Goal: Task Accomplishment & Management: Use online tool/utility

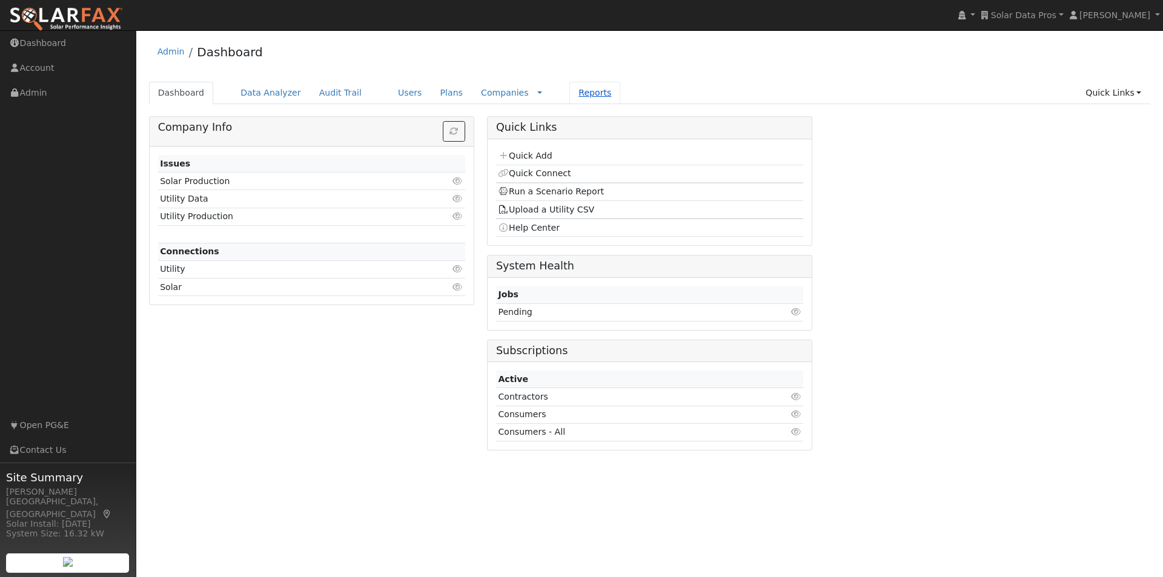
click at [570, 95] on link "Reports" at bounding box center [595, 93] width 51 height 22
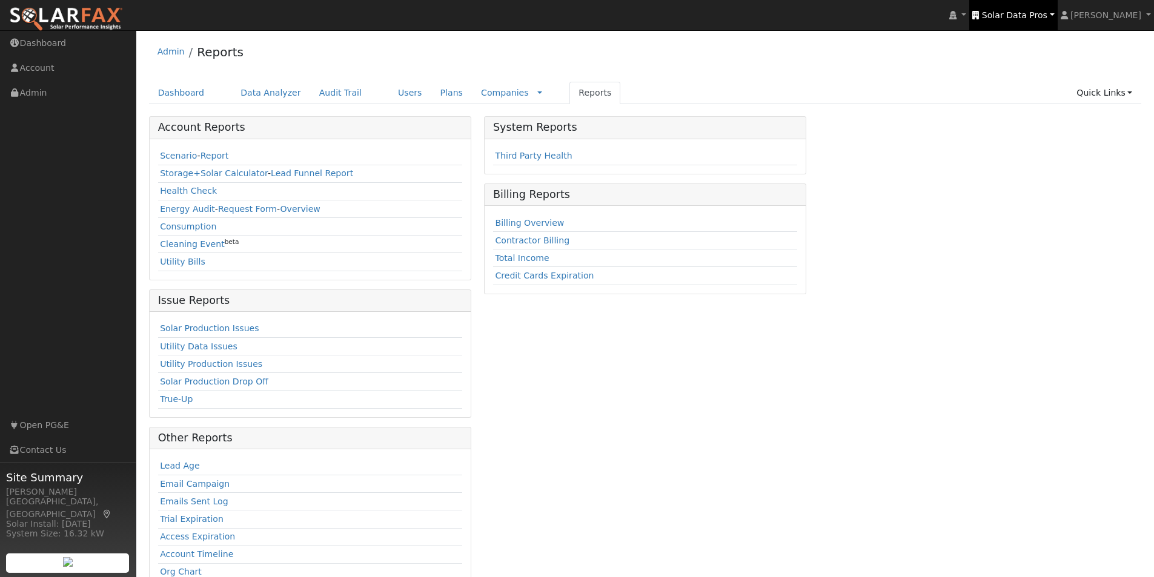
click at [1030, 11] on span "Solar Data Pros" at bounding box center [1014, 15] width 65 height 10
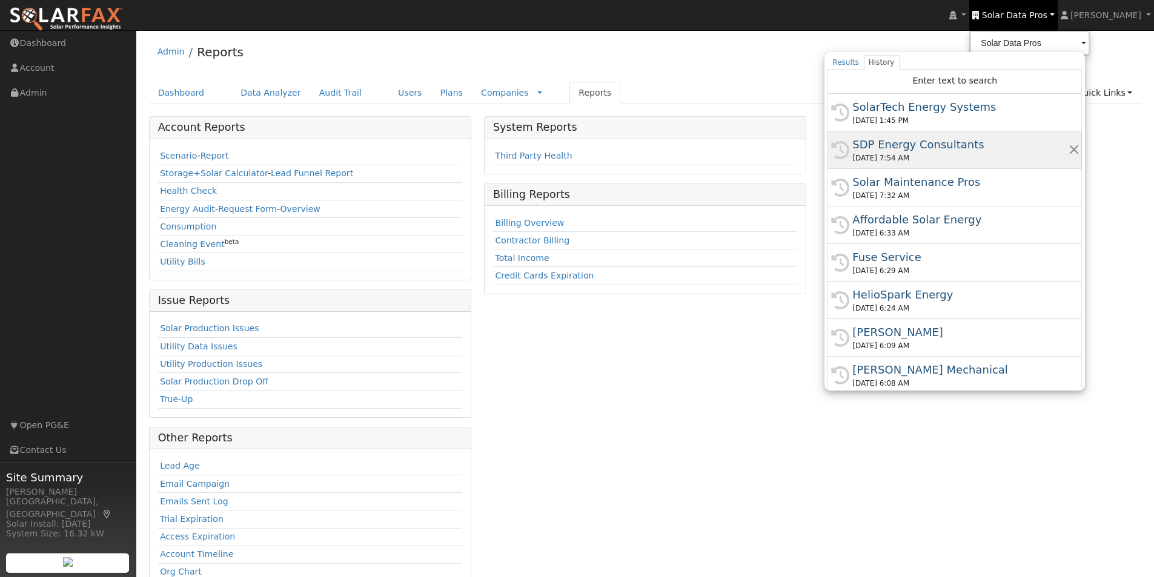
click at [916, 143] on div "SDP Energy Consultants" at bounding box center [960, 144] width 216 height 16
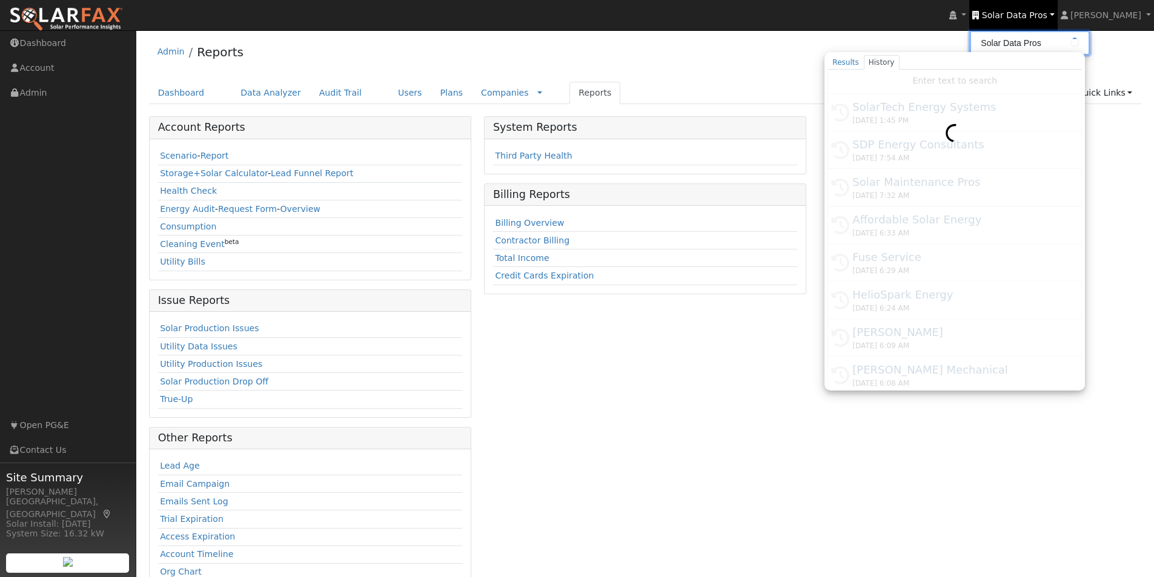
type input "SDP Energy Consultants"
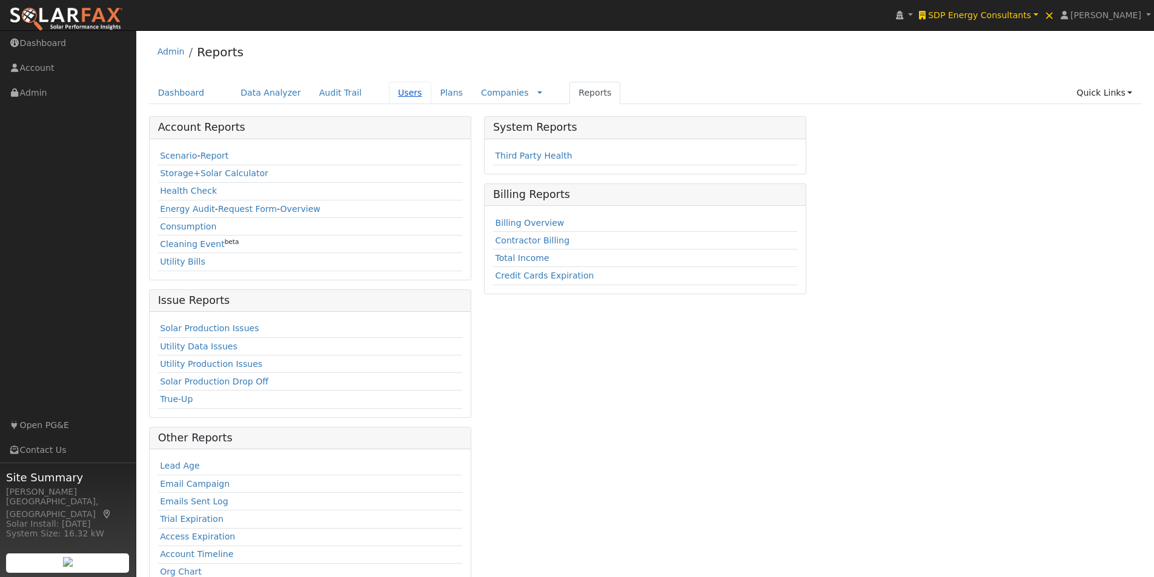
click at [389, 89] on link "Users" at bounding box center [410, 93] width 42 height 22
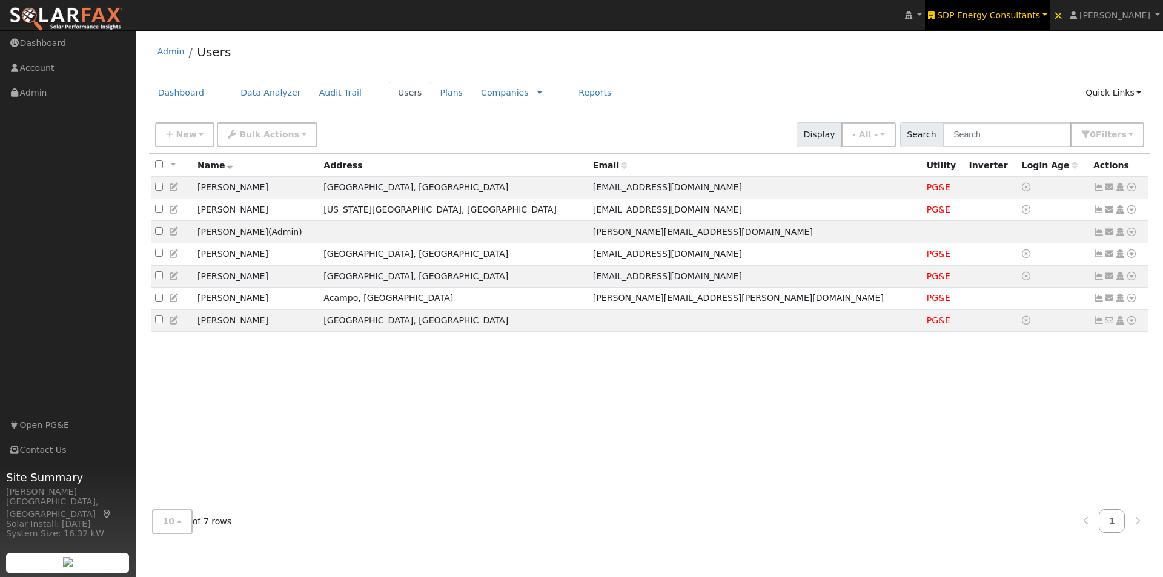
click at [1014, 10] on span "SDP Energy Consultants" at bounding box center [988, 15] width 103 height 10
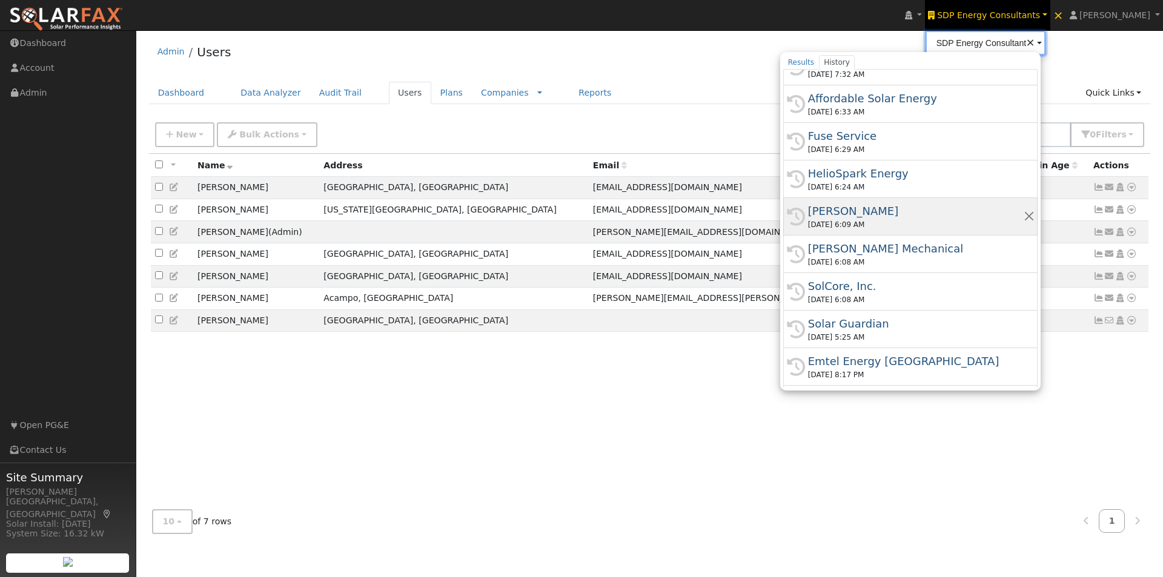
scroll to position [182, 0]
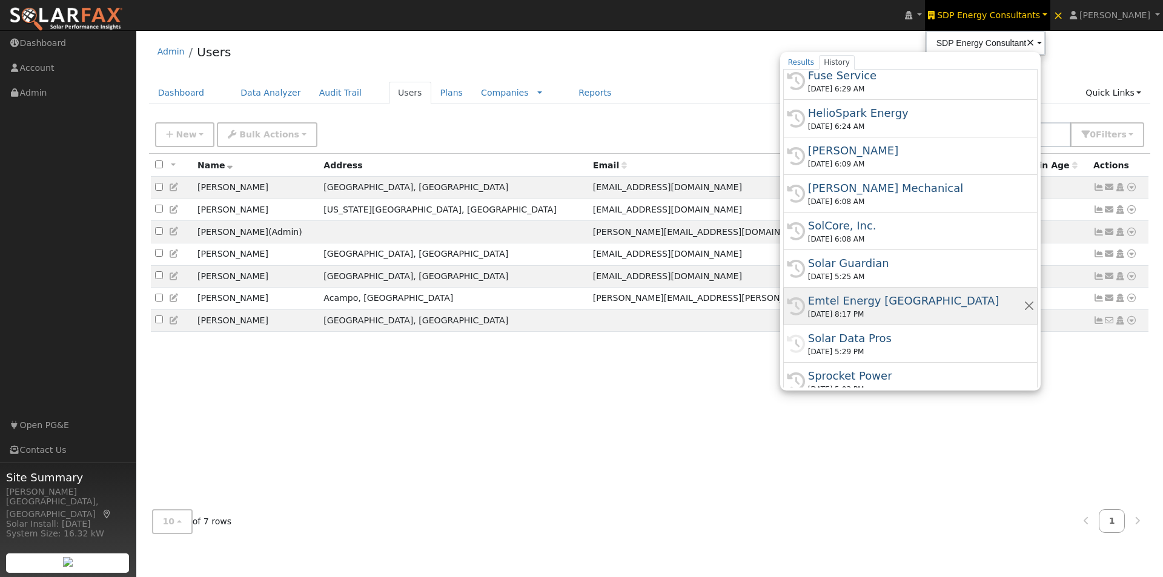
click at [879, 301] on div "Emtel Energy [GEOGRAPHIC_DATA]" at bounding box center [916, 301] width 216 height 16
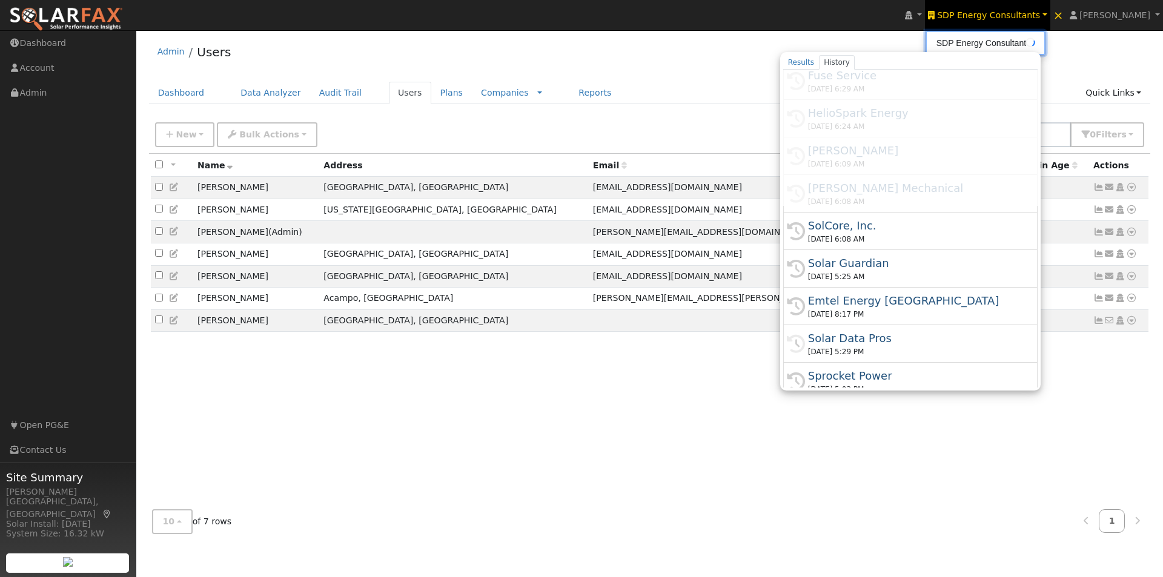
type input "Emtel Energy [GEOGRAPHIC_DATA]"
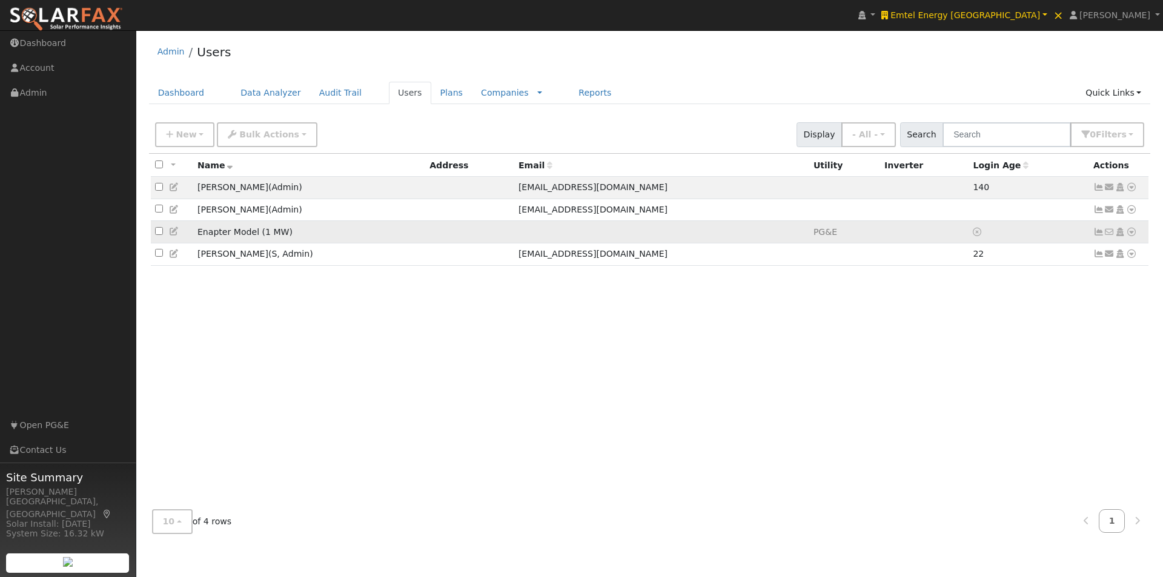
click at [1135, 234] on icon at bounding box center [1131, 232] width 11 height 8
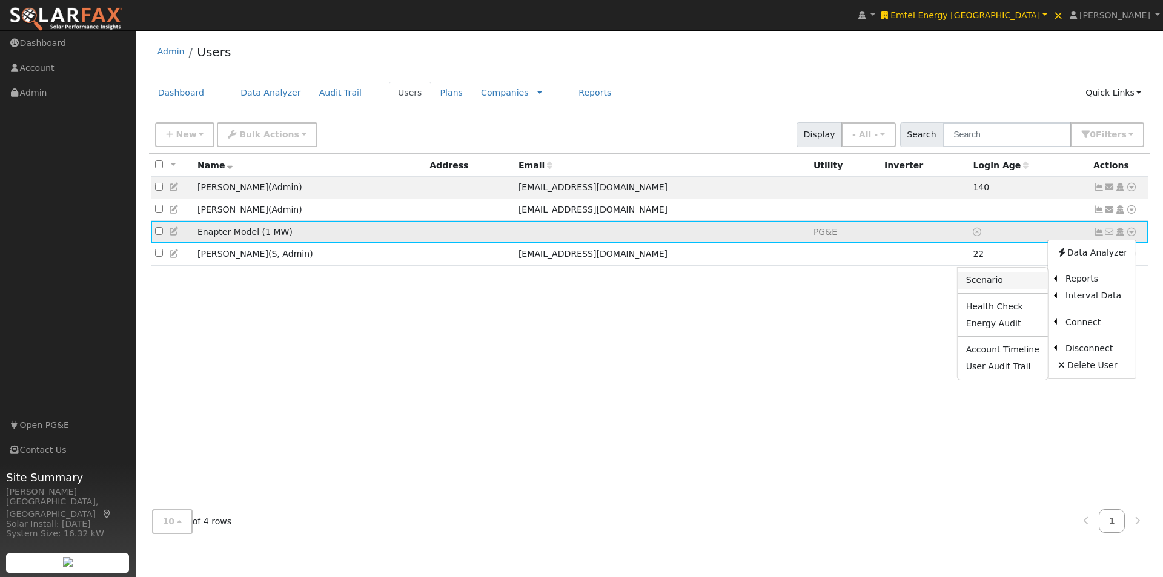
click at [989, 282] on link "Scenario" at bounding box center [1003, 280] width 90 height 17
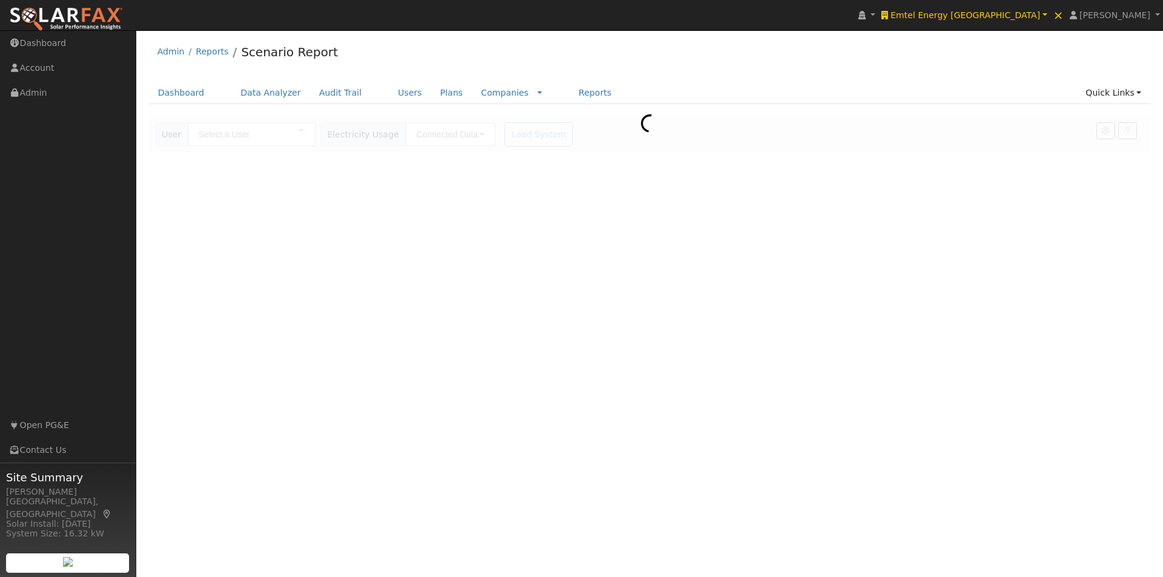
type input "Enapter Model (1 MW)"
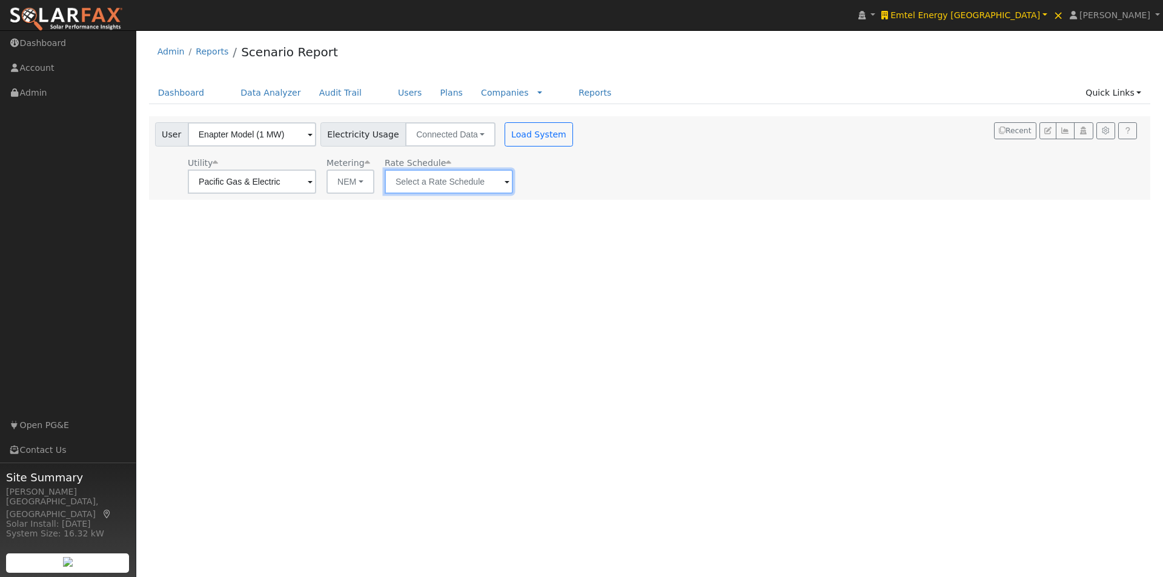
drag, startPoint x: 458, startPoint y: 180, endPoint x: 426, endPoint y: 218, distance: 49.4
click at [316, 181] on input "text" at bounding box center [252, 182] width 128 height 24
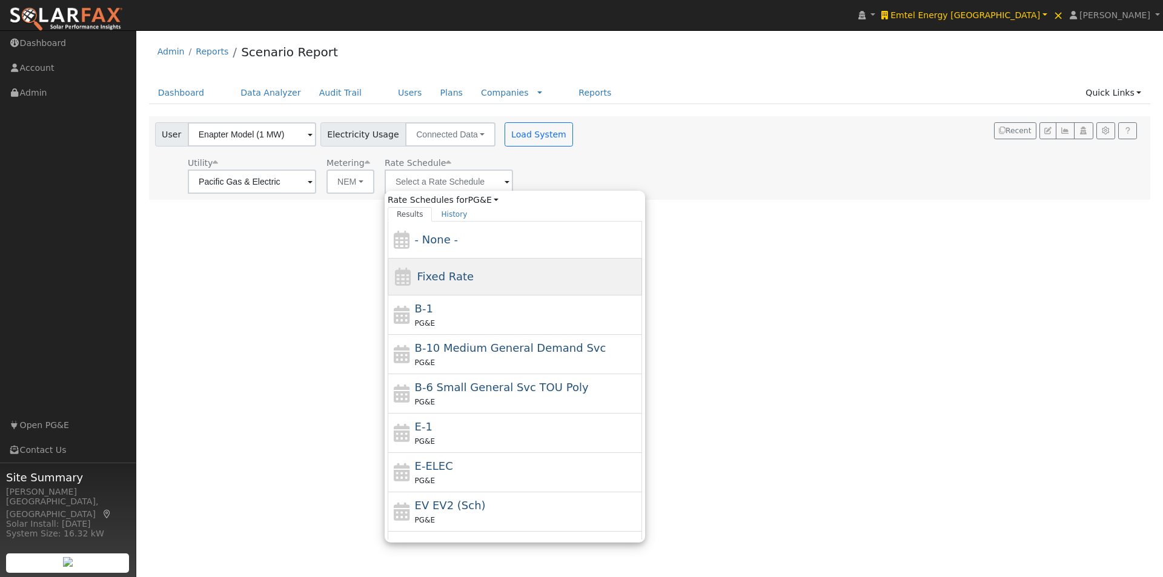
click at [447, 272] on span "Fixed Rate" at bounding box center [445, 276] width 57 height 13
type input "Fixed Rate"
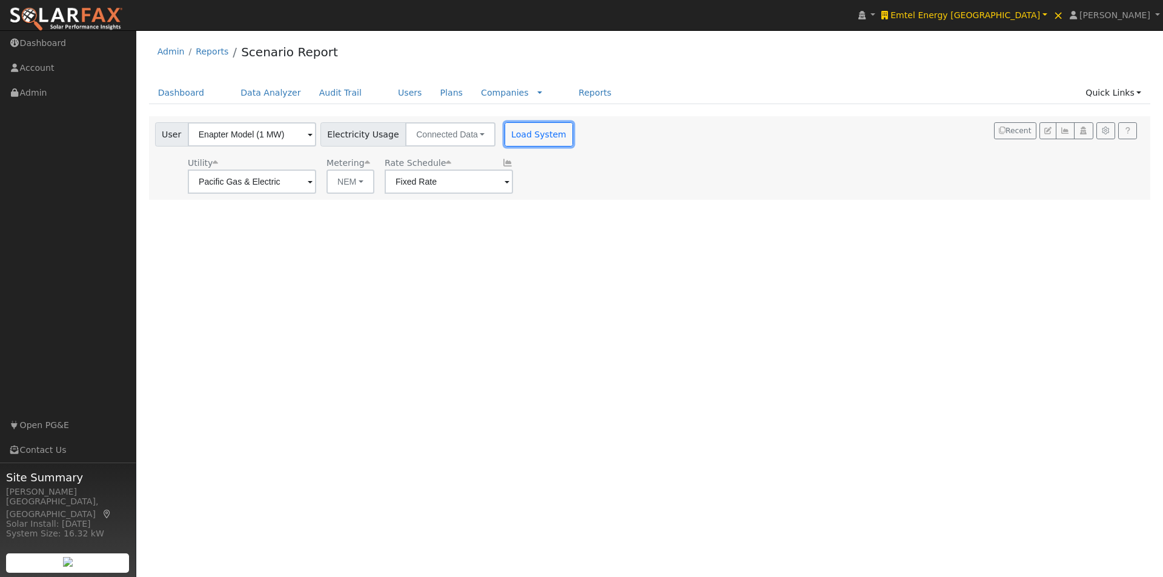
drag, startPoint x: 526, startPoint y: 134, endPoint x: 882, endPoint y: 182, distance: 358.8
click at [534, 136] on button "Load System" at bounding box center [539, 134] width 69 height 24
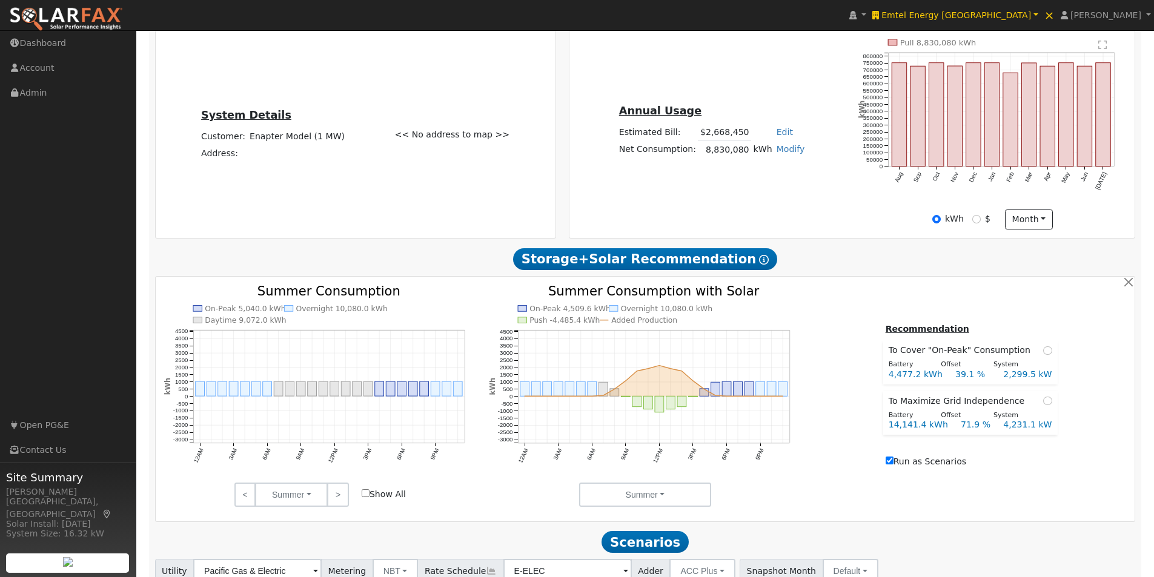
scroll to position [364, 0]
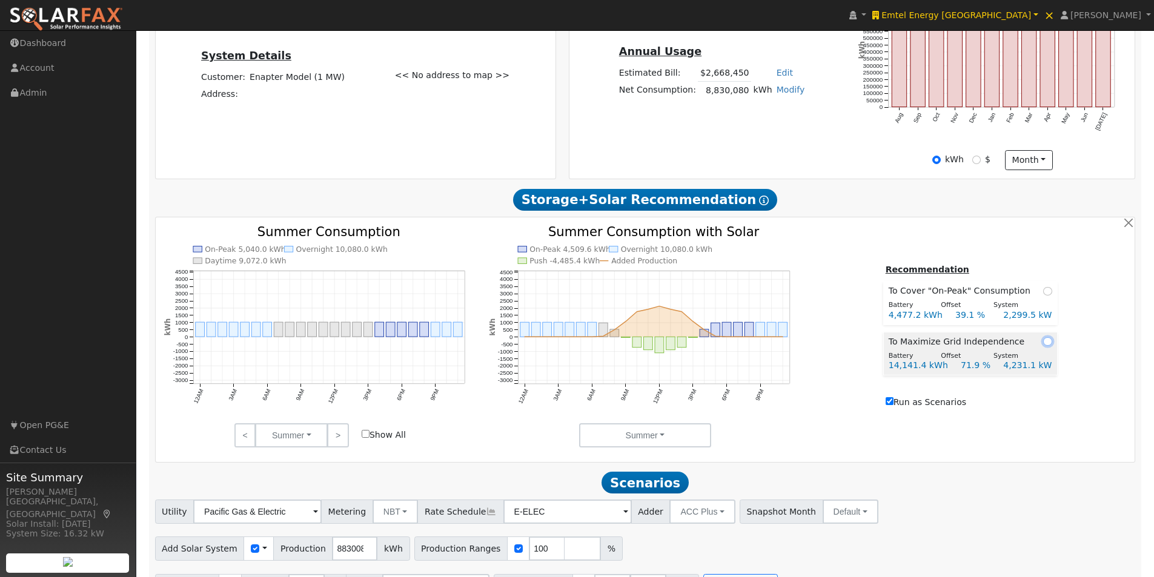
click at [1043, 346] on input "radio" at bounding box center [1047, 341] width 8 height 8
radio input "true"
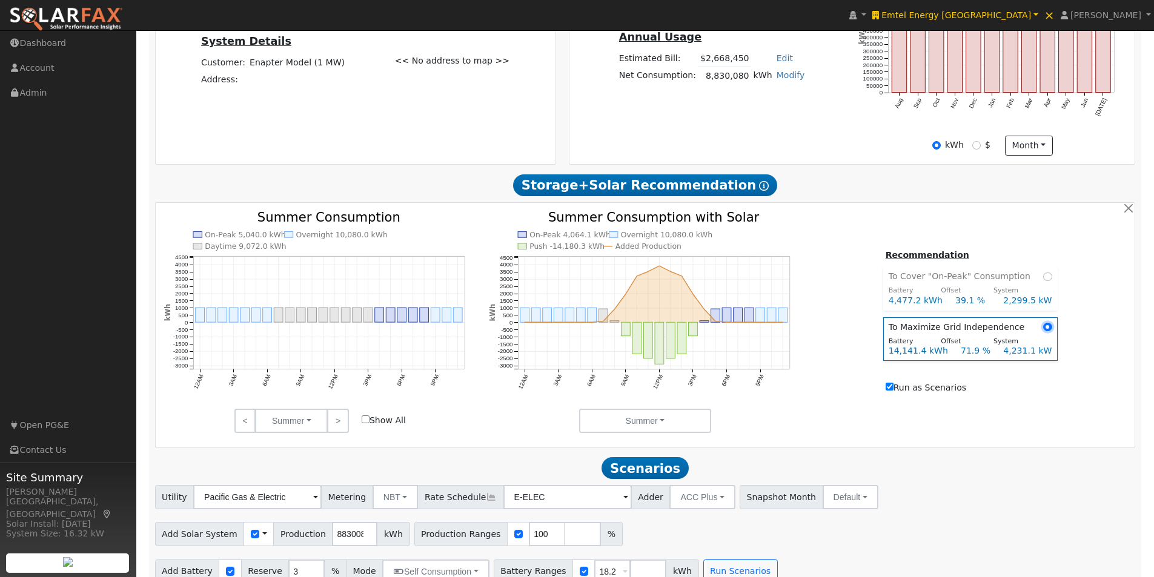
scroll to position [402, 0]
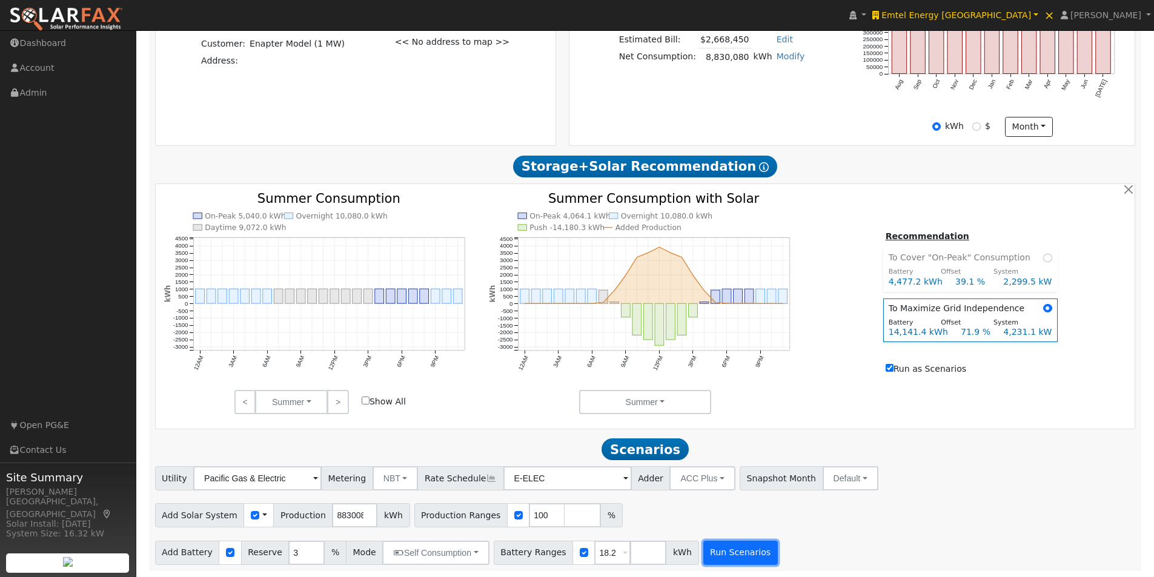
click at [709, 553] on button "Run Scenarios" at bounding box center [740, 553] width 75 height 24
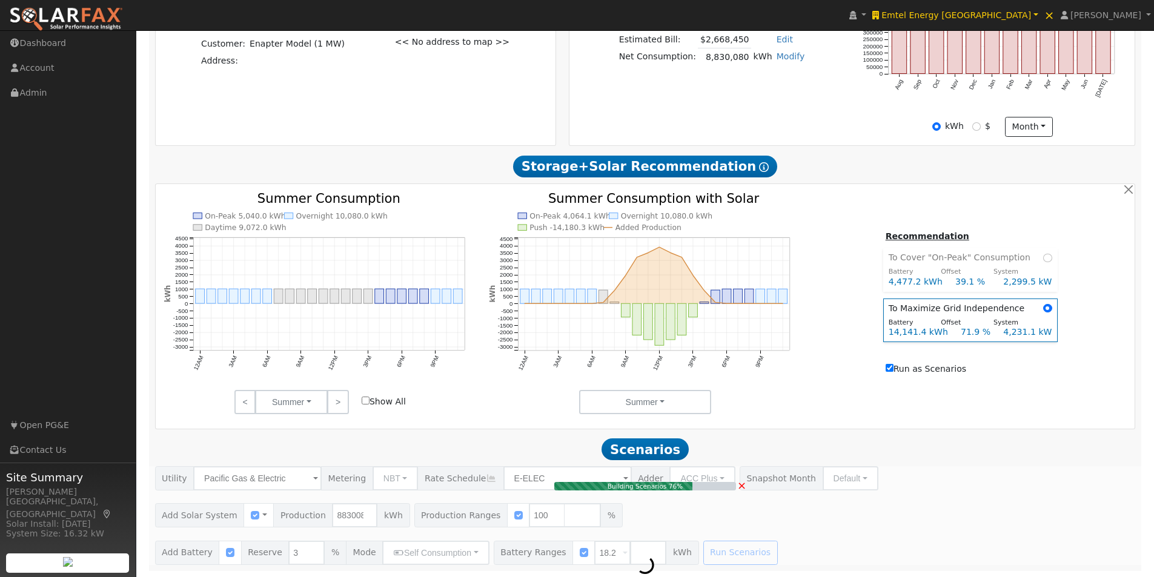
type input "4,231.1"
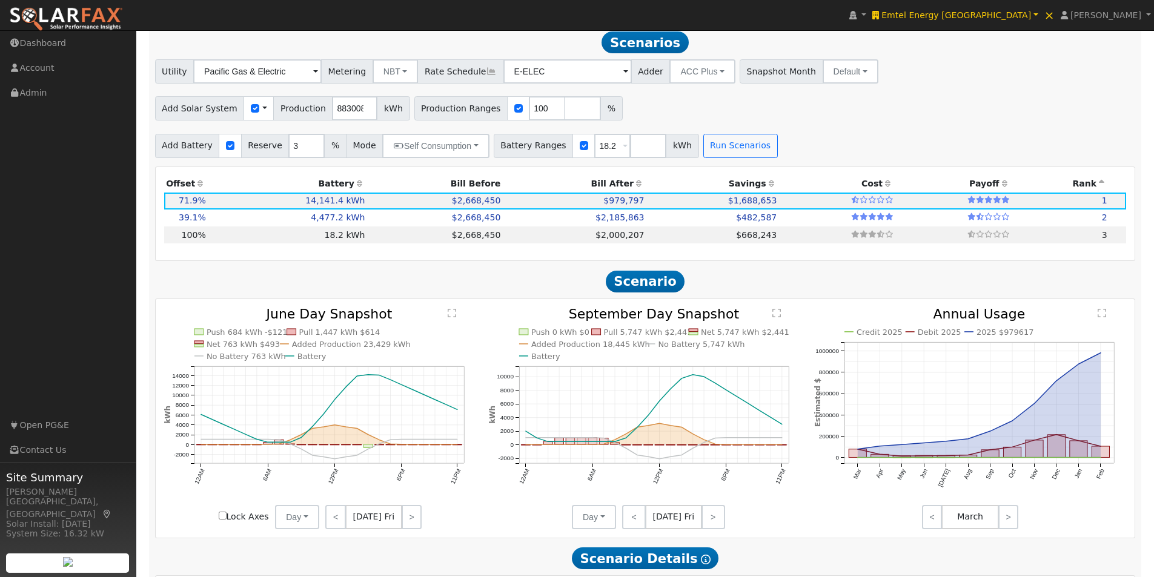
scroll to position [865, 0]
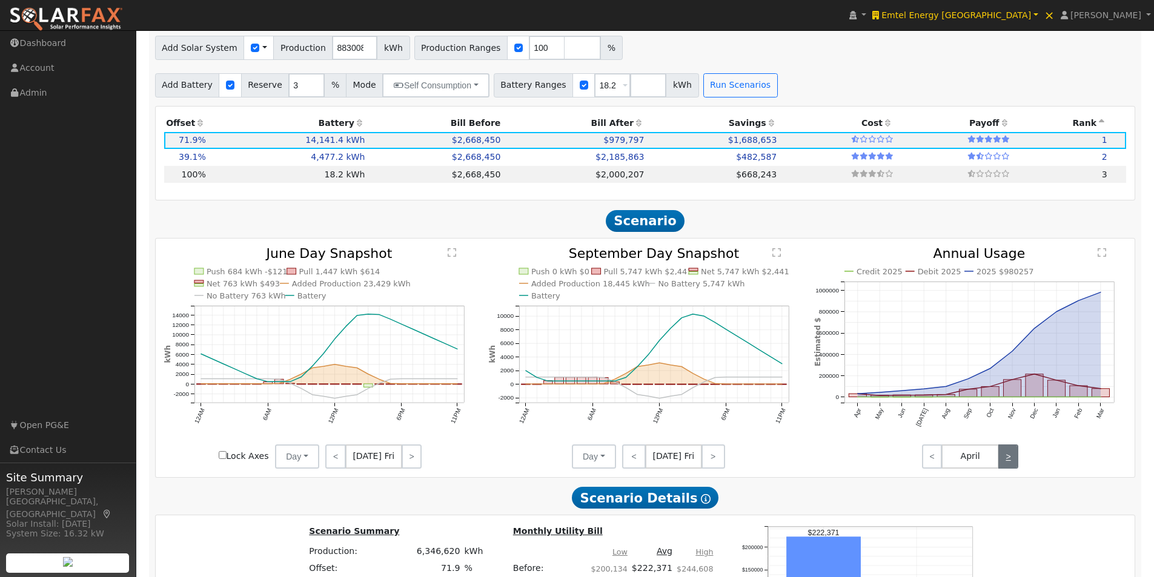
click at [1013, 459] on link ">" at bounding box center [1008, 457] width 20 height 24
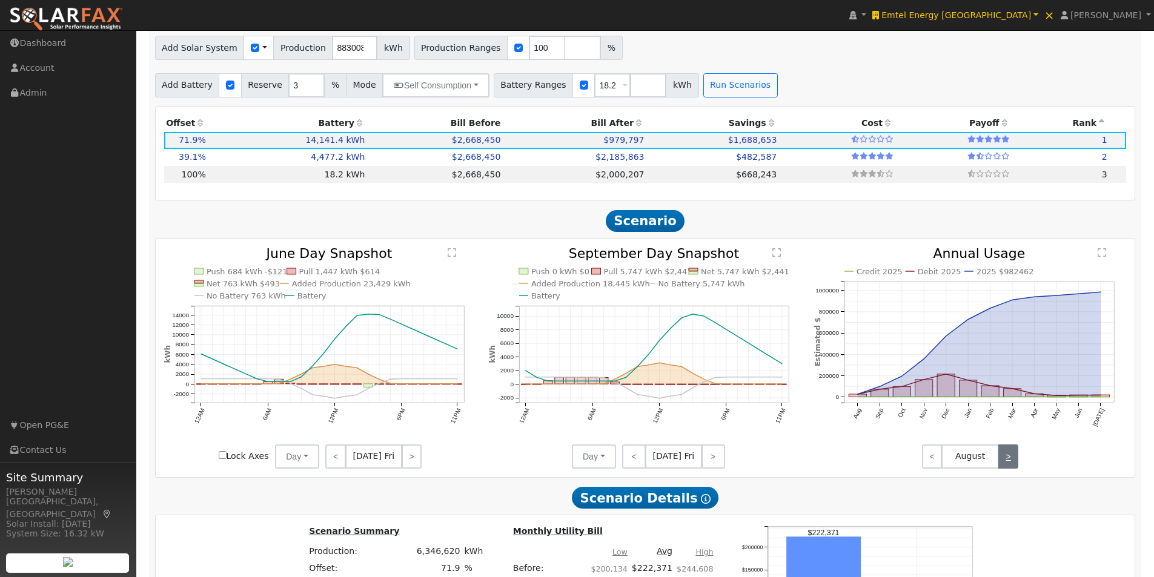
click at [1013, 459] on link ">" at bounding box center [1008, 457] width 20 height 24
click at [1012, 459] on link ">" at bounding box center [1008, 457] width 20 height 24
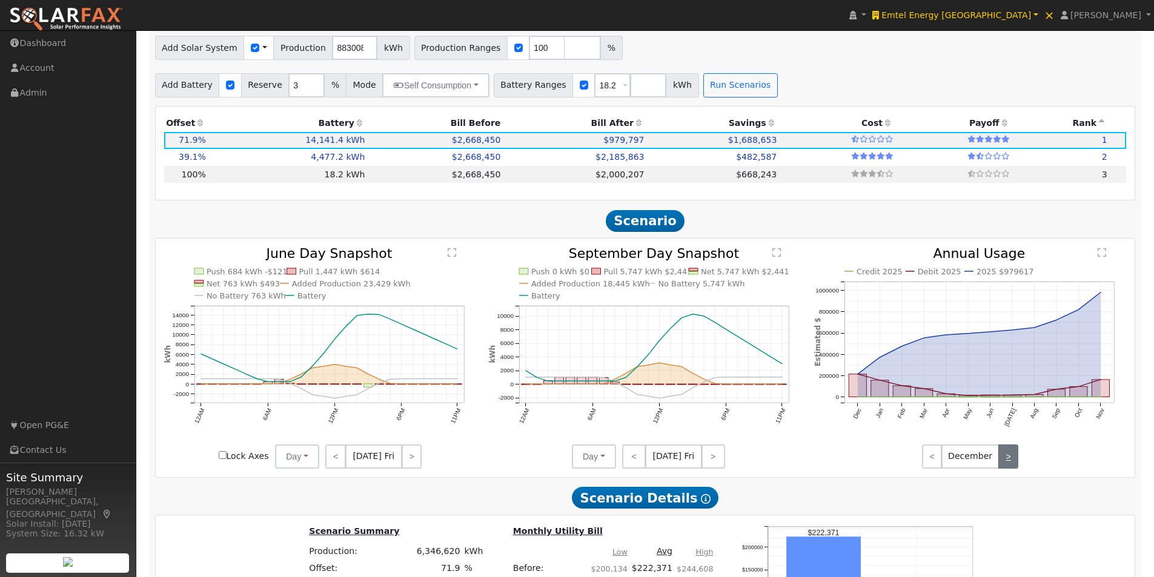
click at [1012, 459] on link ">" at bounding box center [1008, 457] width 20 height 24
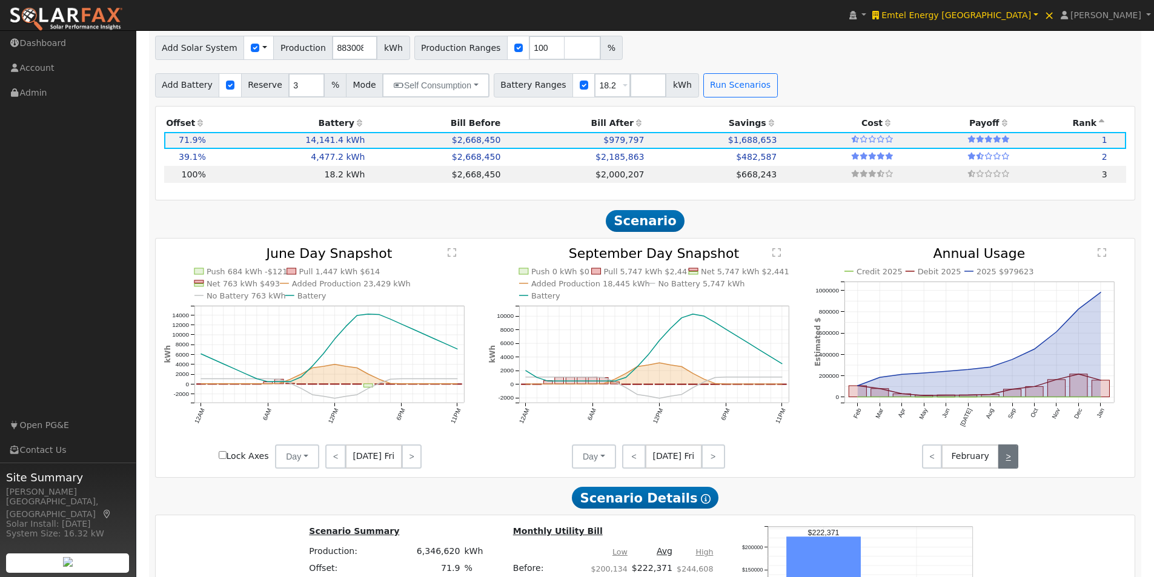
click at [1012, 459] on link ">" at bounding box center [1008, 457] width 20 height 24
click at [928, 457] on link "<" at bounding box center [932, 457] width 20 height 24
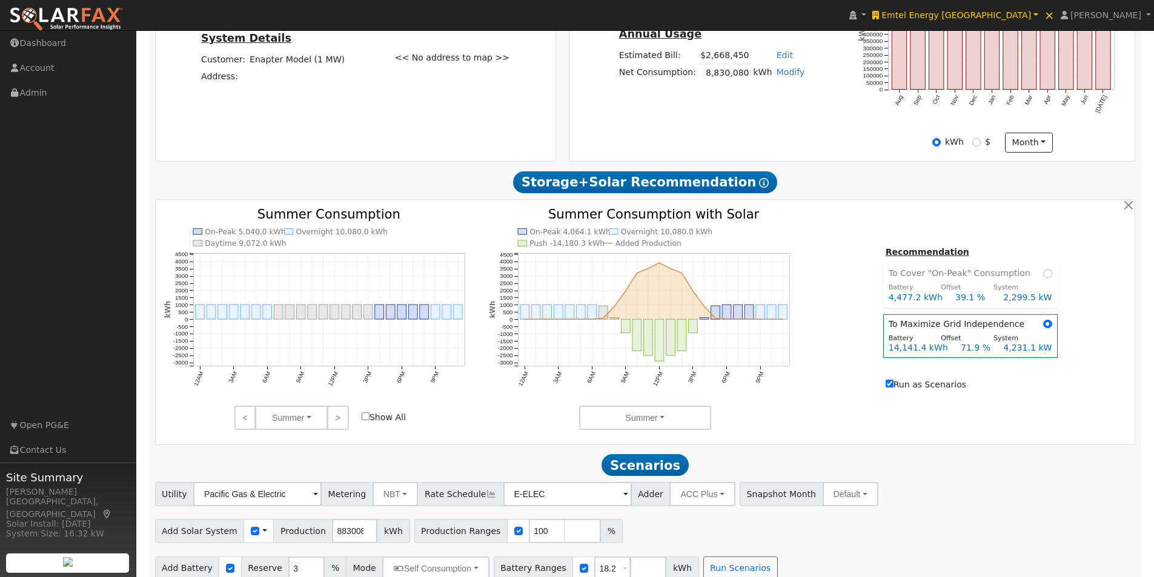
scroll to position [380, 0]
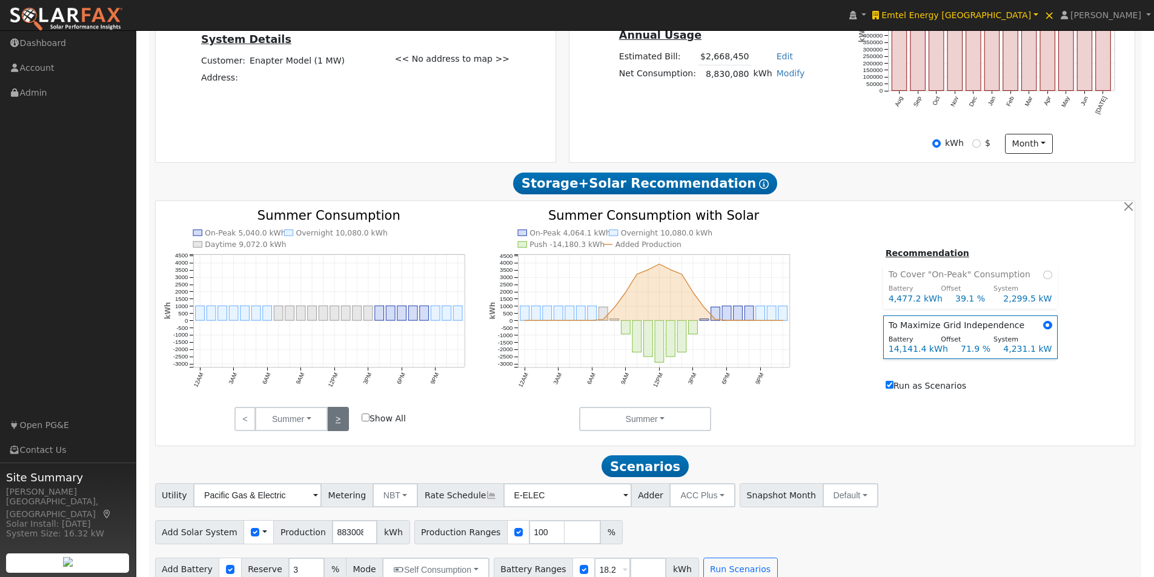
click at [333, 424] on link ">" at bounding box center [337, 419] width 21 height 24
click at [339, 422] on link ">" at bounding box center [337, 419] width 21 height 24
click at [340, 422] on link ">" at bounding box center [337, 419] width 21 height 24
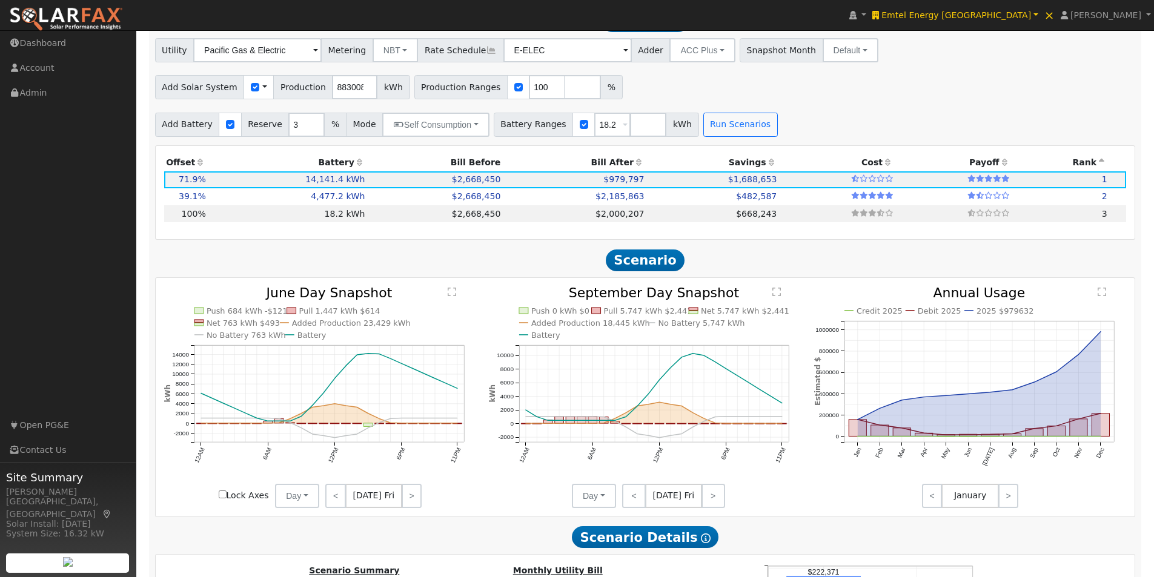
scroll to position [804, 0]
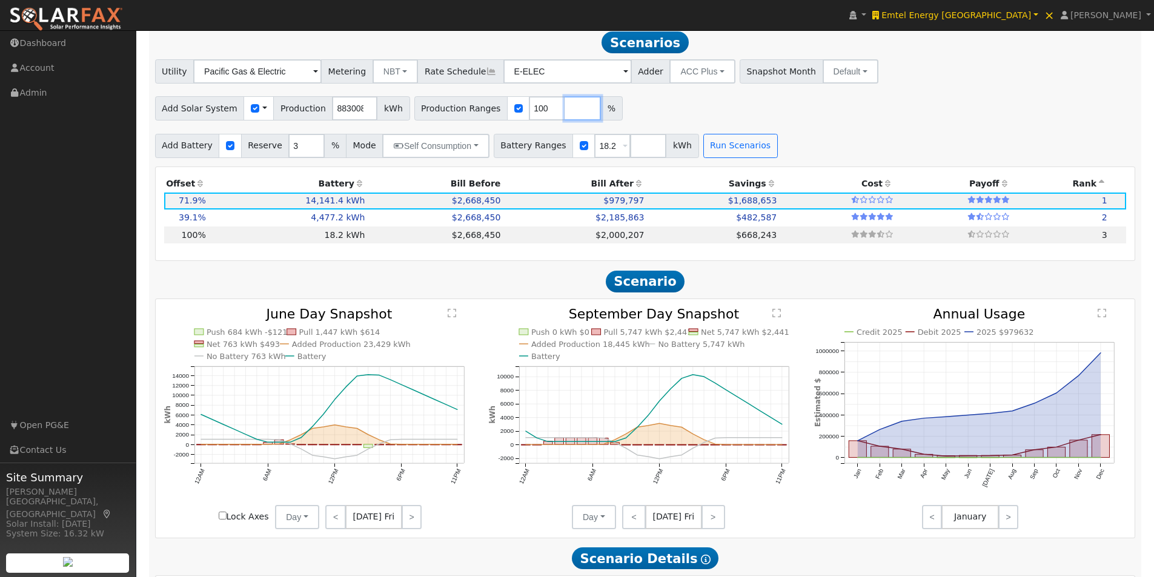
click at [565, 118] on input "number" at bounding box center [583, 108] width 36 height 24
type input "200"
click at [720, 153] on button "Run Scenarios" at bounding box center [740, 146] width 75 height 24
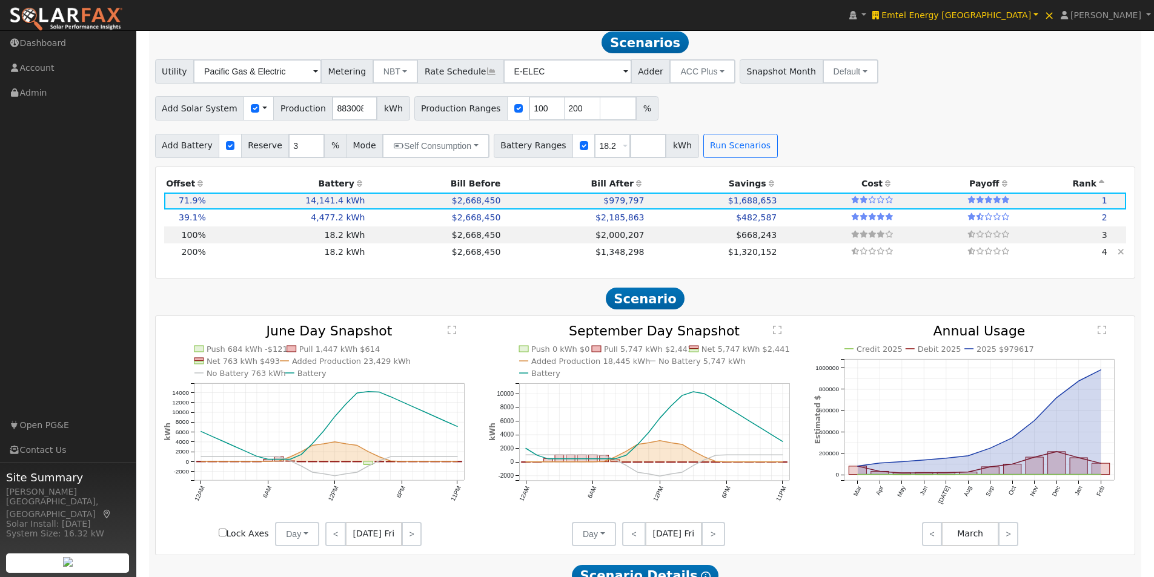
click at [271, 254] on td "18.2 kWh" at bounding box center [287, 252] width 159 height 17
type input "11,773.4"
type input "$41,207,040"
type input "$21,840"
type input "$12,368,664"
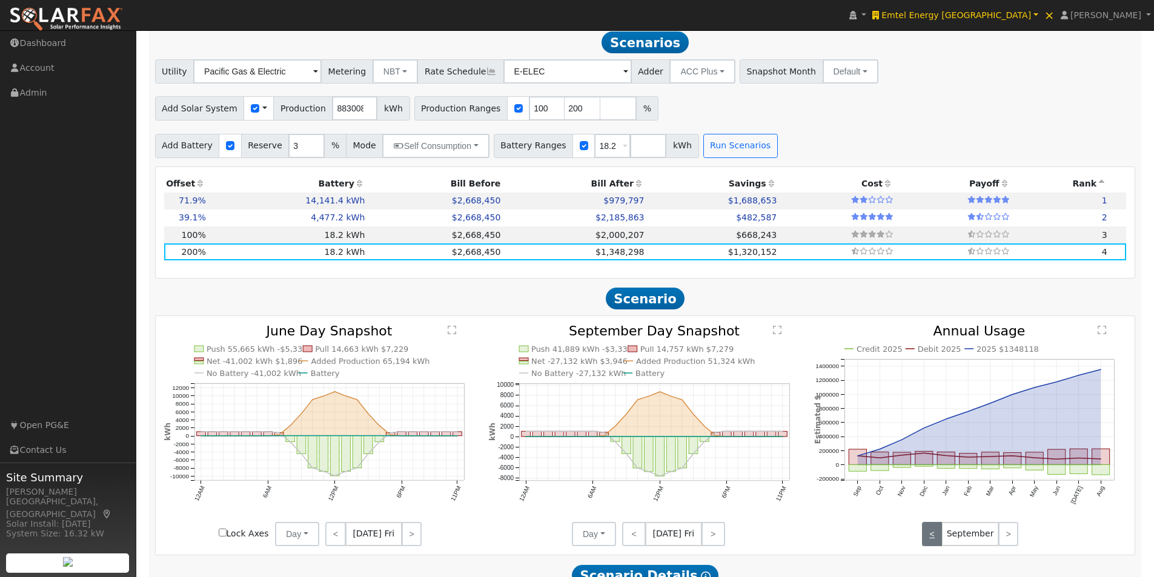
click at [929, 539] on link "<" at bounding box center [932, 534] width 20 height 24
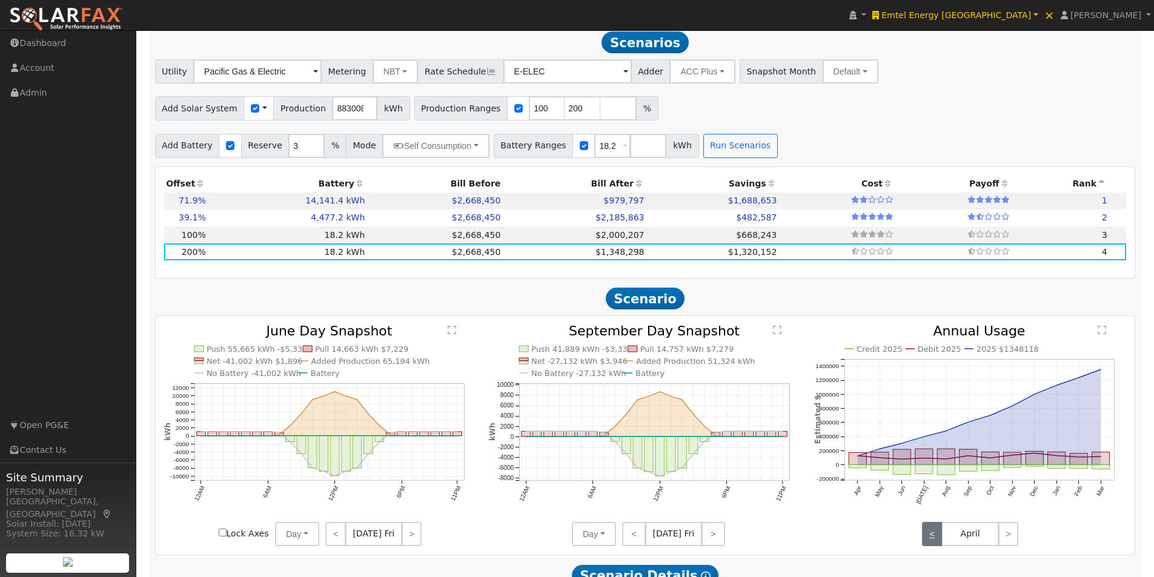
click at [929, 539] on link "<" at bounding box center [932, 534] width 20 height 24
click at [1014, 538] on link ">" at bounding box center [1008, 534] width 20 height 24
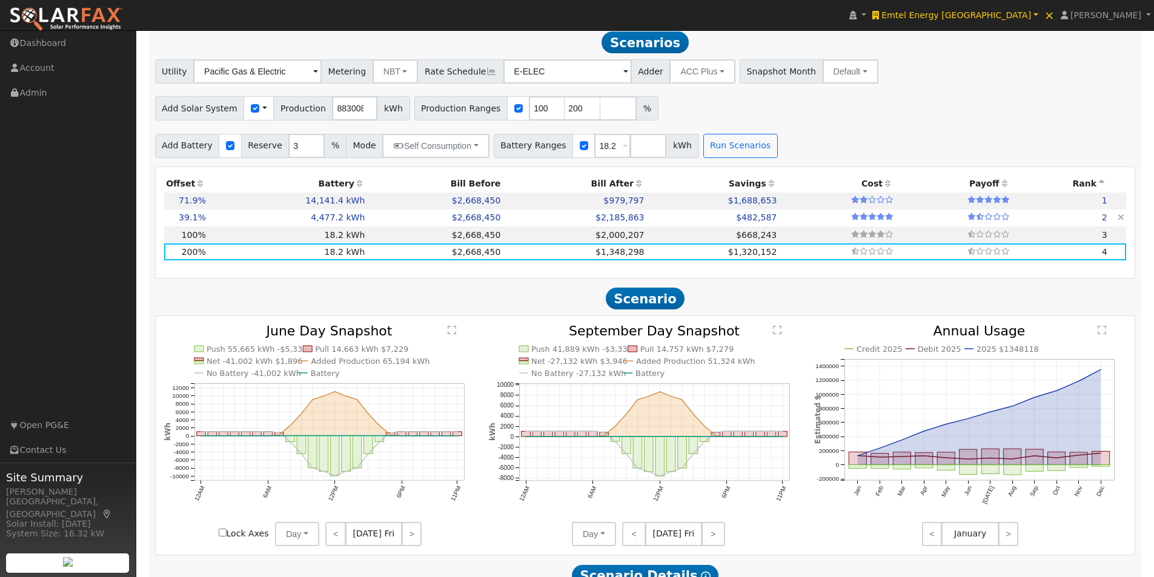
click at [333, 224] on td "4,477.2 kWh" at bounding box center [287, 218] width 159 height 17
type input "2,299.5"
type input "$8,048,250"
type input "$5,372,640"
type input "$4,026,267"
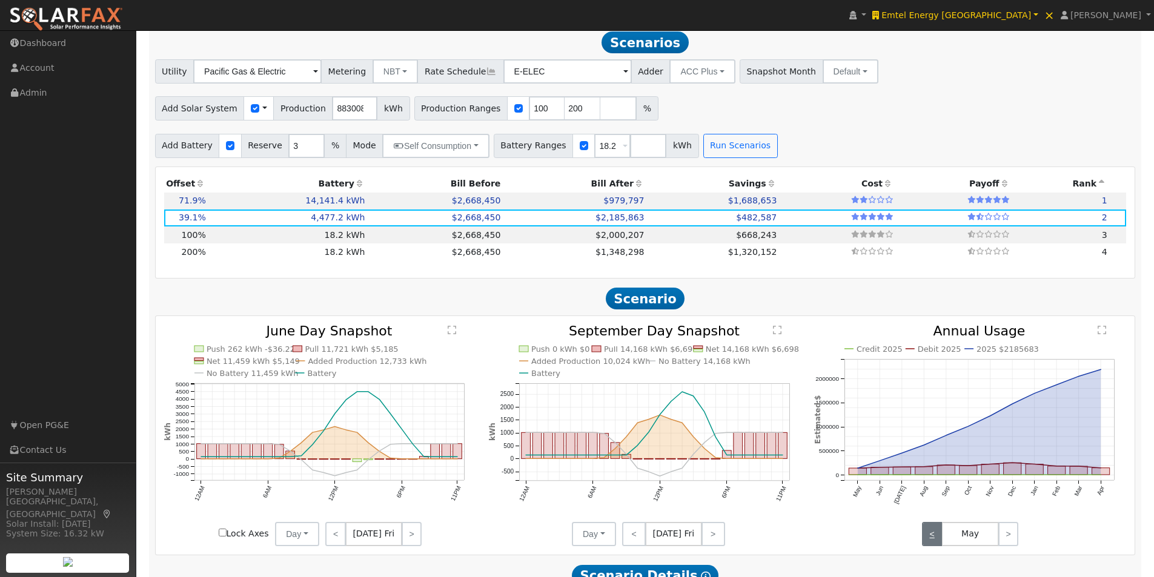
click at [928, 537] on link "<" at bounding box center [932, 534] width 20 height 24
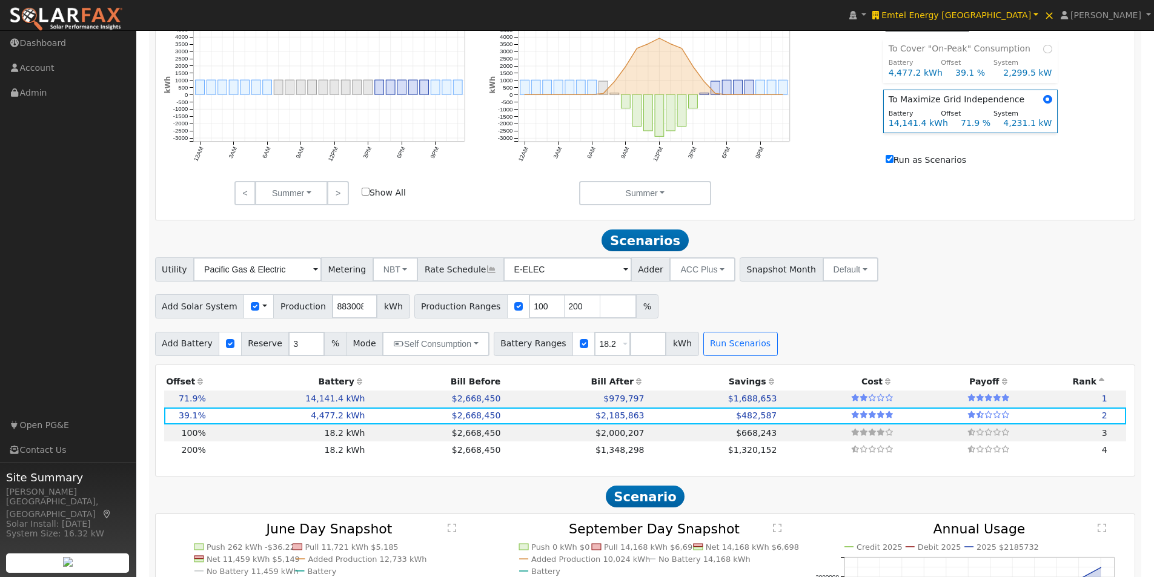
scroll to position [545, 0]
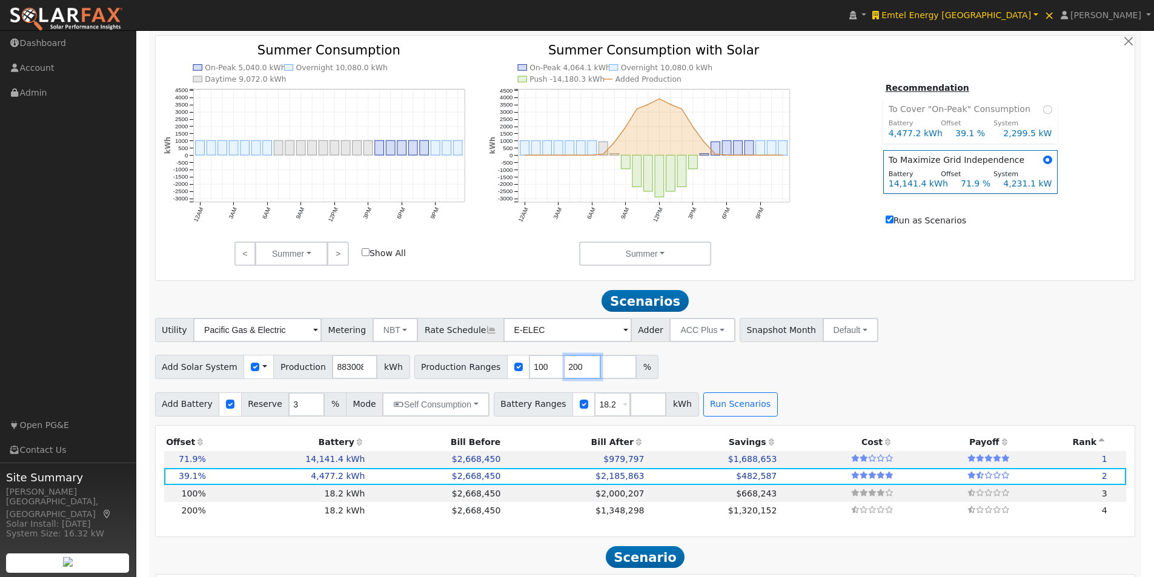
drag, startPoint x: 561, startPoint y: 372, endPoint x: 526, endPoint y: 375, distance: 35.3
click at [526, 375] on div "Production Ranges 100 200 %" at bounding box center [536, 367] width 244 height 24
type input "150"
click at [600, 377] on input "number" at bounding box center [618, 367] width 36 height 24
type input "200"
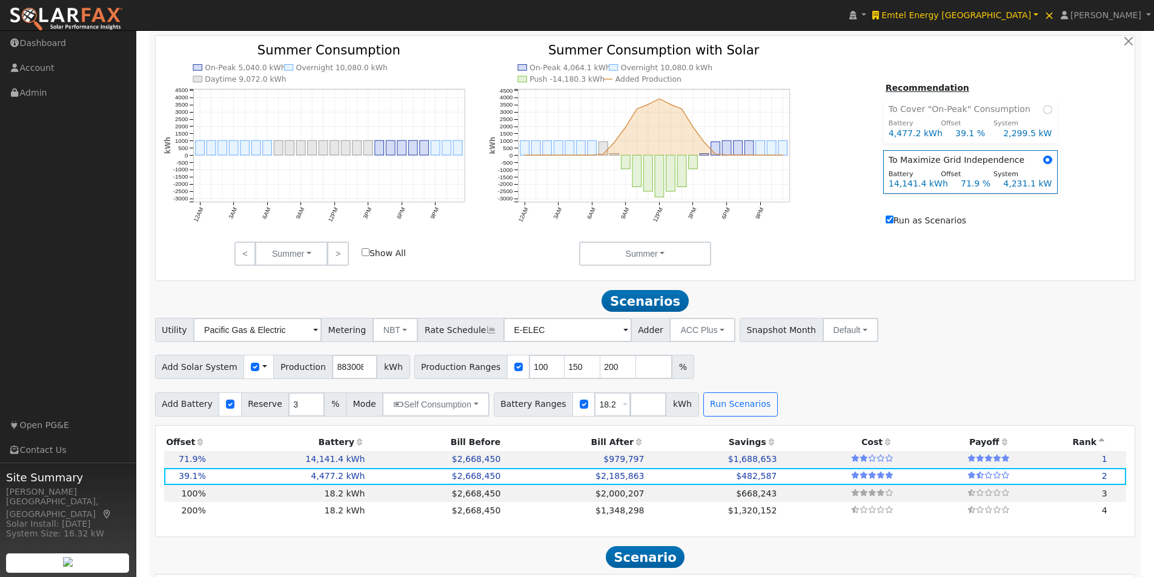
click at [789, 379] on div "Add Solar System Use CSV Data Production 8830080 kWh Production Ranges 100 150 …" at bounding box center [645, 365] width 985 height 28
drag, startPoint x: 595, startPoint y: 408, endPoint x: 577, endPoint y: 409, distance: 18.2
click at [594, 409] on input "18.2" at bounding box center [612, 405] width 36 height 24
type input "4472"
click at [630, 407] on input "number" at bounding box center [648, 405] width 36 height 24
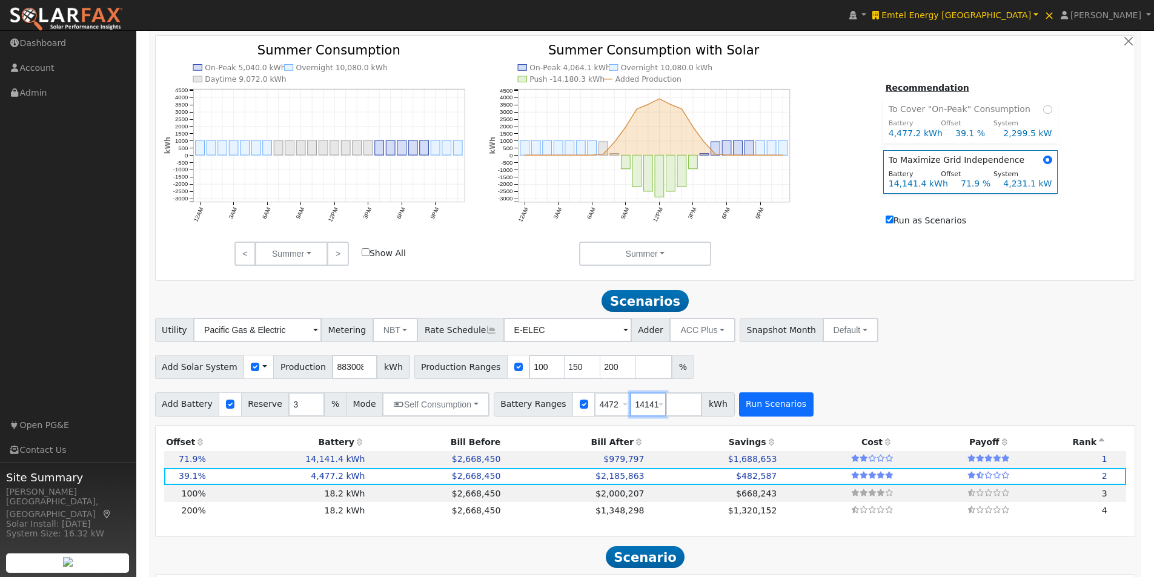
type input "14141"
click at [744, 409] on button "Run Scenarios" at bounding box center [776, 405] width 75 height 24
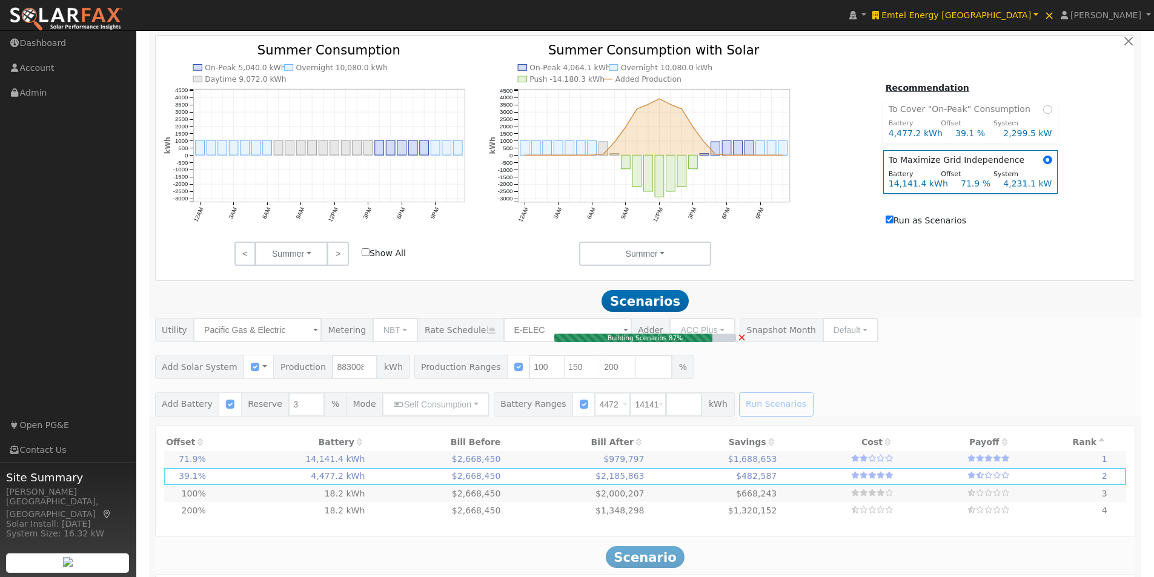
type input "5,886.7"
type input "$20,603,520"
type input "$16,969,200"
type input "$11,271,816"
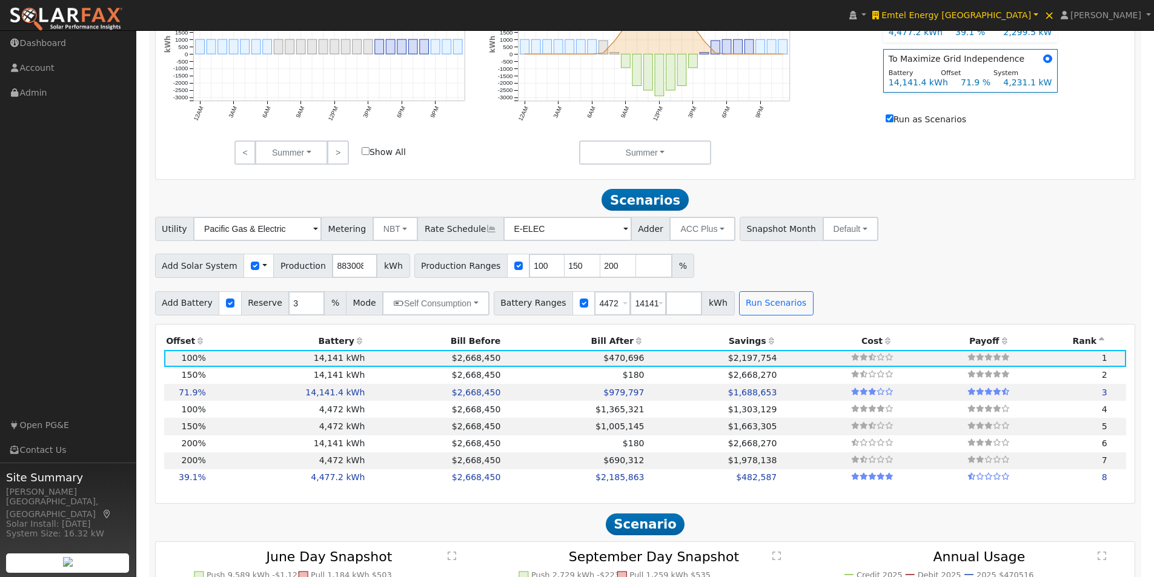
scroll to position [804, 0]
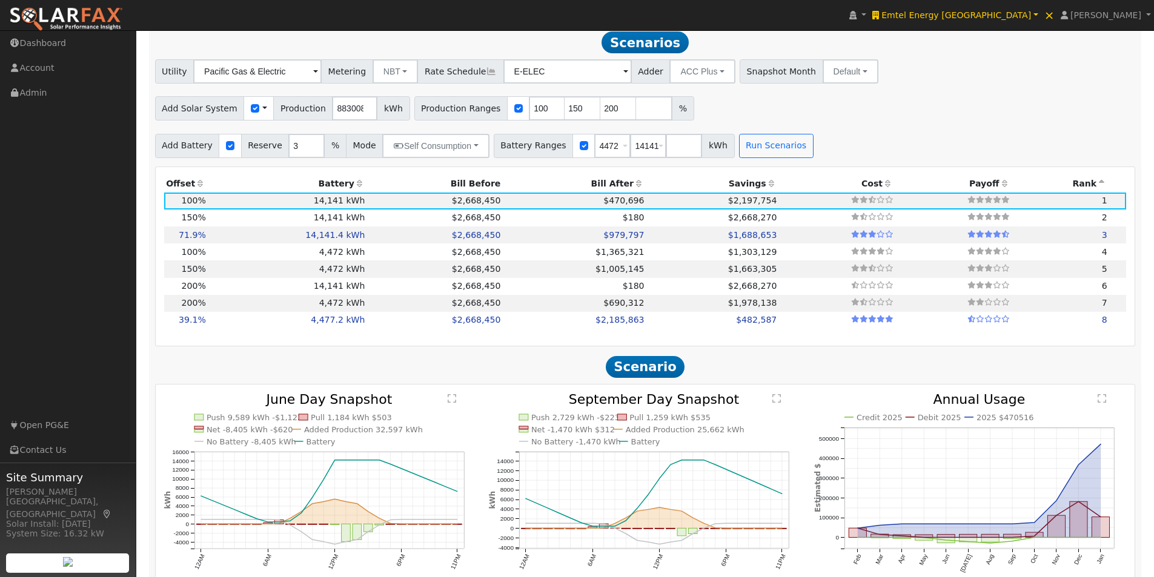
click at [338, 188] on th "Battery" at bounding box center [287, 184] width 159 height 17
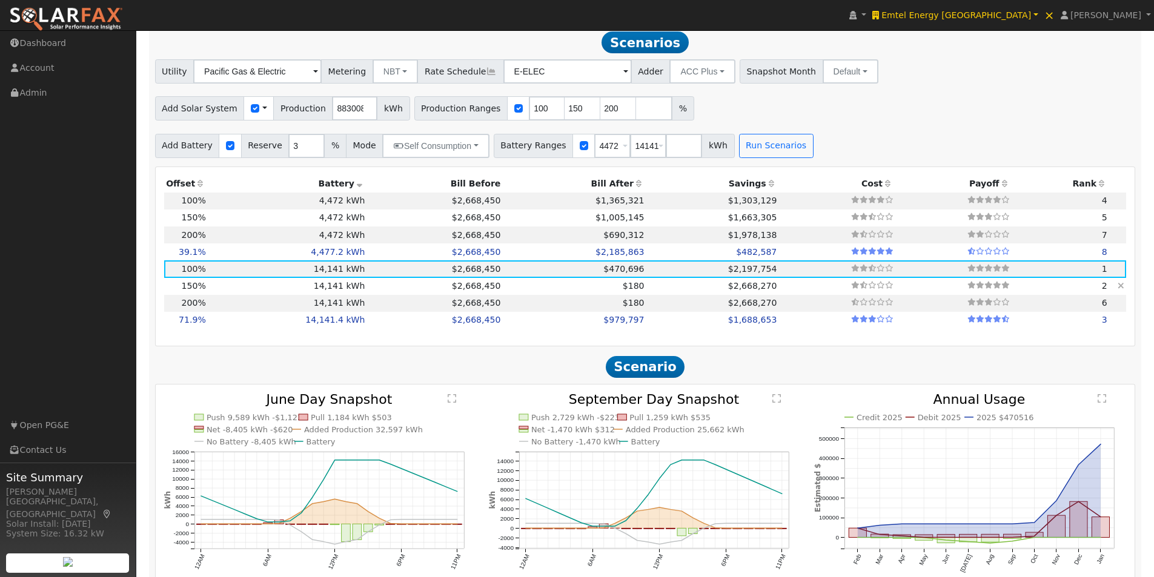
click at [279, 287] on td "14,141 kWh" at bounding box center [287, 286] width 159 height 17
type input "8,830.1"
type input "$30,905,280"
type input "$14,362,344"
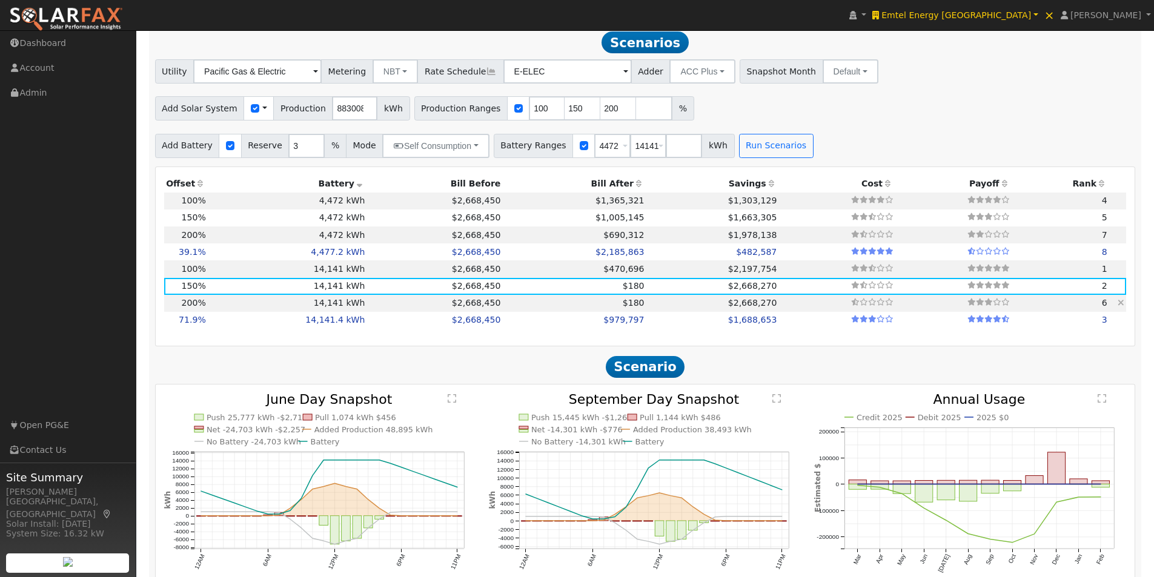
click at [268, 307] on td "14,141 kWh" at bounding box center [287, 303] width 159 height 17
type input "11,773.4"
type input "$41,207,040"
type input "$17,452,872"
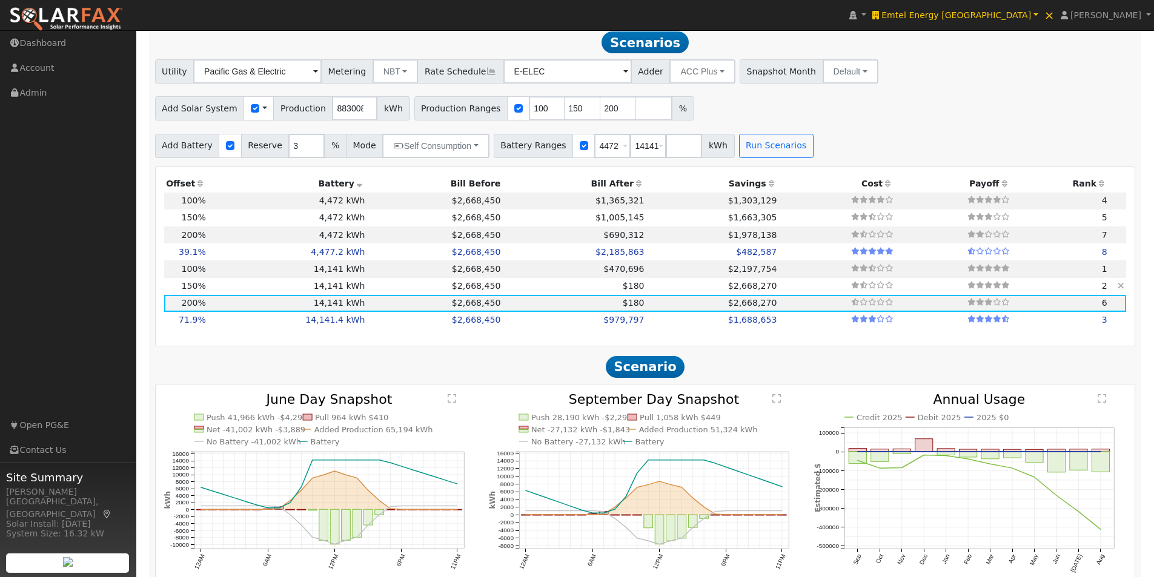
click at [269, 288] on td "14,141 kWh" at bounding box center [287, 286] width 159 height 17
type input "8,830.1"
type input "$30,905,280"
type input "$14,362,344"
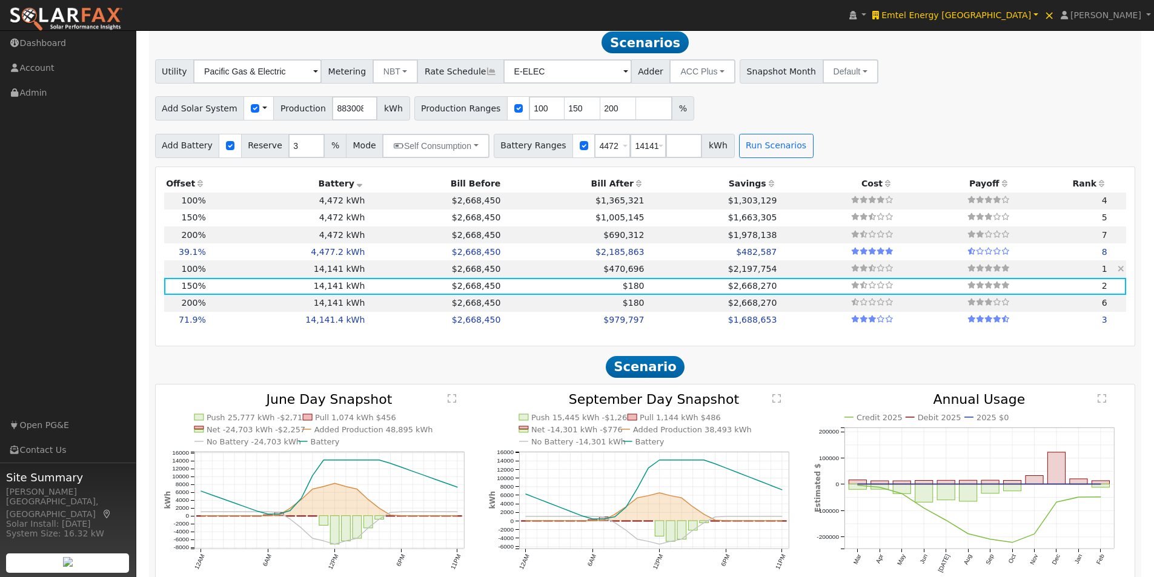
click at [272, 271] on td "14,141 kWh" at bounding box center [287, 269] width 159 height 17
type input "5,886.7"
type input "$20,603,520"
type input "$11,271,816"
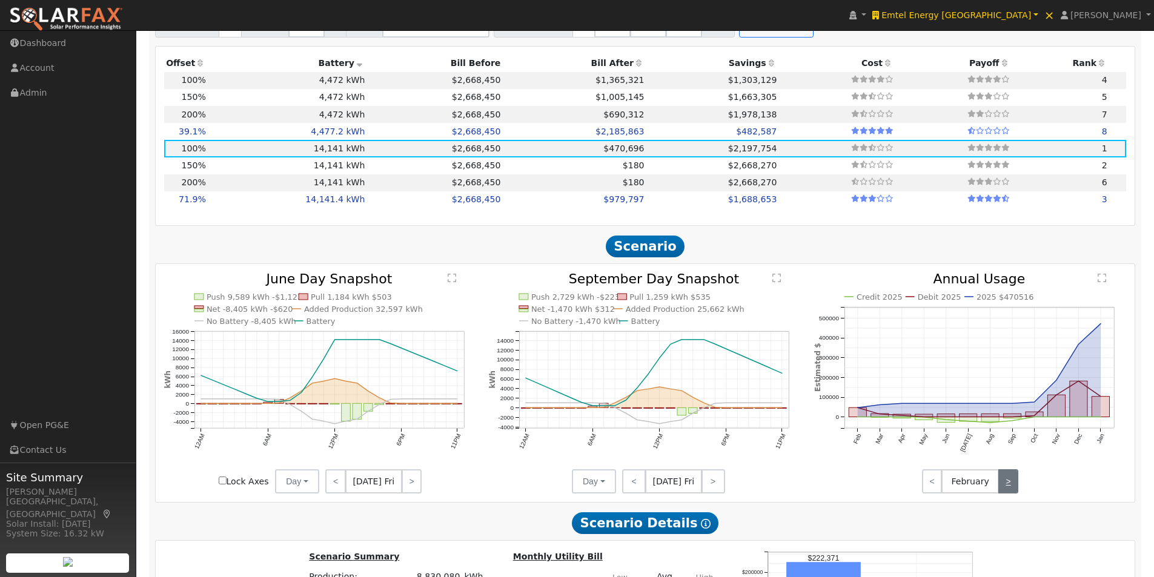
scroll to position [925, 0]
click at [1009, 489] on link ">" at bounding box center [1008, 481] width 20 height 24
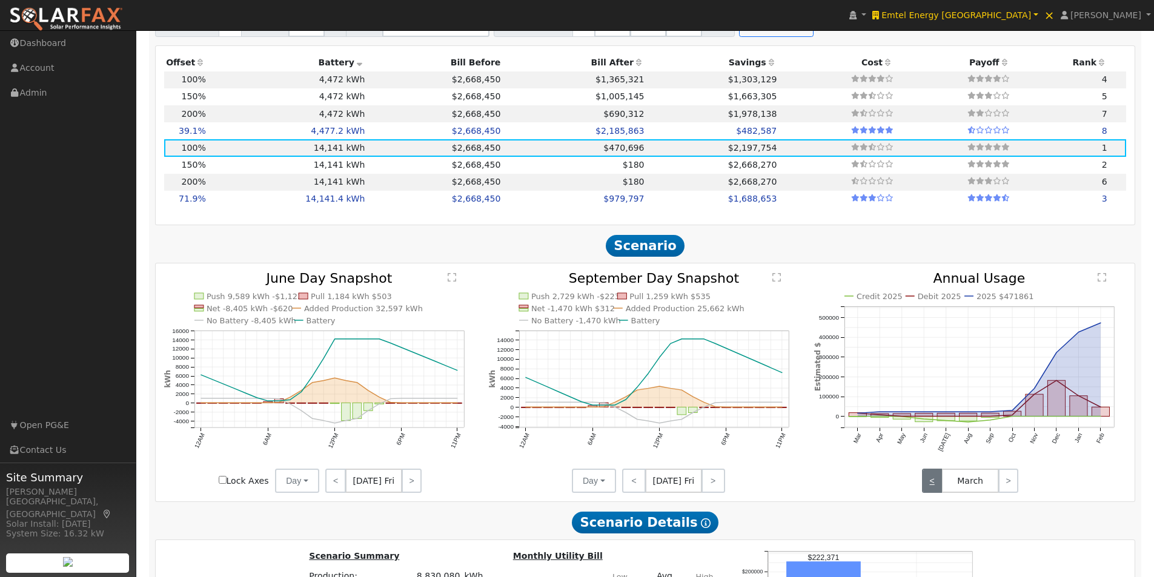
click at [934, 489] on link "<" at bounding box center [932, 481] width 20 height 24
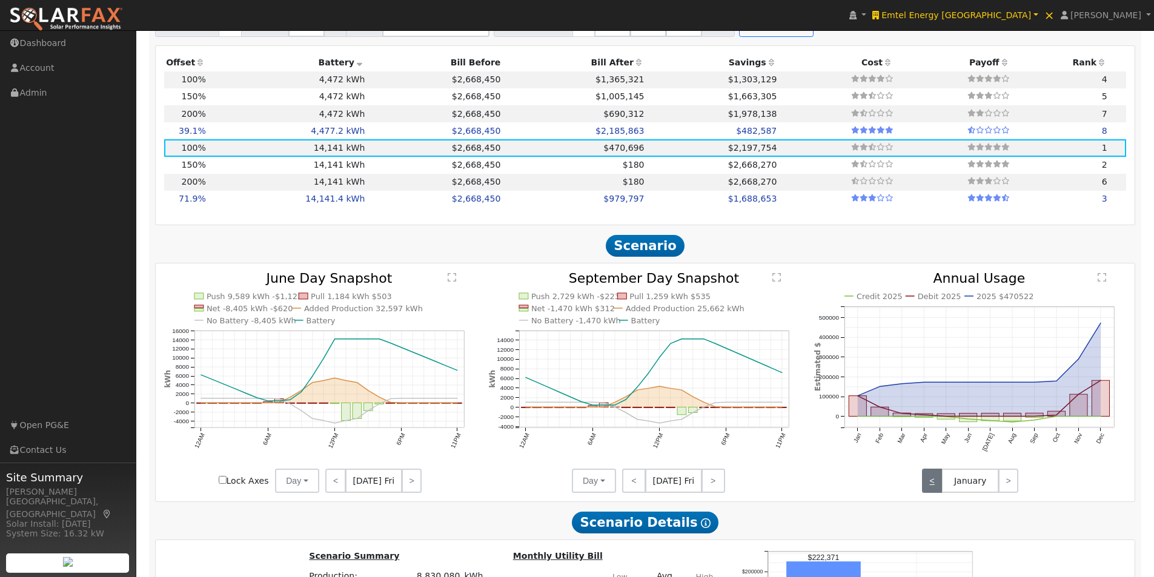
click at [934, 489] on link "<" at bounding box center [932, 481] width 20 height 24
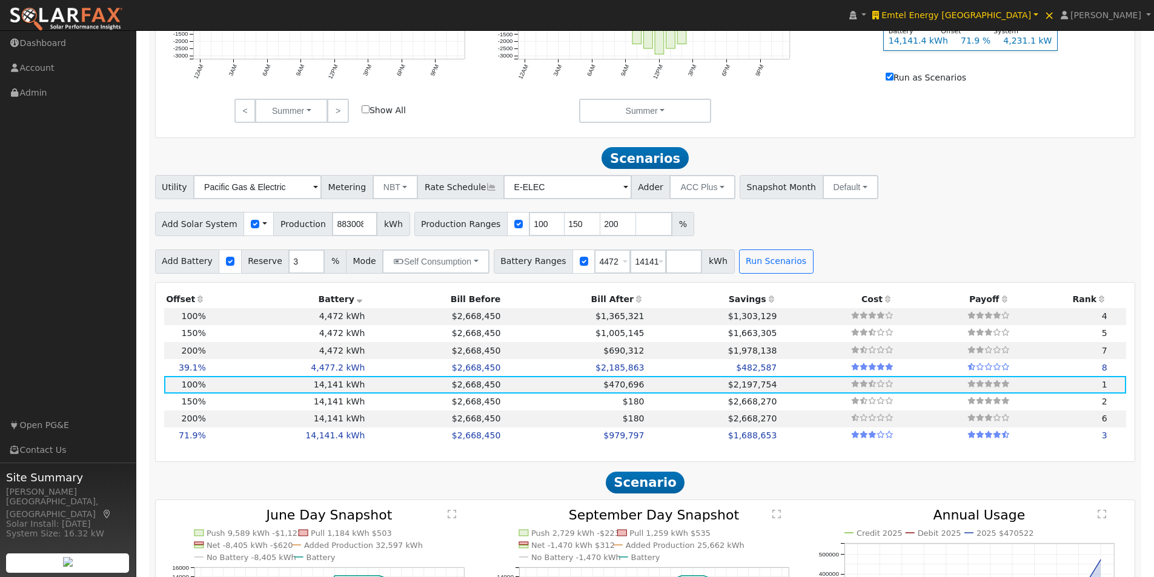
scroll to position [683, 0]
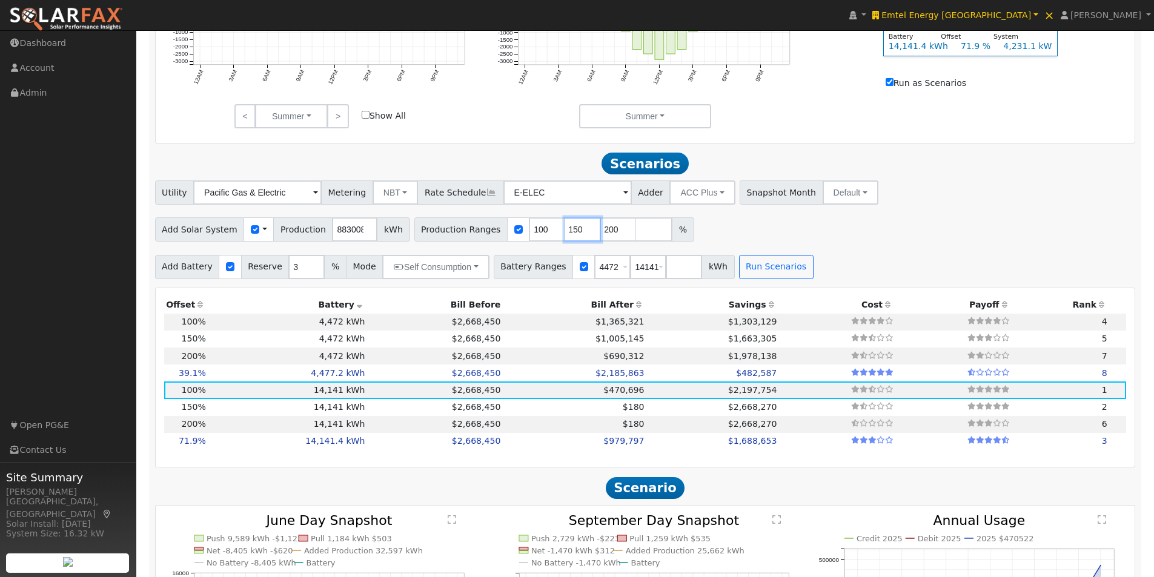
drag, startPoint x: 559, startPoint y: 231, endPoint x: 543, endPoint y: 231, distance: 15.8
click at [565, 231] on input "150" at bounding box center [583, 230] width 36 height 24
type input "110"
type input "115"
type input "120"
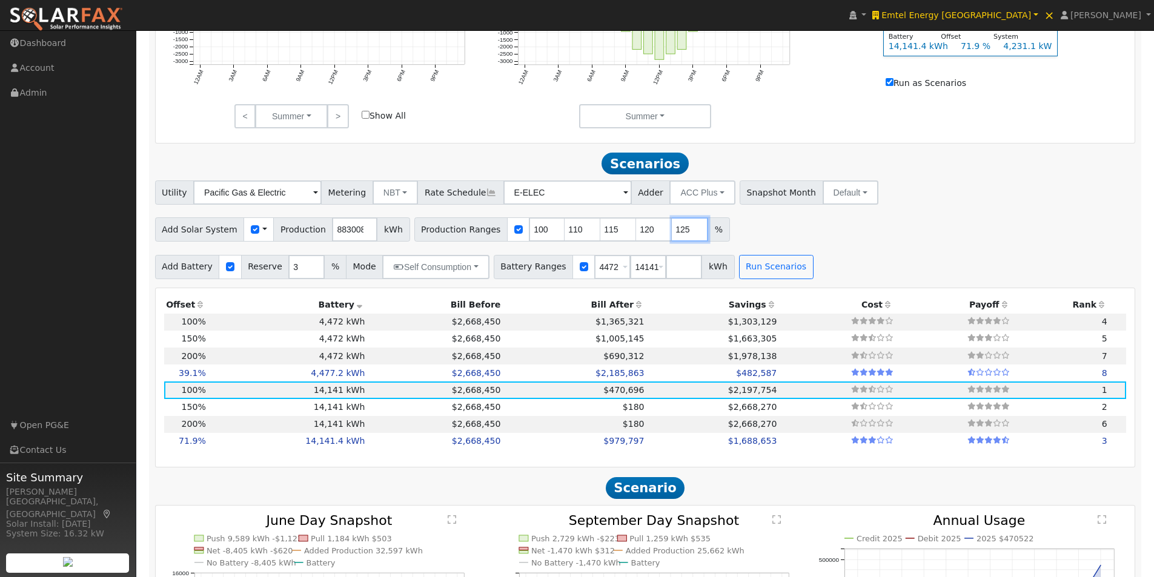
type input "125"
click at [831, 237] on div "Add Solar System Use CSV Data Production 8830080 kWh Production Ranges 100 110 …" at bounding box center [645, 227] width 985 height 28
click at [749, 271] on button "Run Scenarios" at bounding box center [776, 267] width 75 height 24
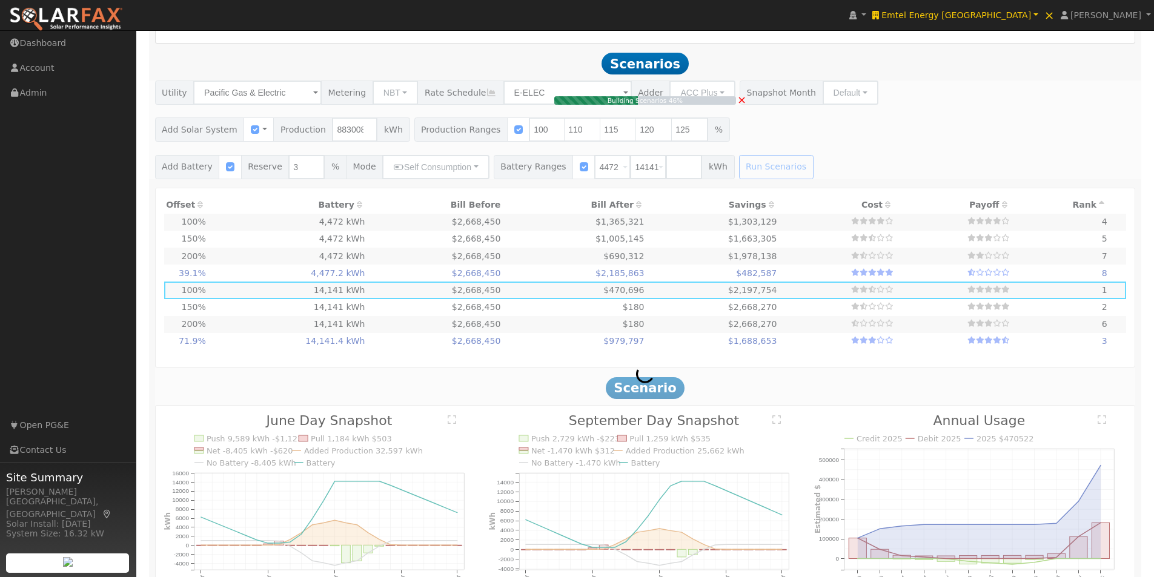
scroll to position [804, 0]
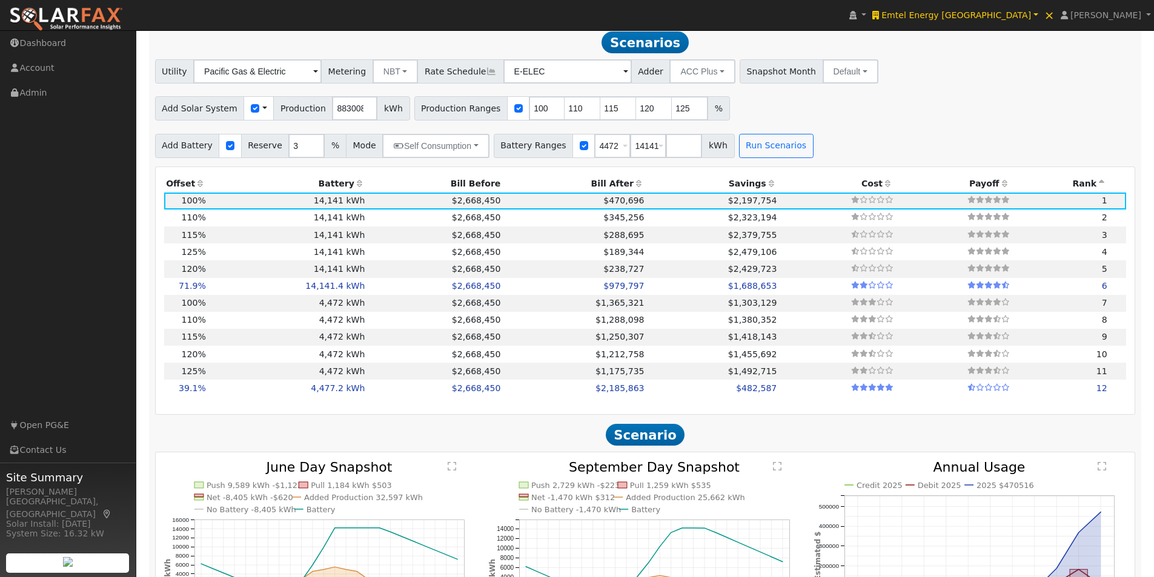
click at [344, 193] on th "Battery" at bounding box center [287, 184] width 159 height 17
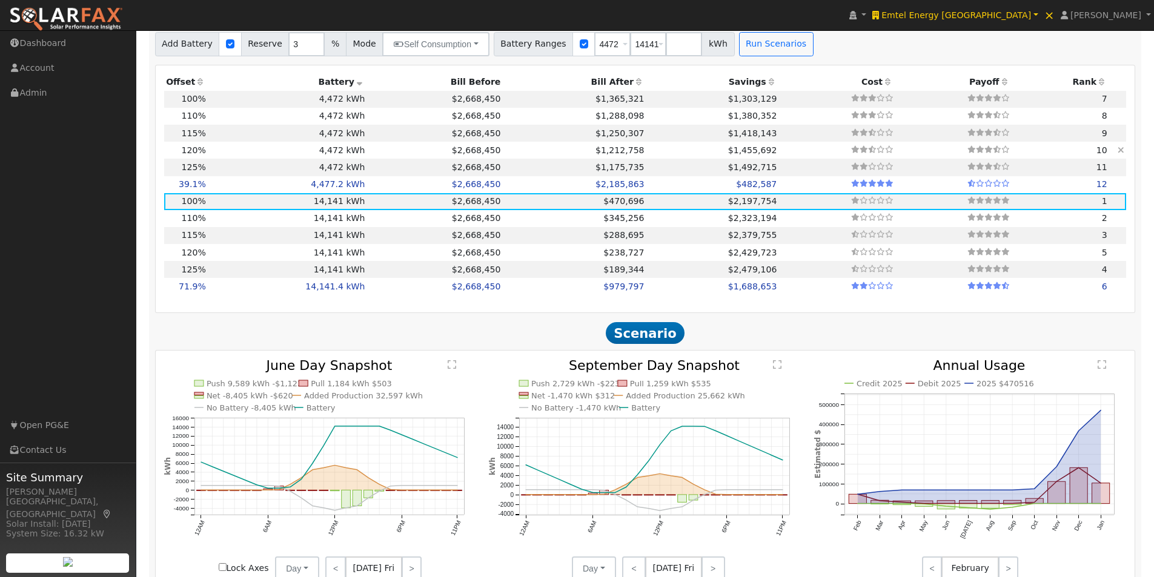
scroll to position [925, 0]
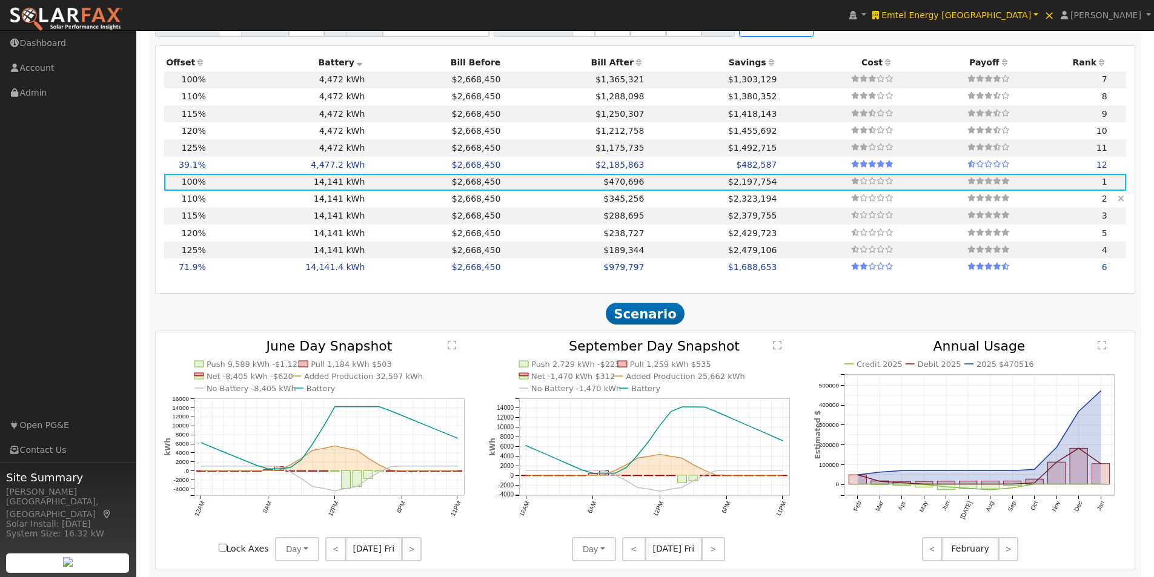
click at [328, 204] on td "14,141 kWh" at bounding box center [287, 199] width 159 height 17
type input "6,475.4"
type input "$22,663,872"
type input "$11,889,922"
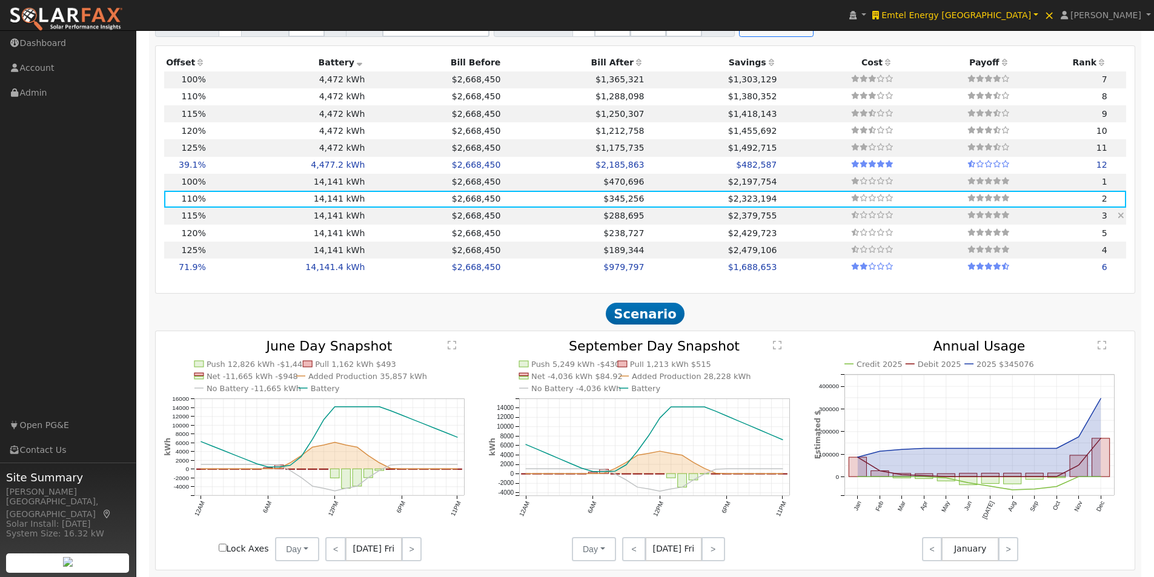
click at [335, 221] on td "14,141 kWh" at bounding box center [287, 216] width 159 height 17
type input "6,769.7"
type input "$23,694,048"
type input "$12,198,974"
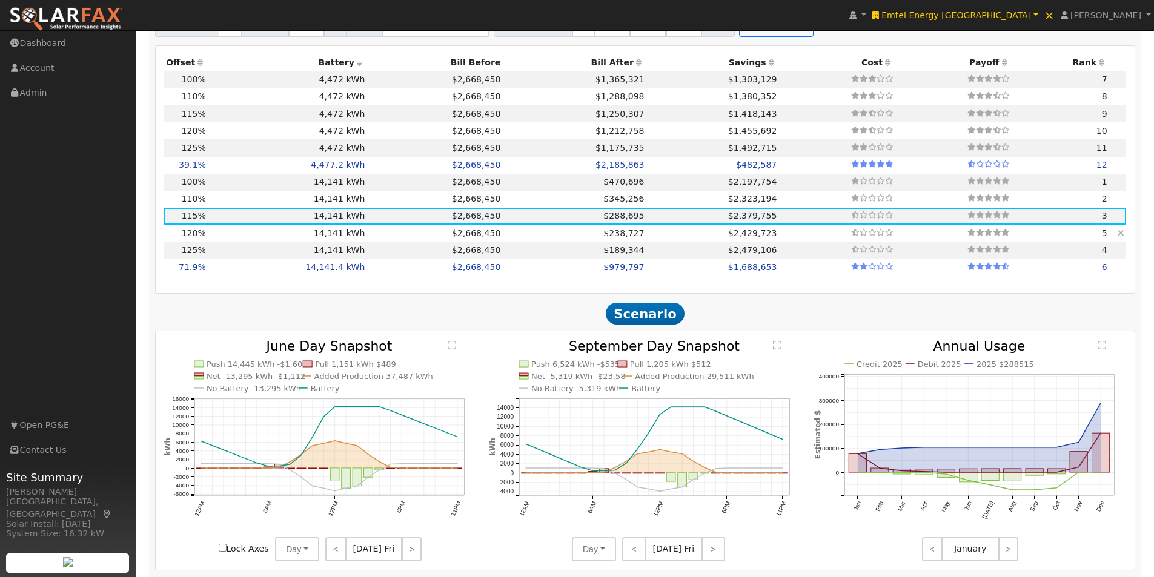
click at [342, 236] on td "14,141 kWh" at bounding box center [287, 233] width 159 height 17
type input "7,064.1"
type input "$24,724,224"
type input "$12,508,027"
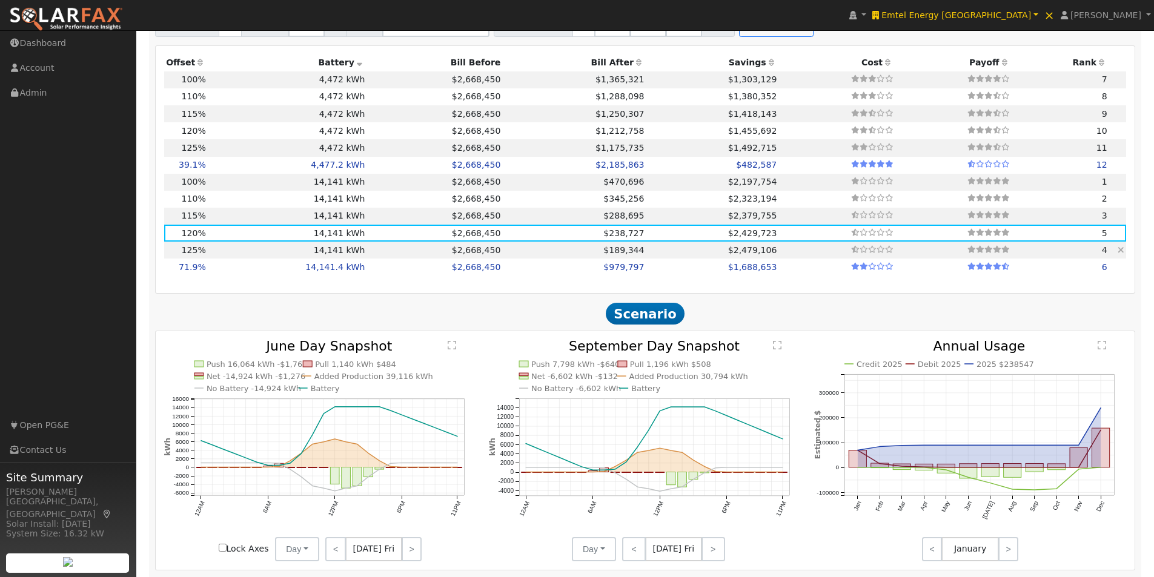
click at [333, 254] on td "14,141 kWh" at bounding box center [287, 250] width 159 height 17
type input "7,358.4"
type input "$25,754,400"
type input "$12,817,080"
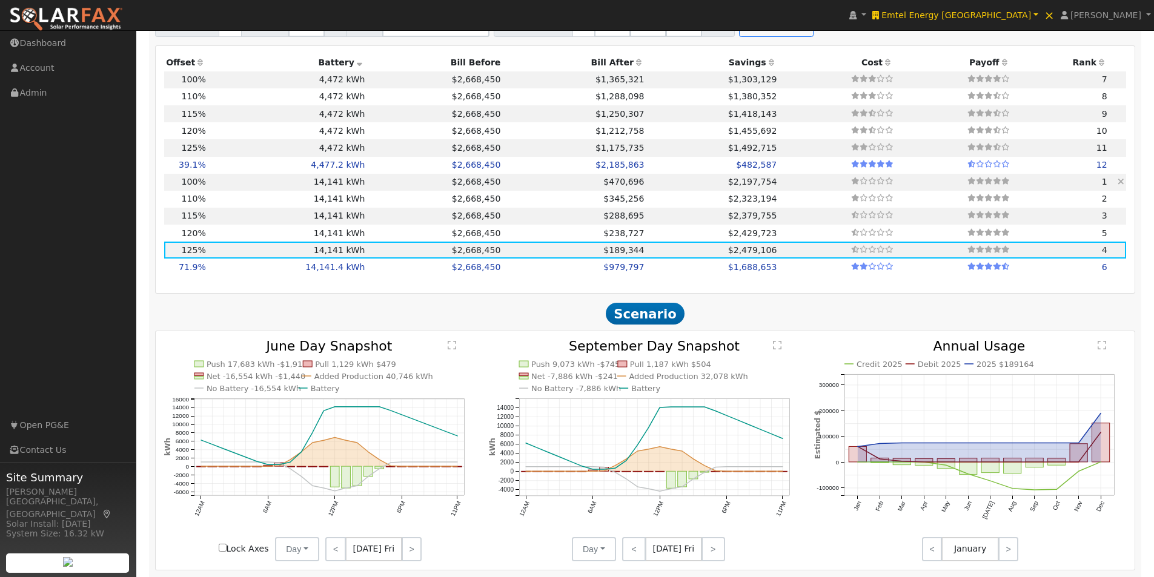
click at [336, 187] on td "14,141 kWh" at bounding box center [287, 182] width 159 height 17
type input "5,886.7"
type input "$20,603,520"
type input "$11,271,816"
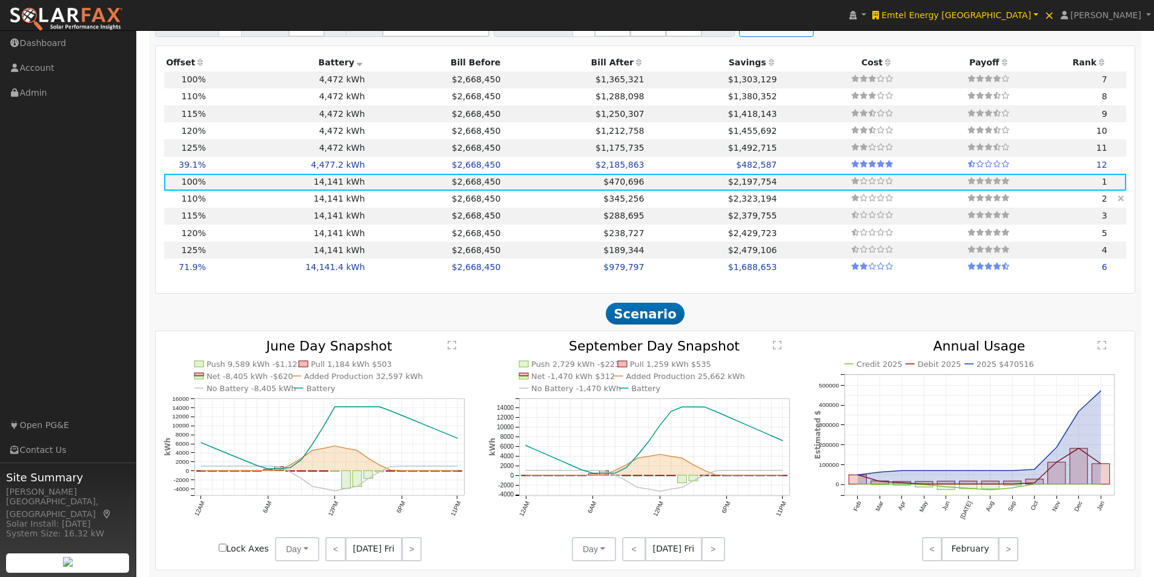
click at [338, 204] on td "14,141 kWh" at bounding box center [287, 199] width 159 height 17
type input "6,475.4"
type input "$22,663,872"
type input "$11,889,922"
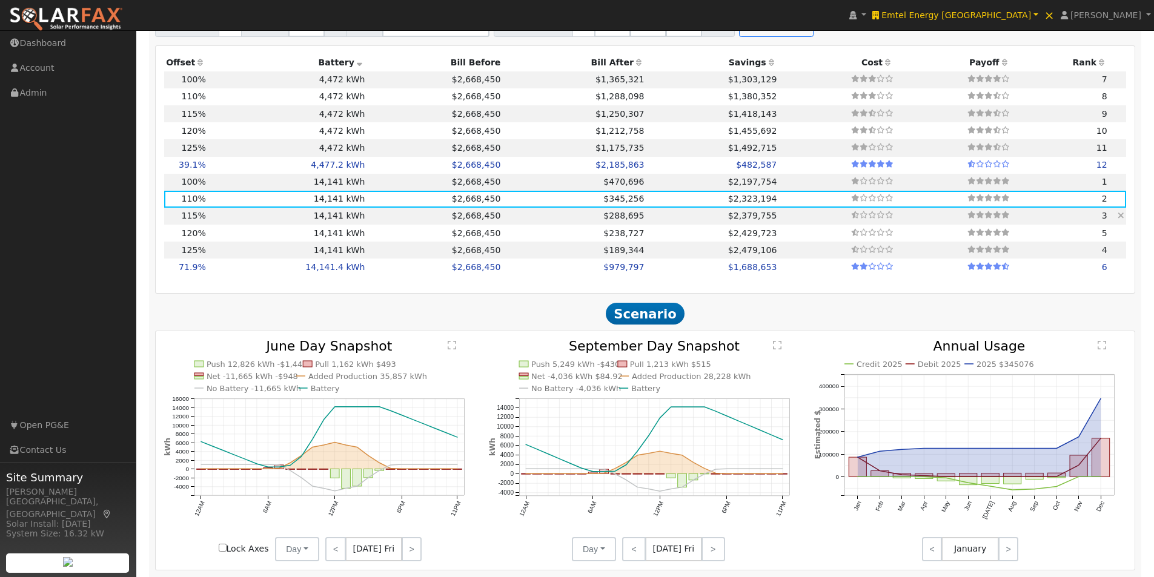
click at [342, 218] on td "14,141 kWh" at bounding box center [287, 216] width 159 height 17
type input "6,769.7"
type input "$23,694,048"
type input "$12,198,974"
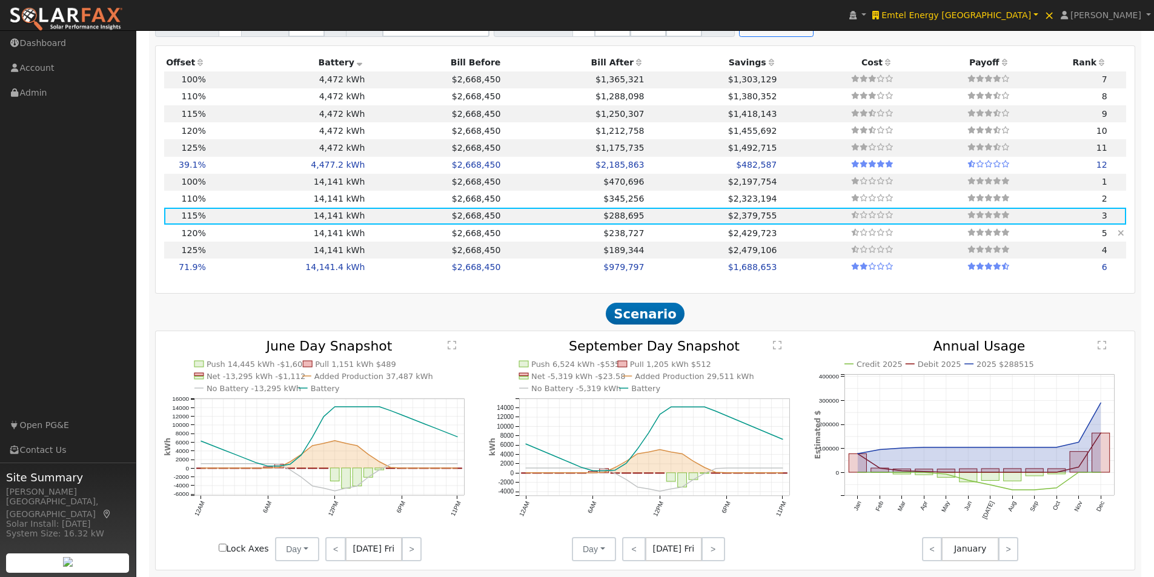
click at [337, 239] on td "14,141 kWh" at bounding box center [287, 233] width 159 height 17
type input "7,064.1"
type input "$24,724,224"
type input "$12,508,027"
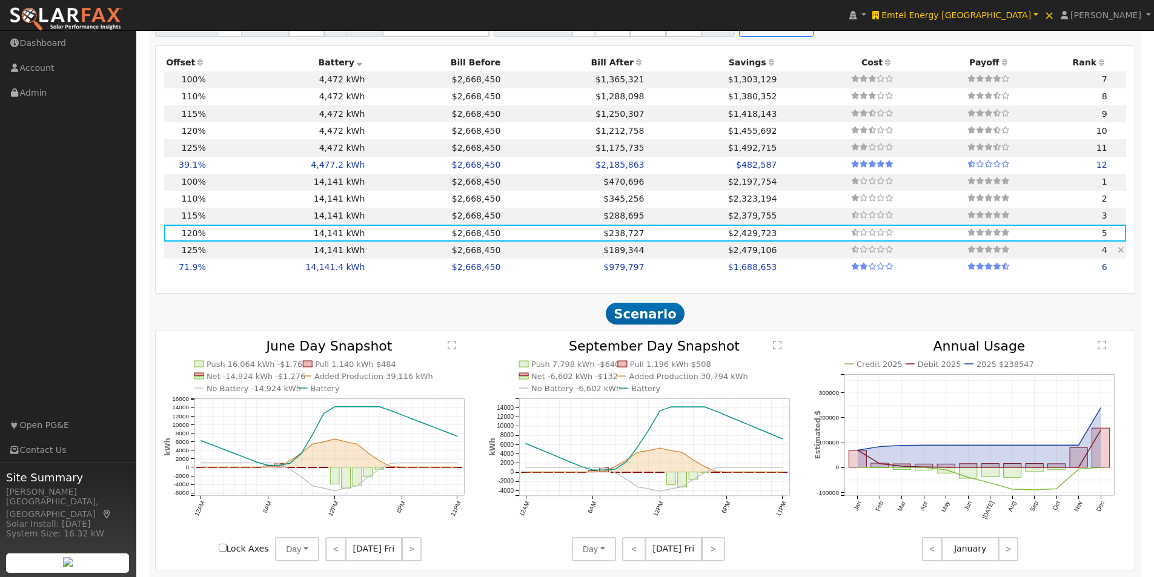
click at [335, 258] on td "14,141 kWh" at bounding box center [287, 250] width 159 height 17
type input "7,358.4"
type input "$25,754,400"
type input "$12,817,080"
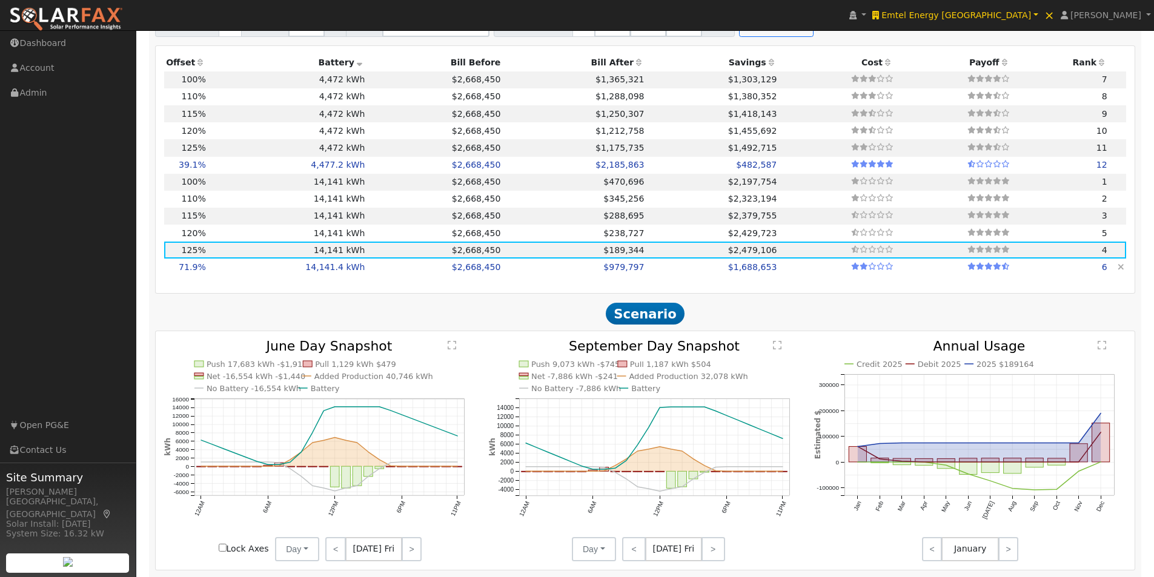
click at [334, 268] on td "14,141.4 kWh" at bounding box center [287, 267] width 159 height 17
type input "4,231.1"
type input "$14,808,780"
type input "$16,969,680"
type input "$9,533,538"
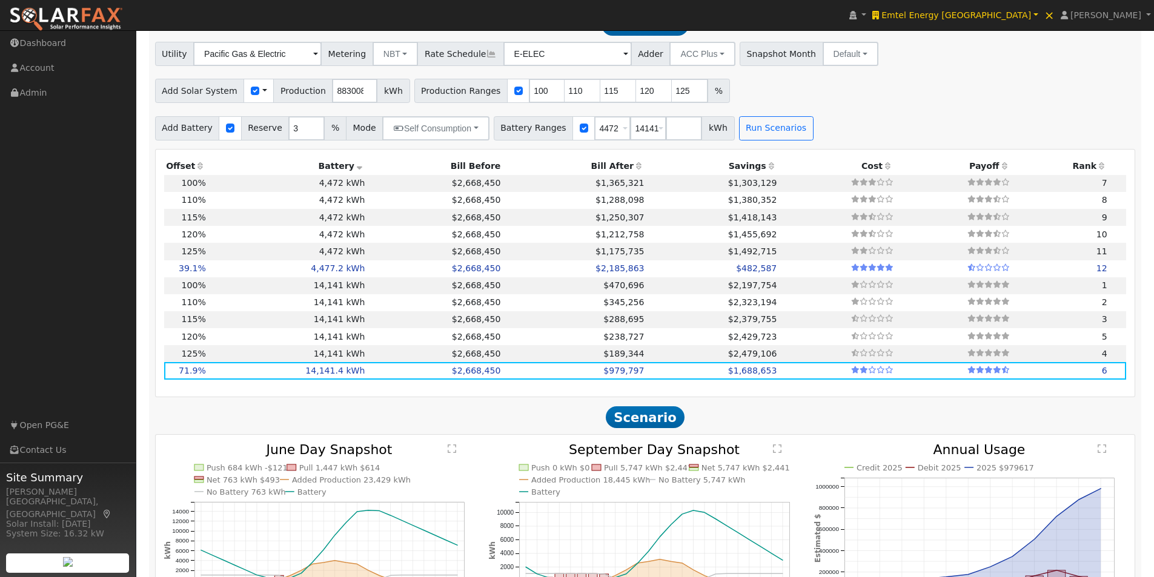
scroll to position [622, 0]
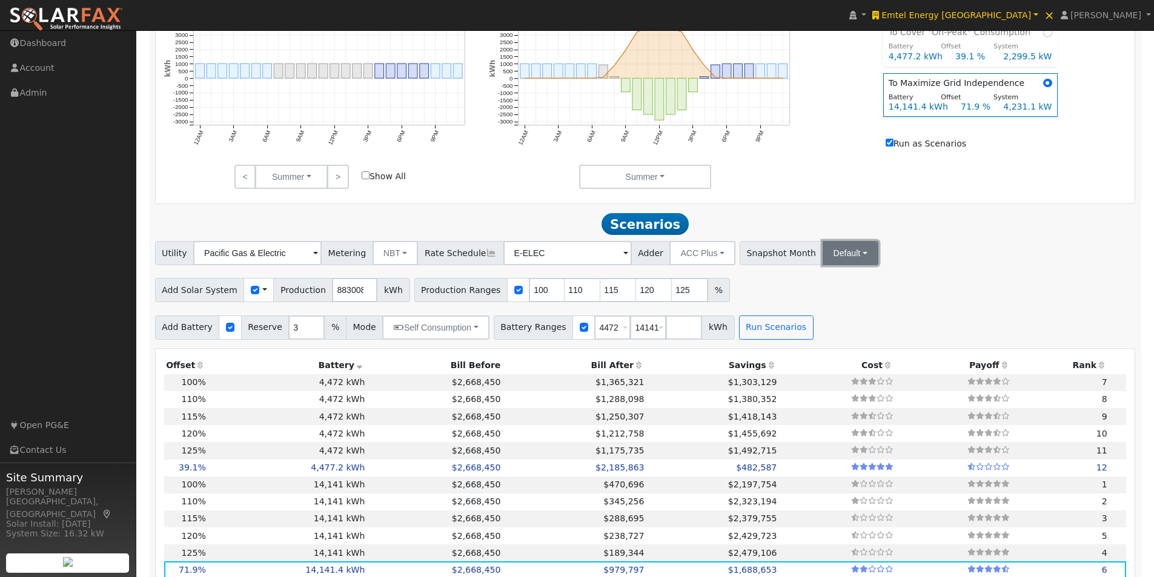
click at [827, 255] on button "Default" at bounding box center [851, 253] width 56 height 24
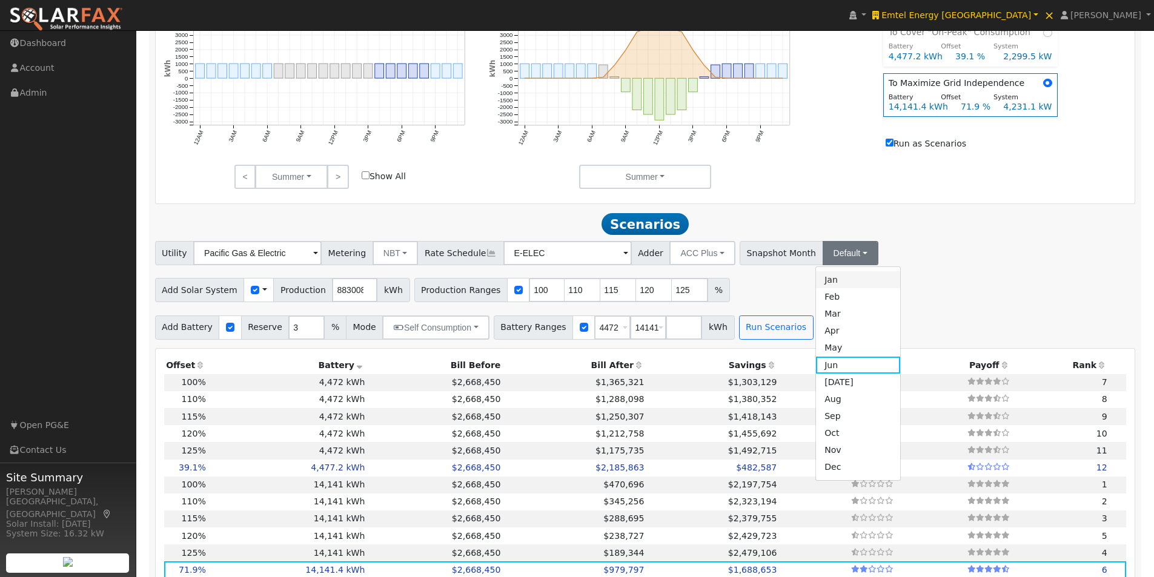
click at [823, 281] on link "Jan" at bounding box center [858, 279] width 84 height 17
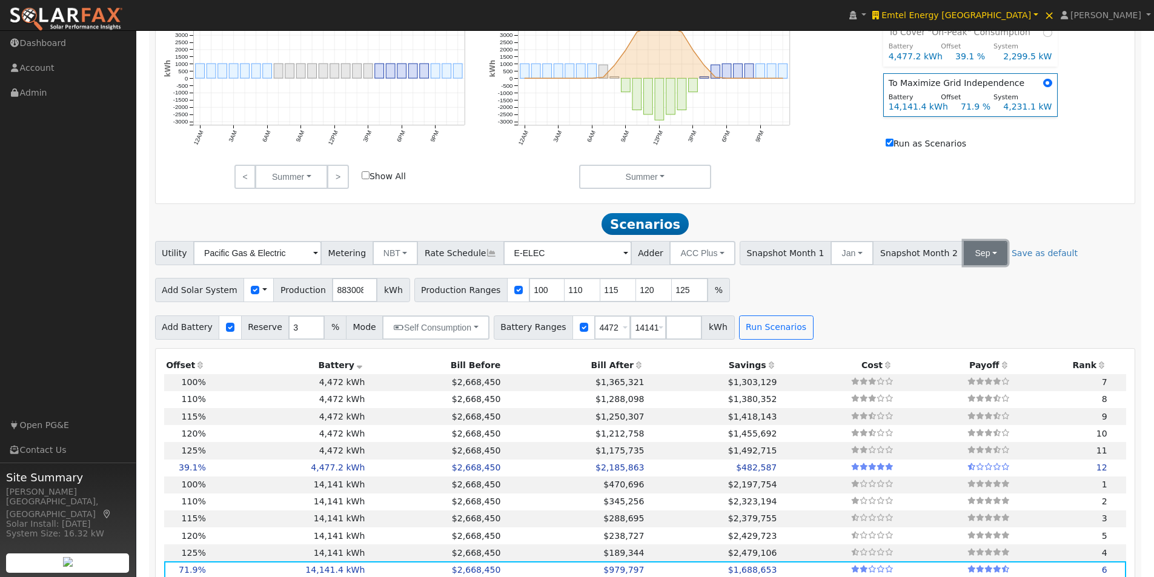
click at [964, 261] on button "Sep" at bounding box center [985, 253] width 43 height 24
click at [949, 471] on link "Dec" at bounding box center [991, 467] width 84 height 17
click at [783, 331] on div "Run Scenarios" at bounding box center [778, 328] width 82 height 24
click at [752, 330] on button "Run Scenarios" at bounding box center [776, 328] width 75 height 24
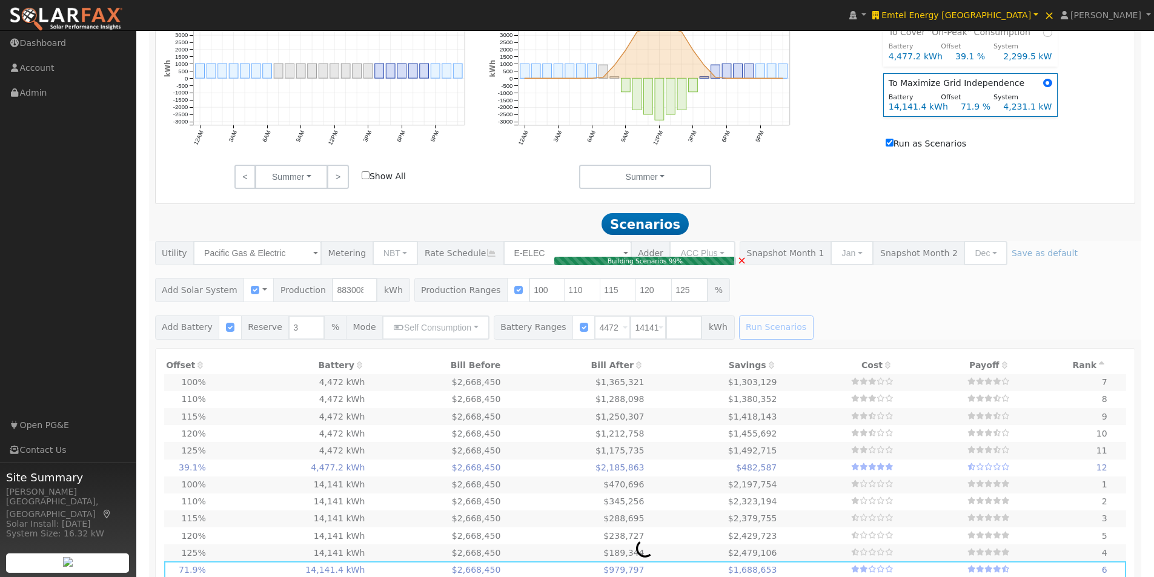
type input "5,886.7"
type input "$20,603,520"
type input "$16,969,200"
type input "$11,271,816"
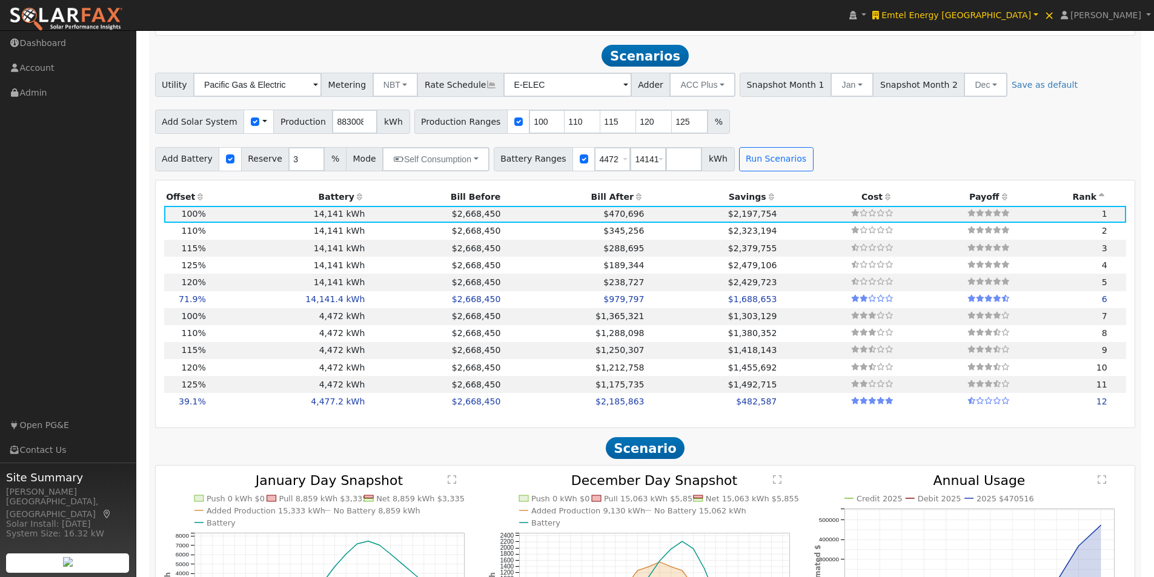
scroll to position [804, 0]
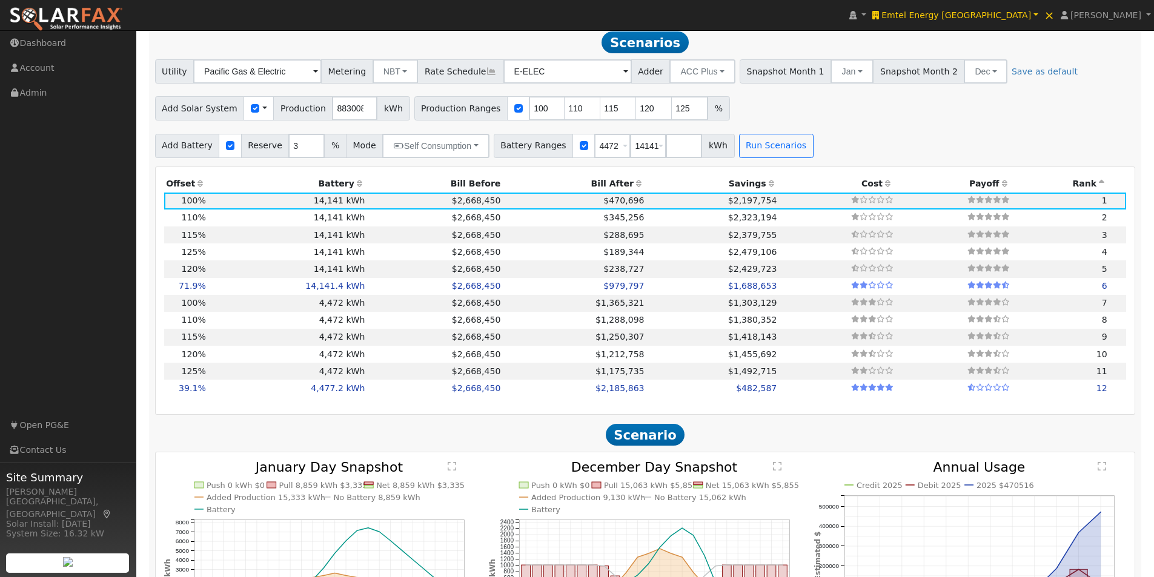
click at [336, 192] on th "Battery" at bounding box center [287, 184] width 159 height 17
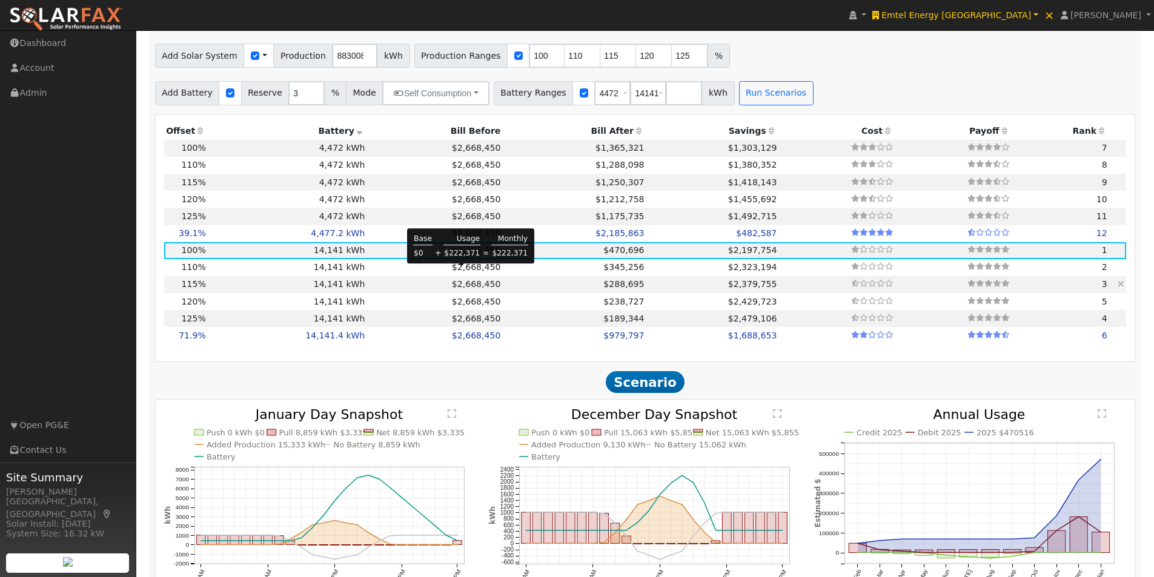
scroll to position [925, 0]
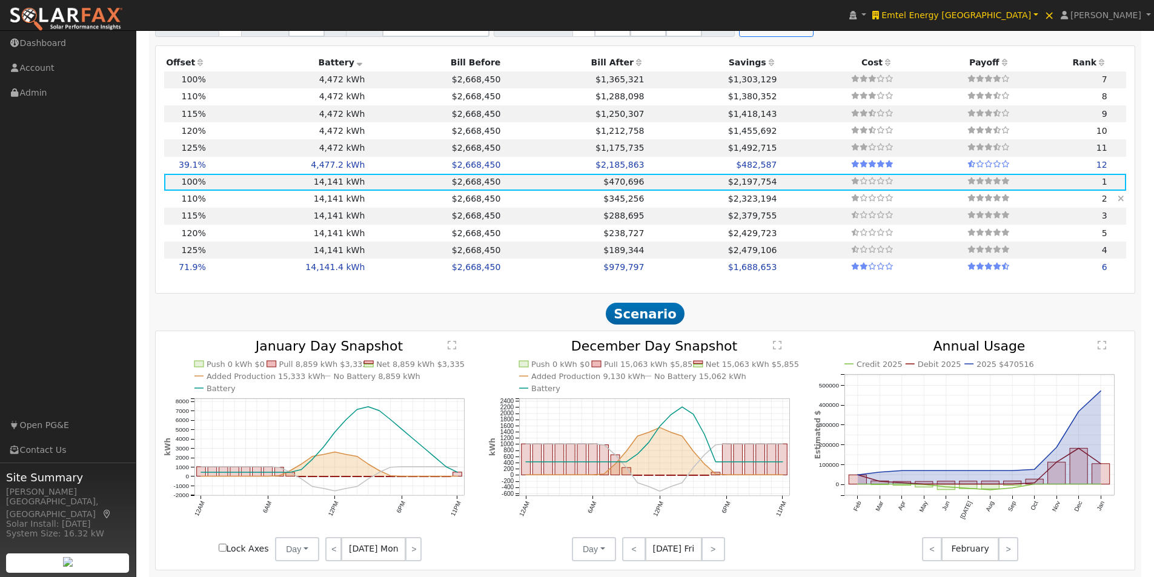
click at [328, 205] on td "14,141 kWh" at bounding box center [287, 199] width 159 height 17
type input "6,475.4"
type input "$22,663,872"
type input "$11,889,922"
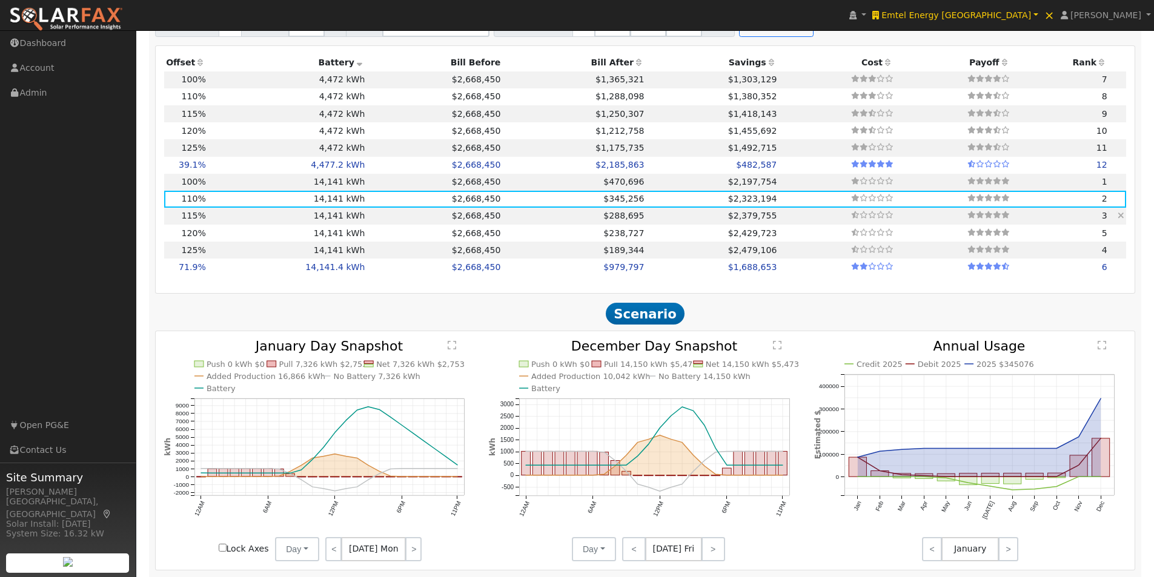
click at [334, 219] on td "14,141 kWh" at bounding box center [287, 216] width 159 height 17
type input "6,769.7"
type input "$23,694,048"
type input "$12,198,974"
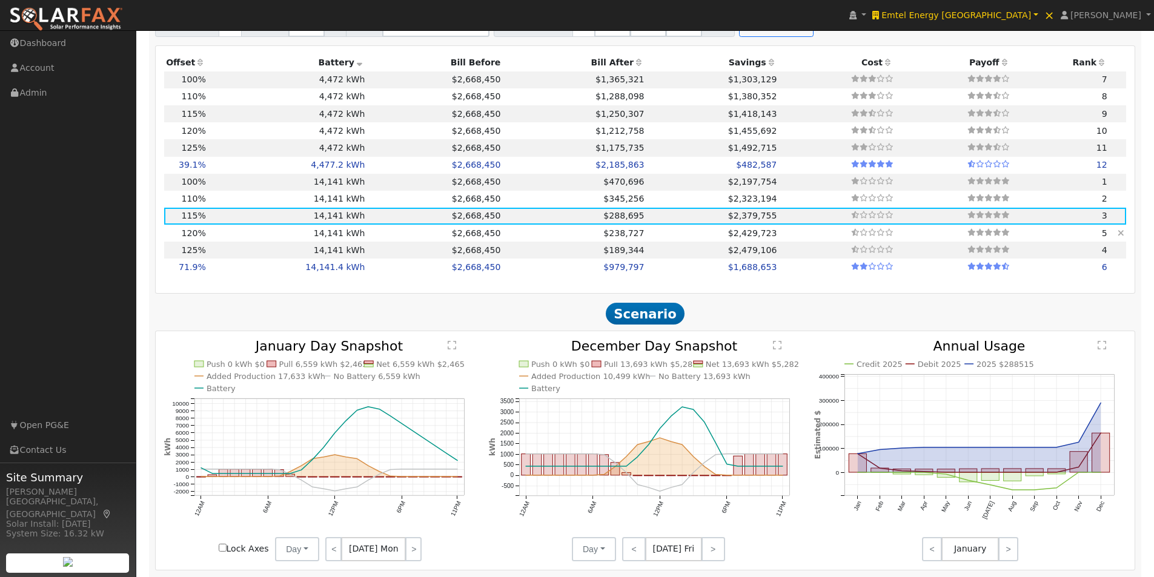
click at [339, 237] on td "14,141 kWh" at bounding box center [287, 233] width 159 height 17
type input "7,064.1"
type input "$24,724,224"
type input "$12,508,027"
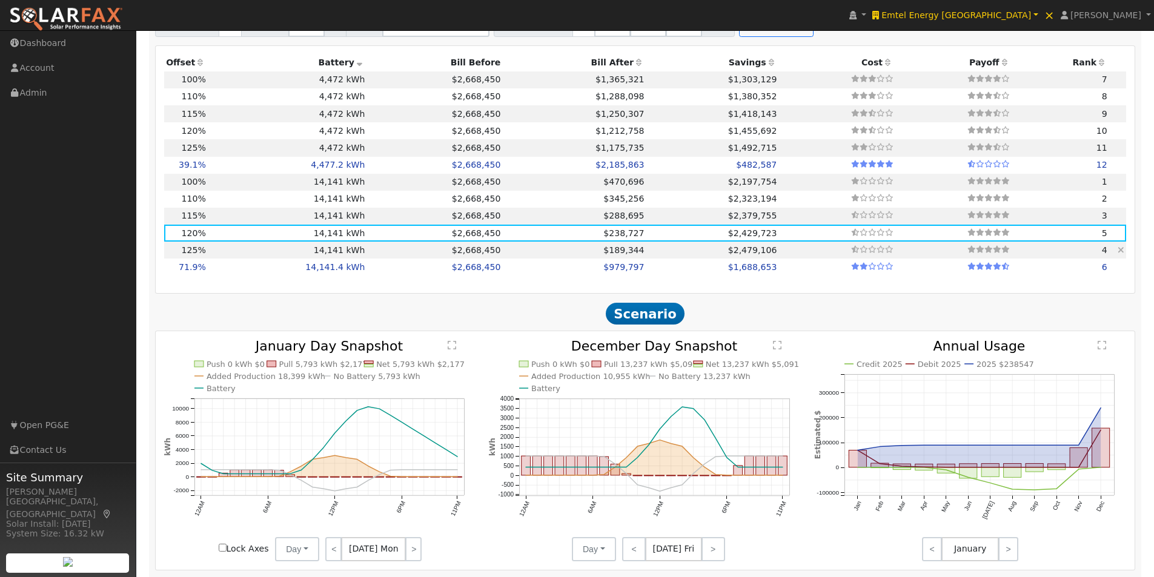
click at [340, 252] on td "14,141 kWh" at bounding box center [287, 250] width 159 height 17
type input "7,358.4"
type input "$25,754,400"
type input "$12,817,080"
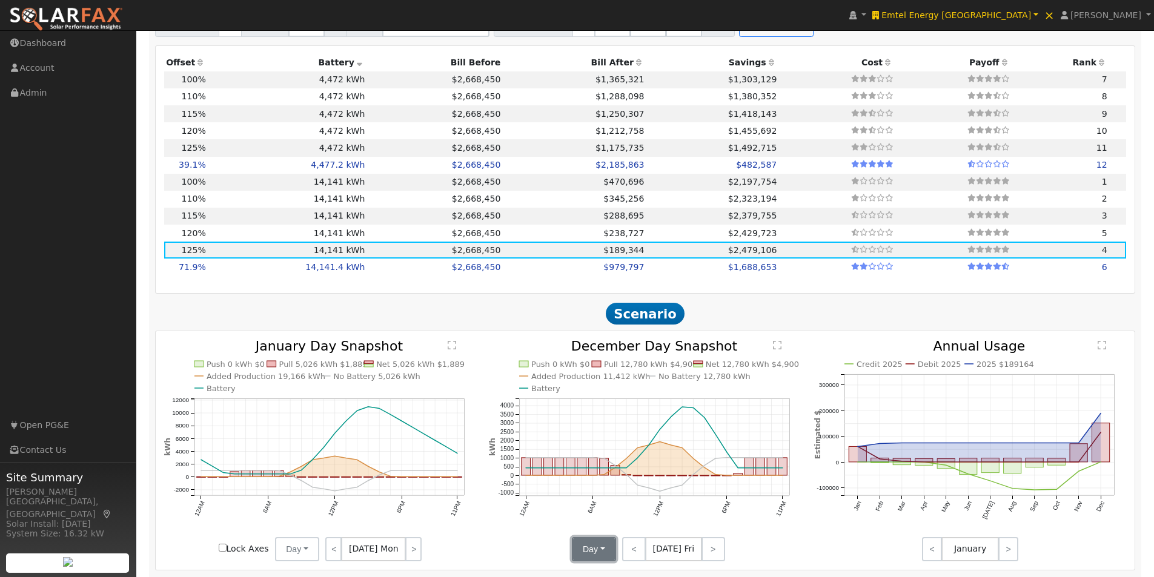
click at [593, 546] on button "Day" at bounding box center [594, 549] width 44 height 24
click at [599, 530] on link "Month Average" at bounding box center [615, 522] width 84 height 17
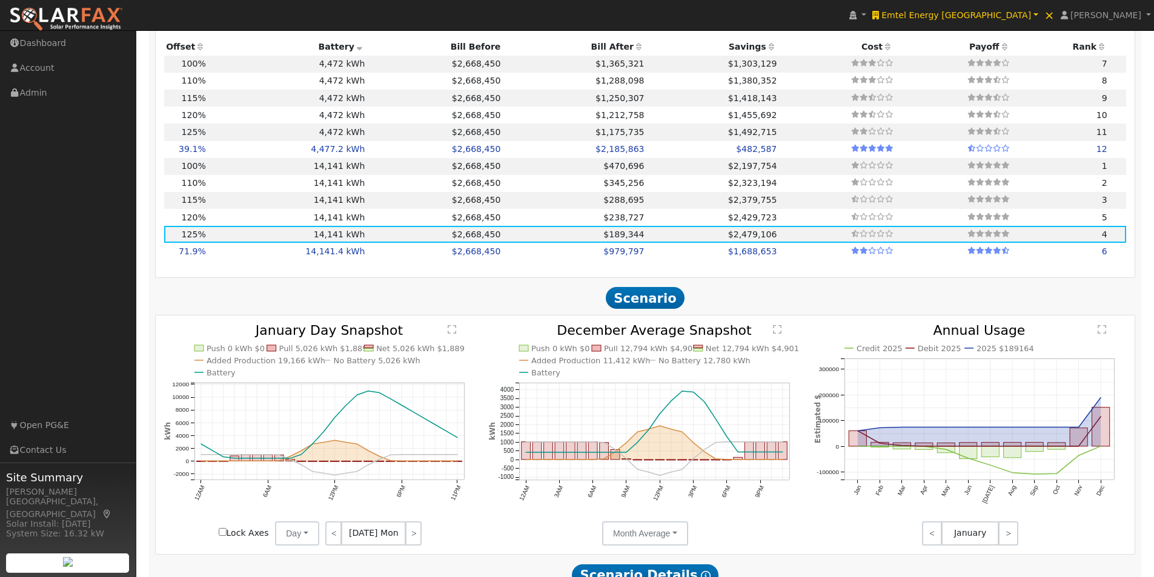
scroll to position [986, 0]
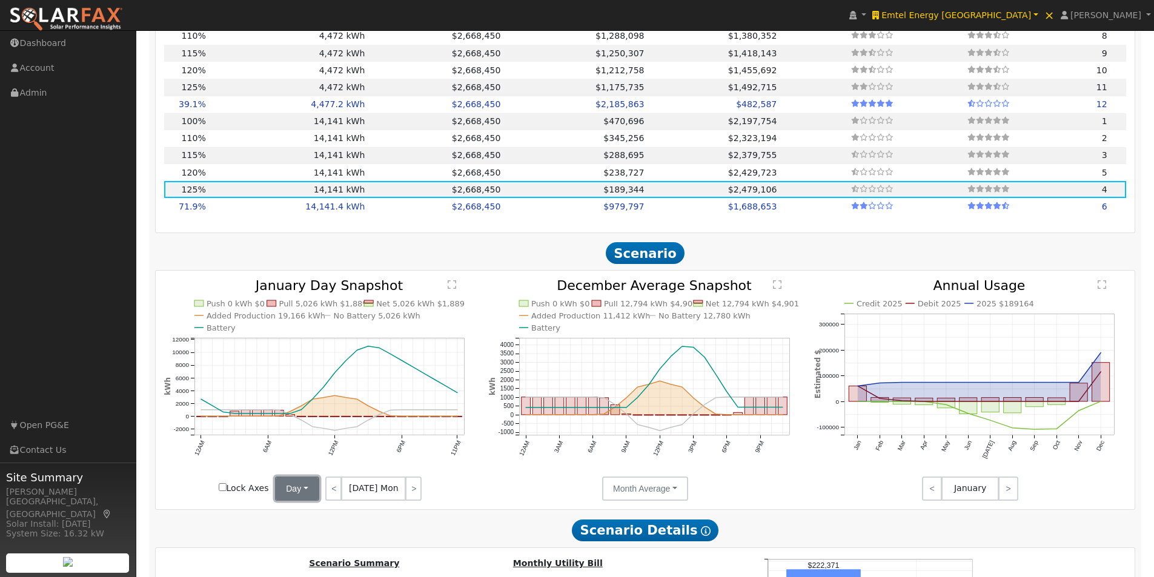
click at [307, 497] on button "Day" at bounding box center [297, 489] width 44 height 24
click at [294, 536] on link "Month Average" at bounding box center [318, 532] width 84 height 17
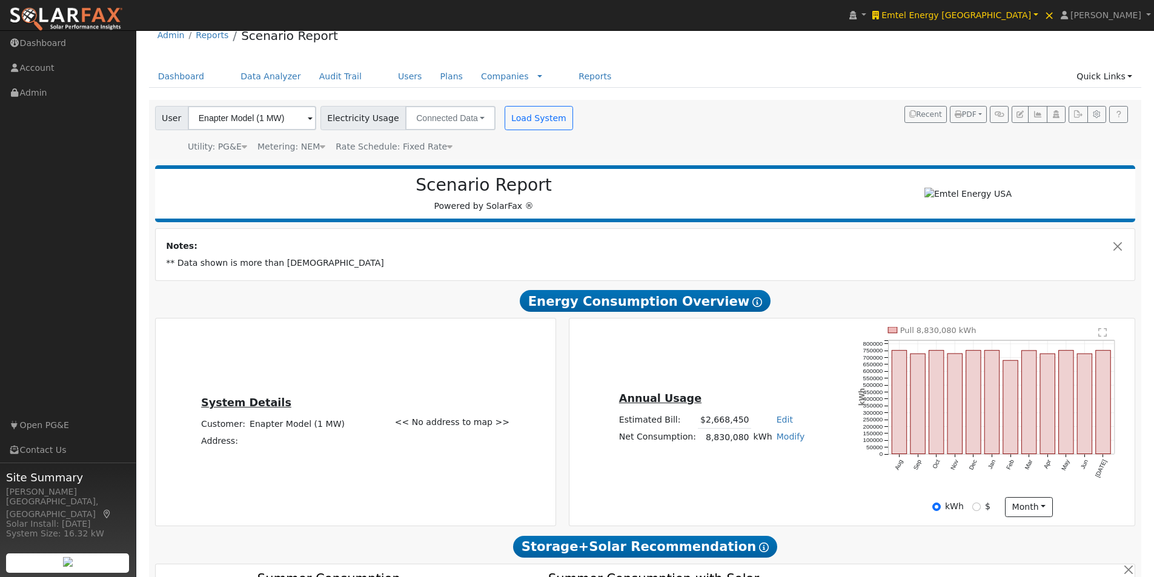
scroll to position [0, 0]
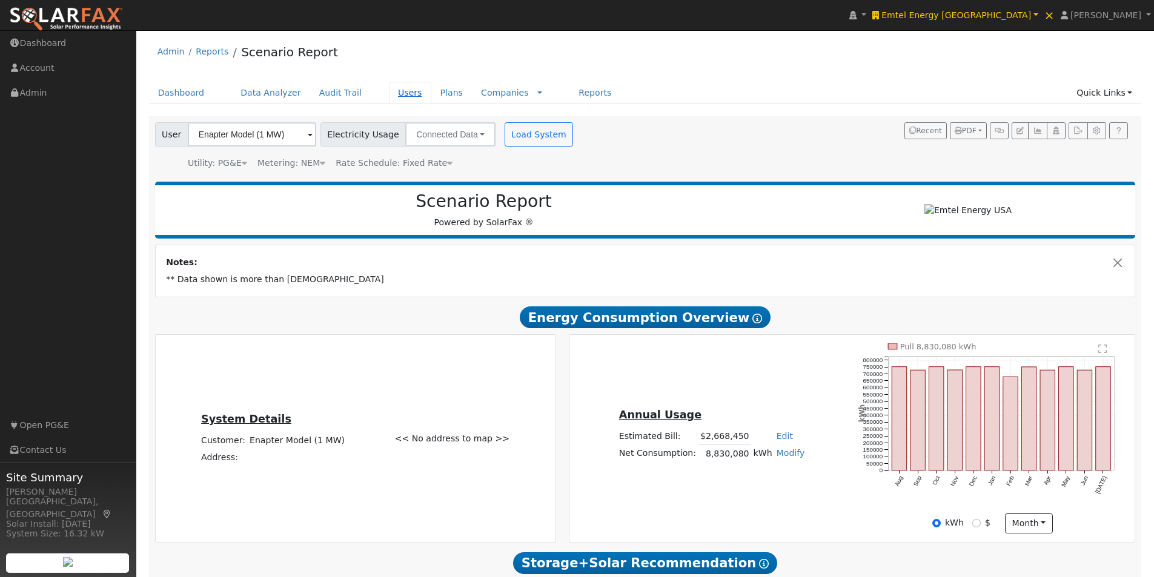
click at [389, 93] on link "Users" at bounding box center [410, 93] width 42 height 22
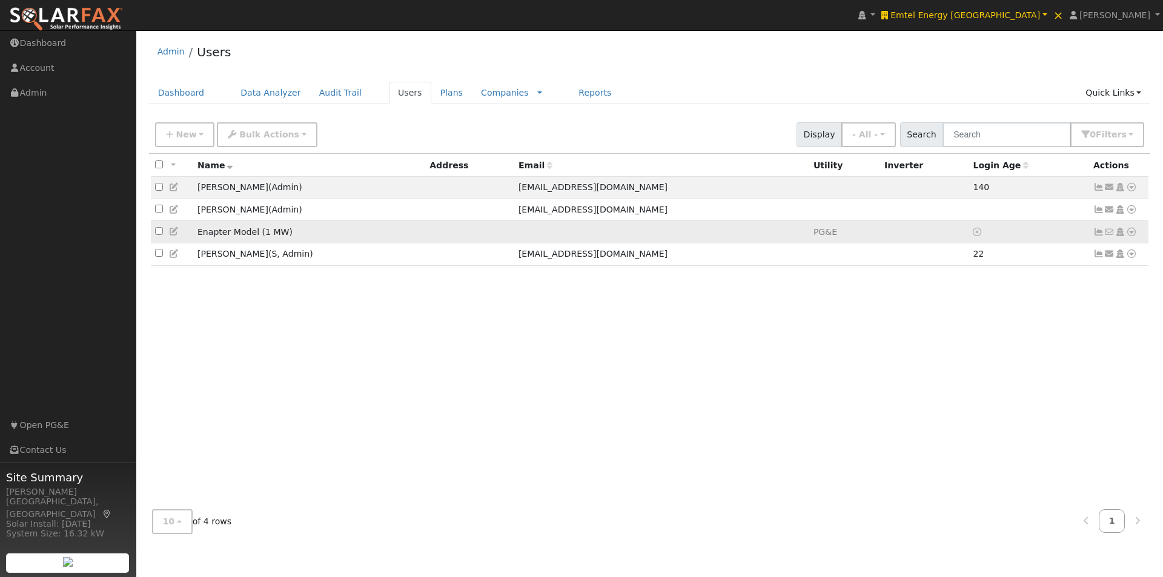
click at [300, 241] on td "Enapter Model (1 MW)" at bounding box center [309, 232] width 232 height 22
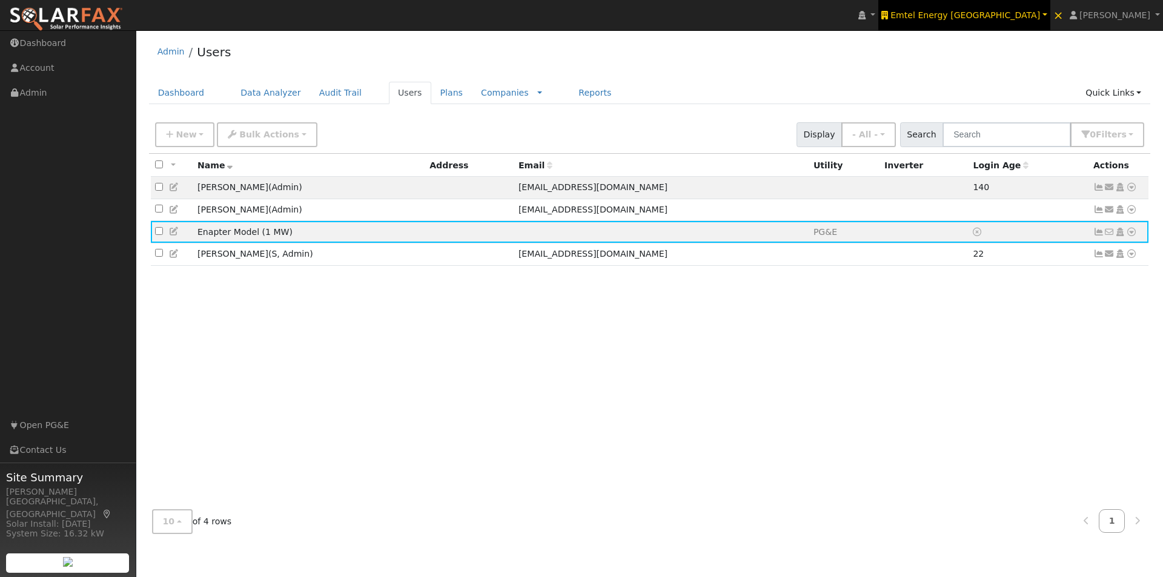
click at [1025, 13] on span "Emtel Energy [GEOGRAPHIC_DATA]" at bounding box center [966, 15] width 150 height 10
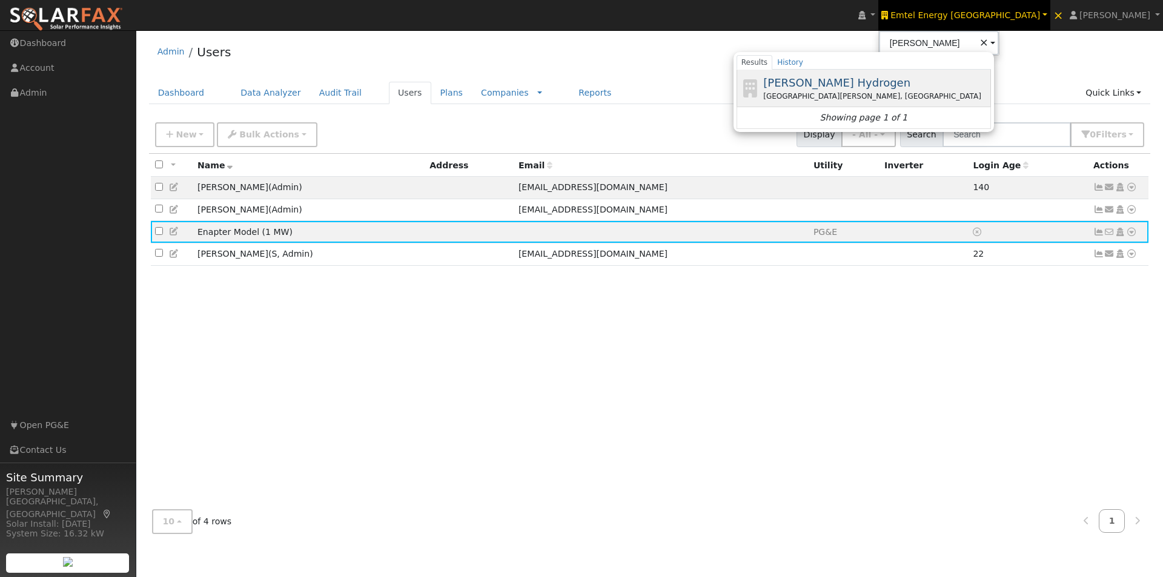
click at [905, 79] on span "[PERSON_NAME] Hydrogen" at bounding box center [836, 82] width 147 height 13
type input "[PERSON_NAME] Hydrogen"
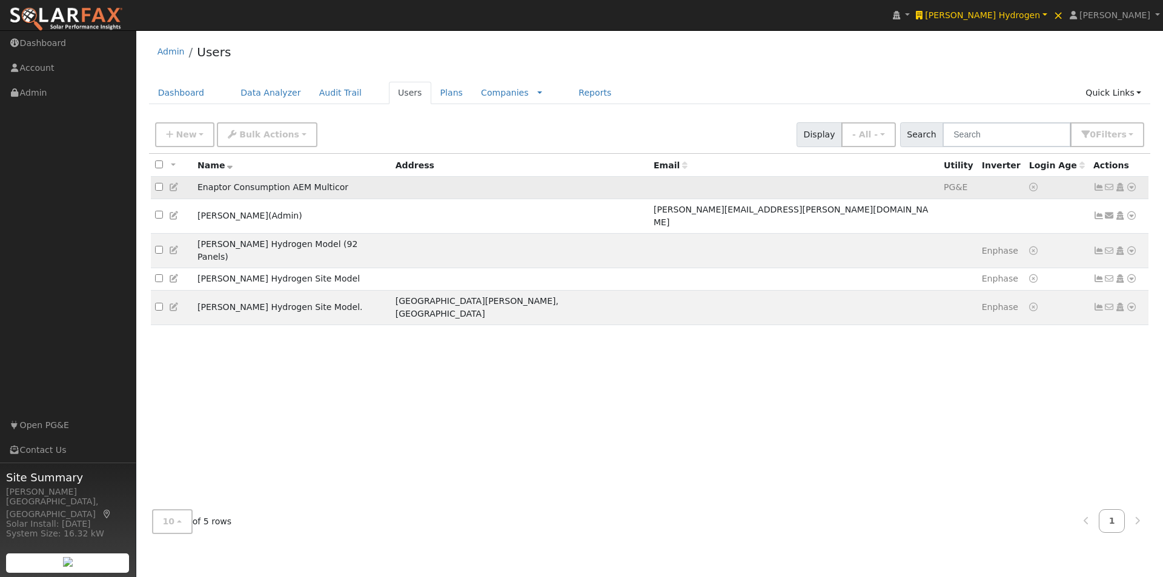
click at [359, 187] on td "Enaptor Consumption AEM Multicor" at bounding box center [292, 188] width 198 height 22
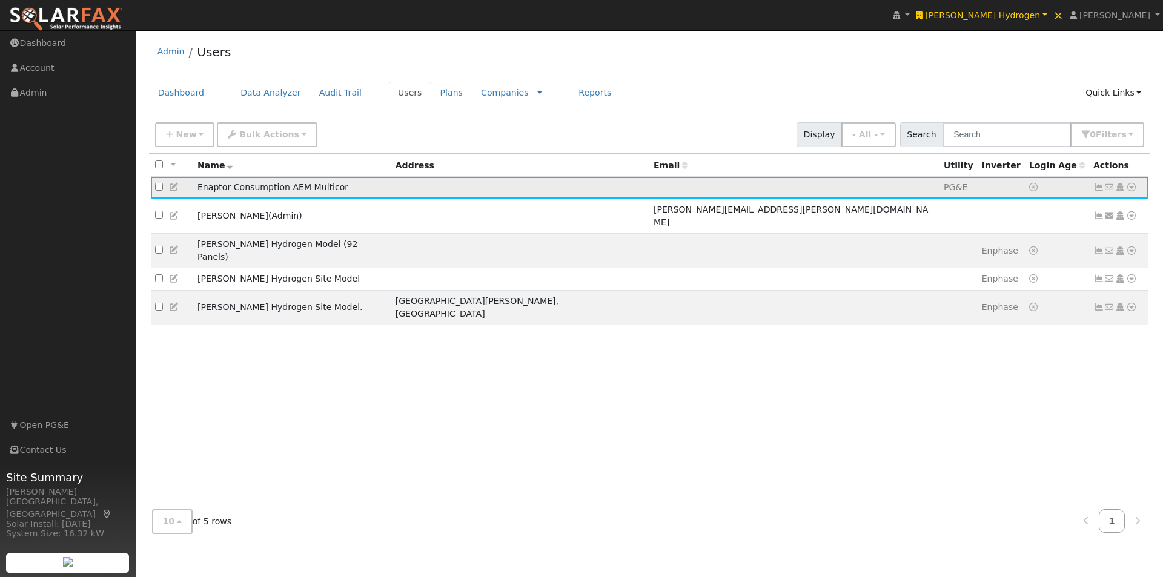
click at [1098, 189] on icon at bounding box center [1099, 187] width 11 height 8
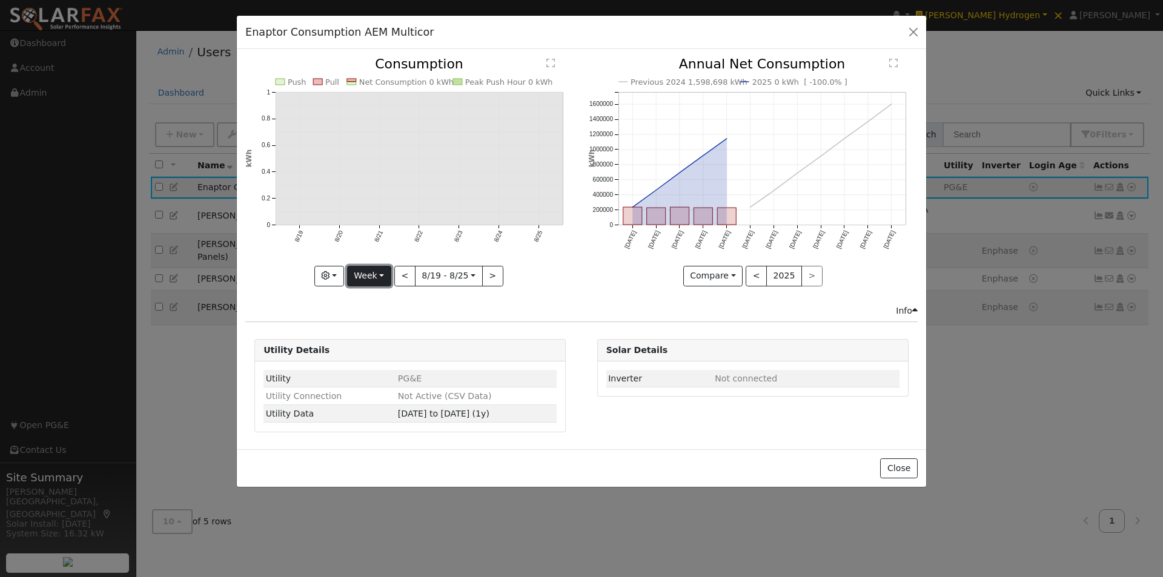
click at [380, 276] on button "Week" at bounding box center [369, 276] width 44 height 21
click at [371, 353] on link "Year" at bounding box center [390, 352] width 84 height 17
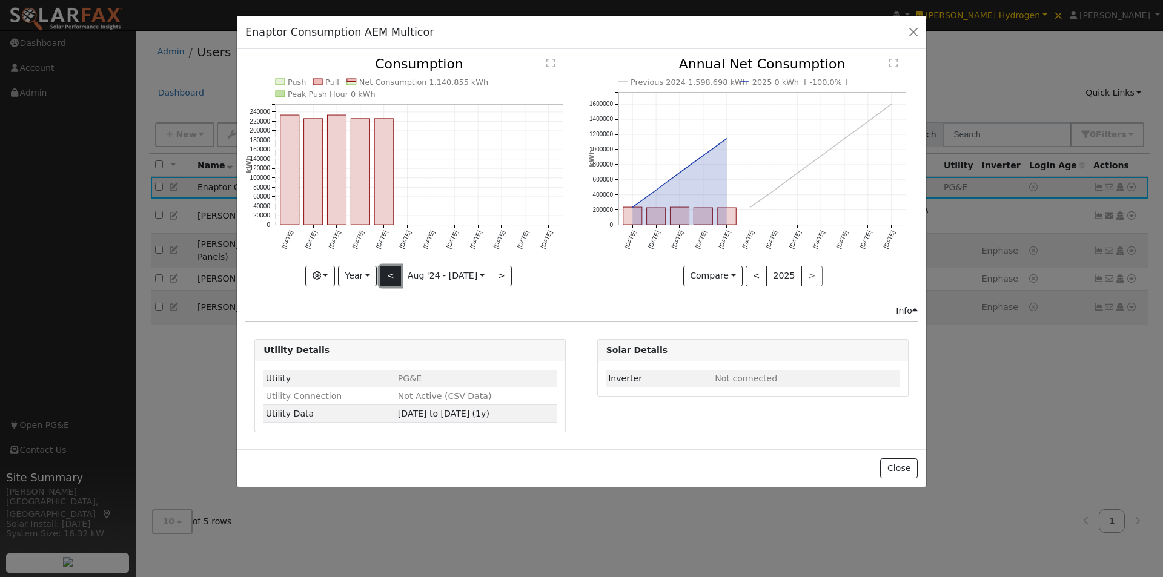
click at [396, 274] on button "<" at bounding box center [390, 276] width 21 height 21
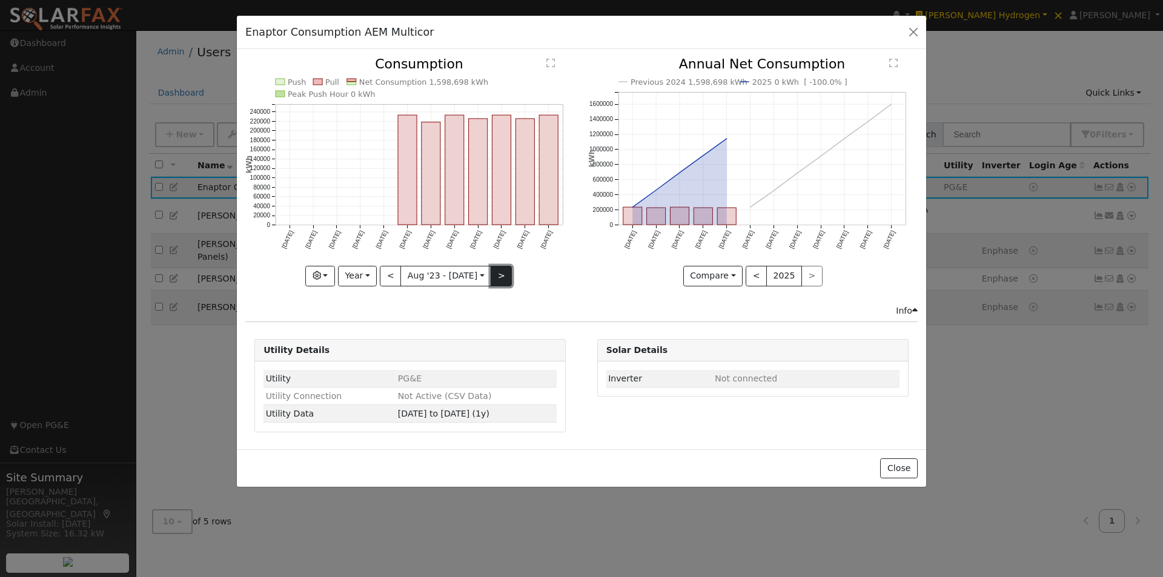
click at [499, 270] on button ">" at bounding box center [501, 276] width 21 height 21
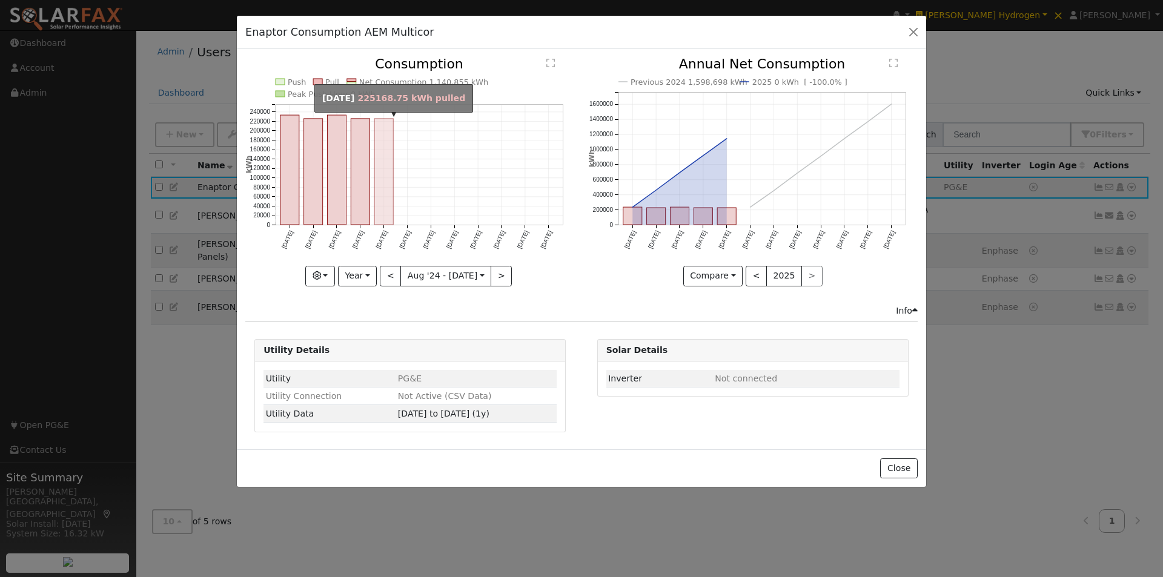
click at [383, 189] on rect "onclick=""" at bounding box center [383, 172] width 19 height 106
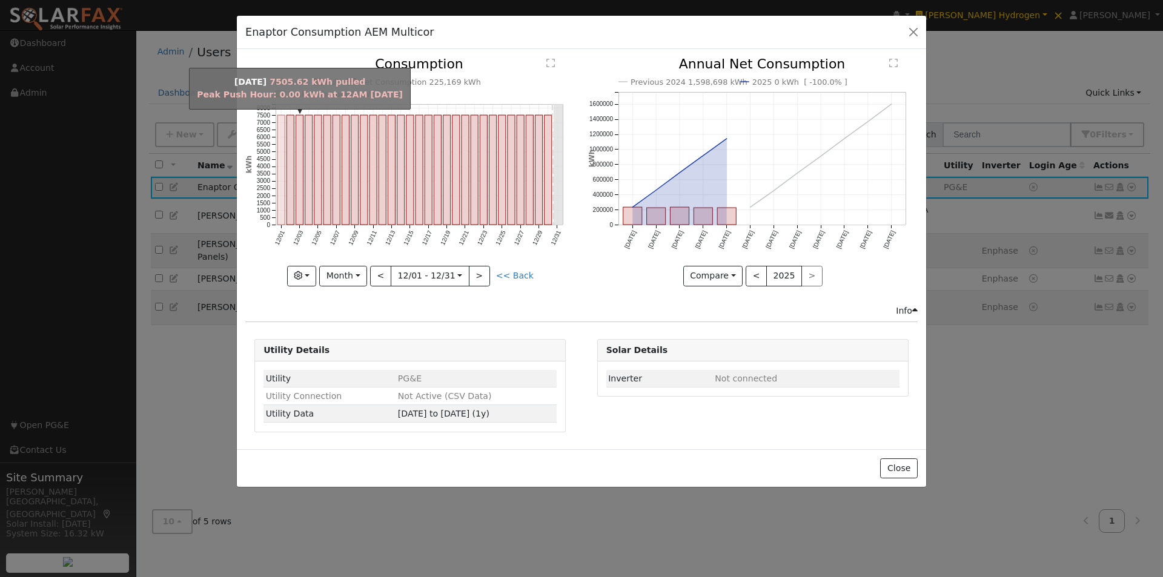
click at [279, 151] on rect "onclick=""" at bounding box center [280, 170] width 7 height 110
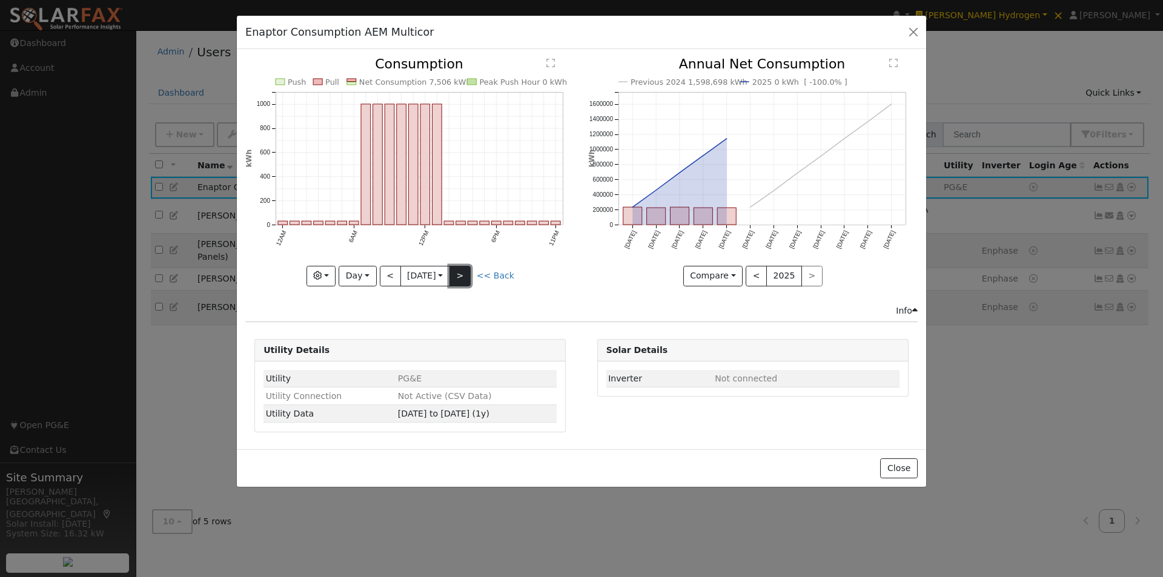
click at [466, 272] on button ">" at bounding box center [460, 276] width 21 height 21
click at [466, 271] on div "Push Pull Net Consumption 7,506 kWh Peak Push Hour 0 kWh 12AM 6AM 12PM 6PM 11PM…" at bounding box center [410, 172] width 330 height 228
click at [466, 270] on button ">" at bounding box center [460, 276] width 21 height 21
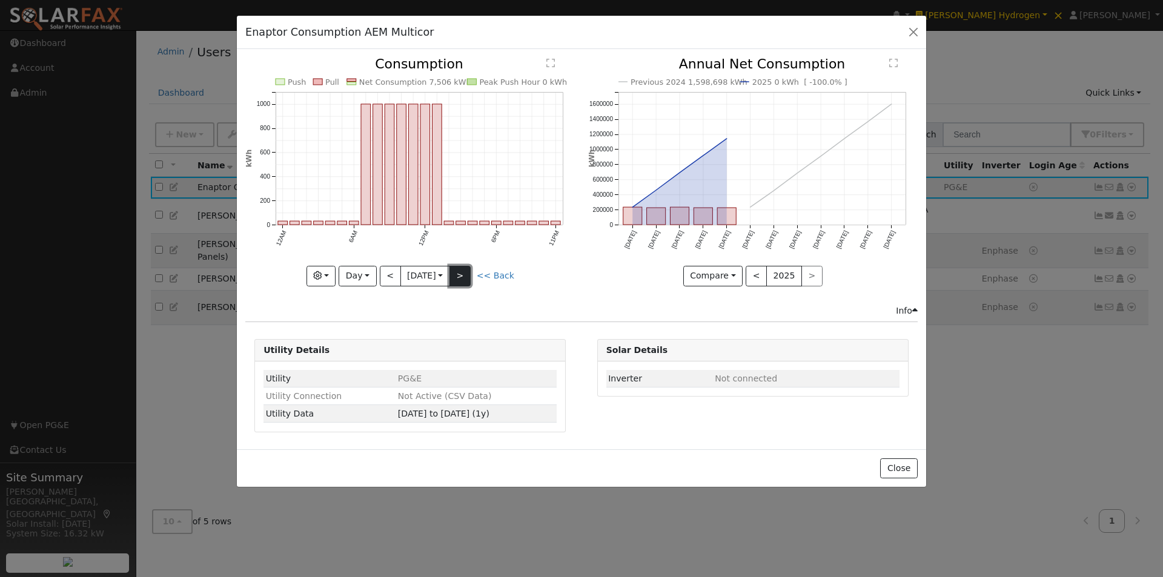
click at [466, 270] on button ">" at bounding box center [460, 276] width 21 height 21
type input "2024-12-06"
click at [900, 462] on button "Close" at bounding box center [898, 469] width 37 height 21
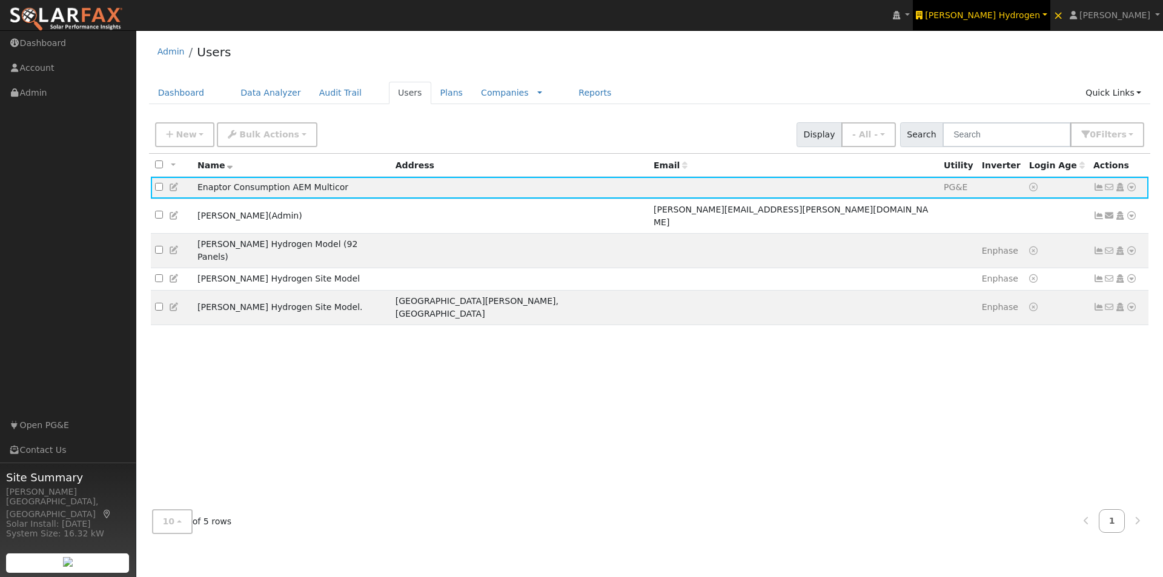
click at [1012, 12] on span "[PERSON_NAME] Hydrogen" at bounding box center [982, 15] width 115 height 10
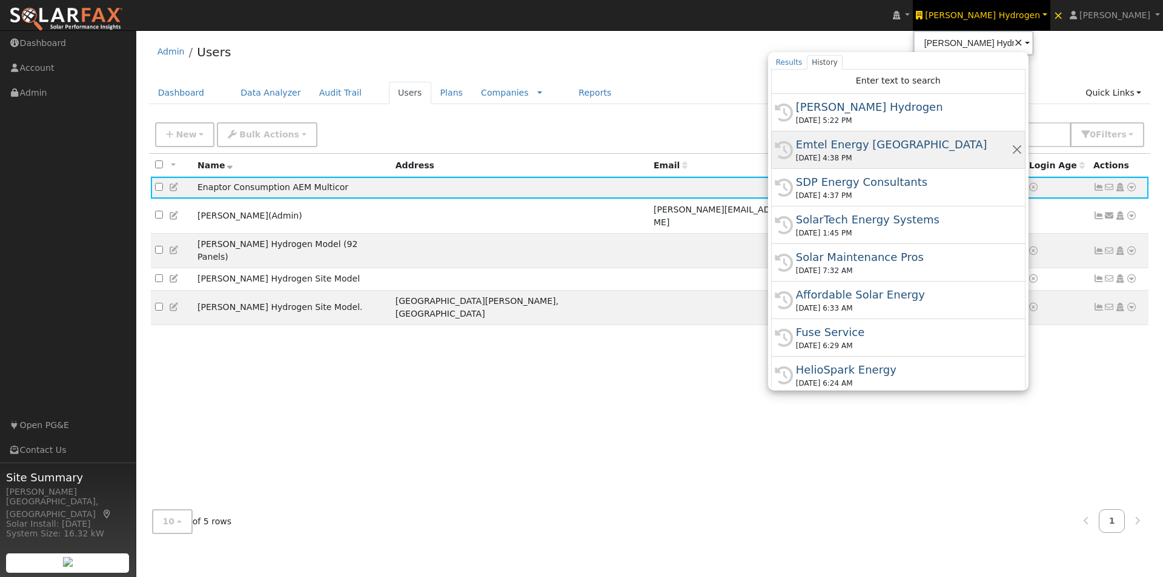
click at [875, 143] on div "Emtel Energy USA" at bounding box center [904, 144] width 216 height 16
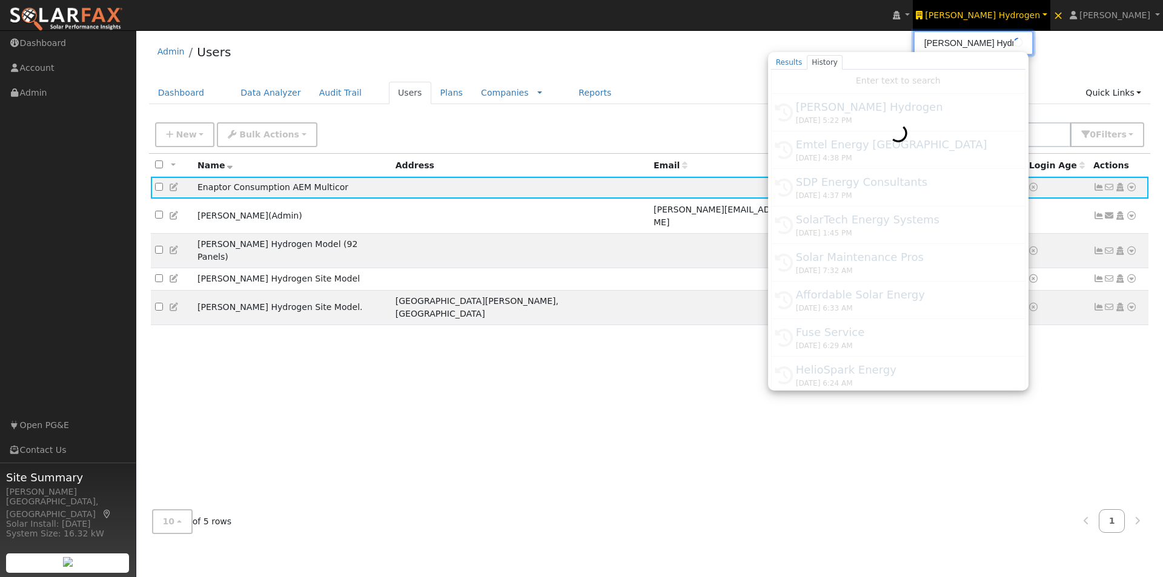
type input "Emtel Energy USA"
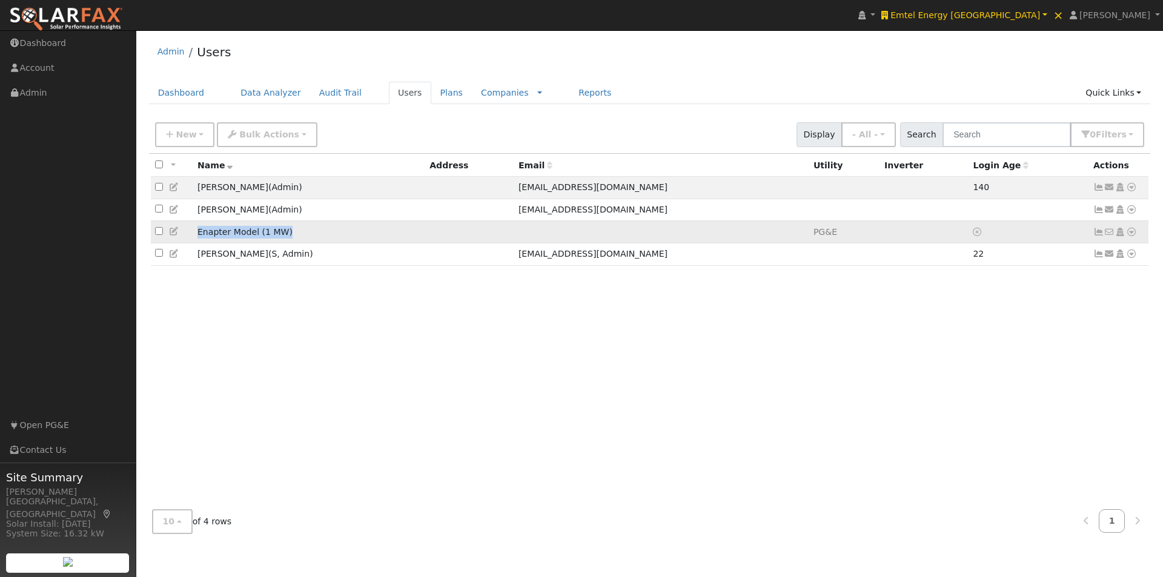
drag, startPoint x: 288, startPoint y: 237, endPoint x: 193, endPoint y: 239, distance: 95.1
click at [193, 239] on td "Enapter Model (1 MW)" at bounding box center [309, 232] width 232 height 22
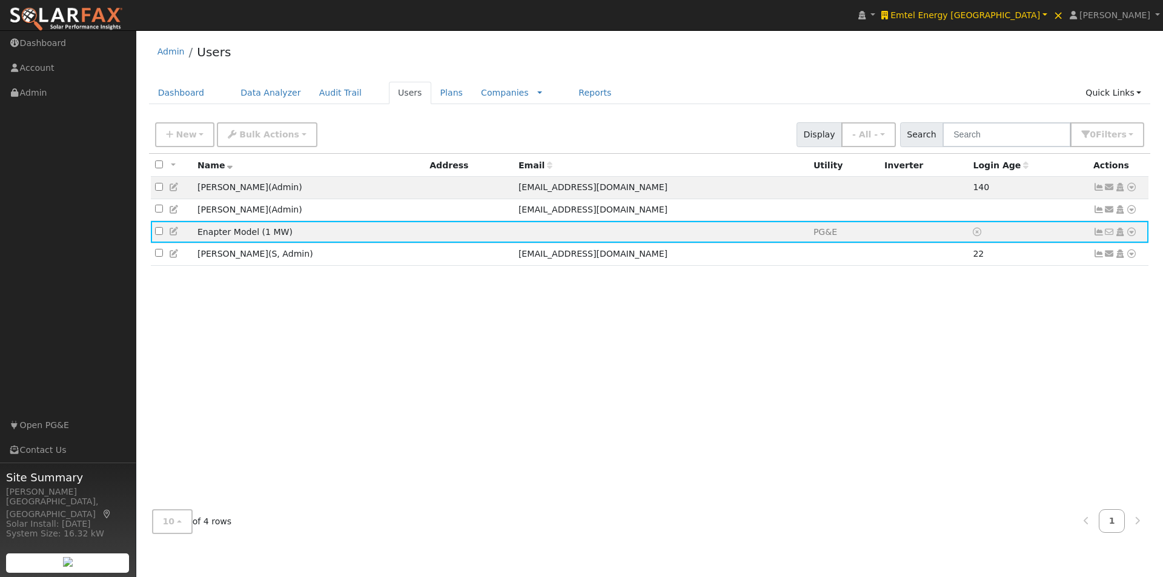
click at [194, 302] on div "All None All on page None on page Name Address Email Utility Inverter Login Age…" at bounding box center [650, 327] width 1002 height 347
click at [174, 236] on icon at bounding box center [174, 231] width 11 height 8
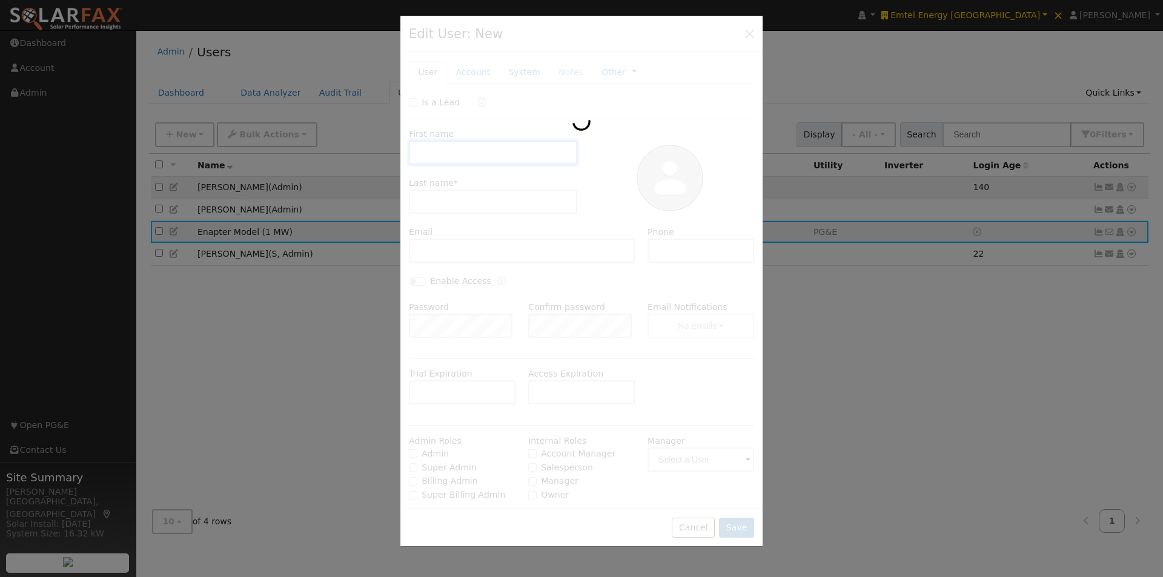
type input "Enapter"
type input "Model (1 MW)"
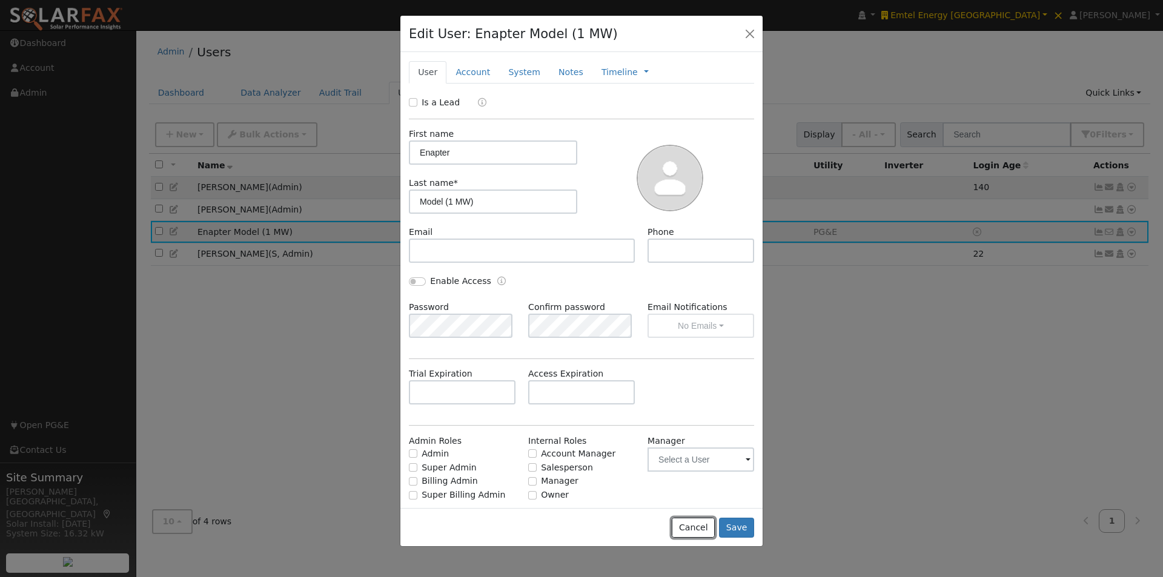
drag, startPoint x: 692, startPoint y: 528, endPoint x: 523, endPoint y: 331, distance: 260.0
click at [691, 522] on button "Cancel" at bounding box center [693, 528] width 43 height 21
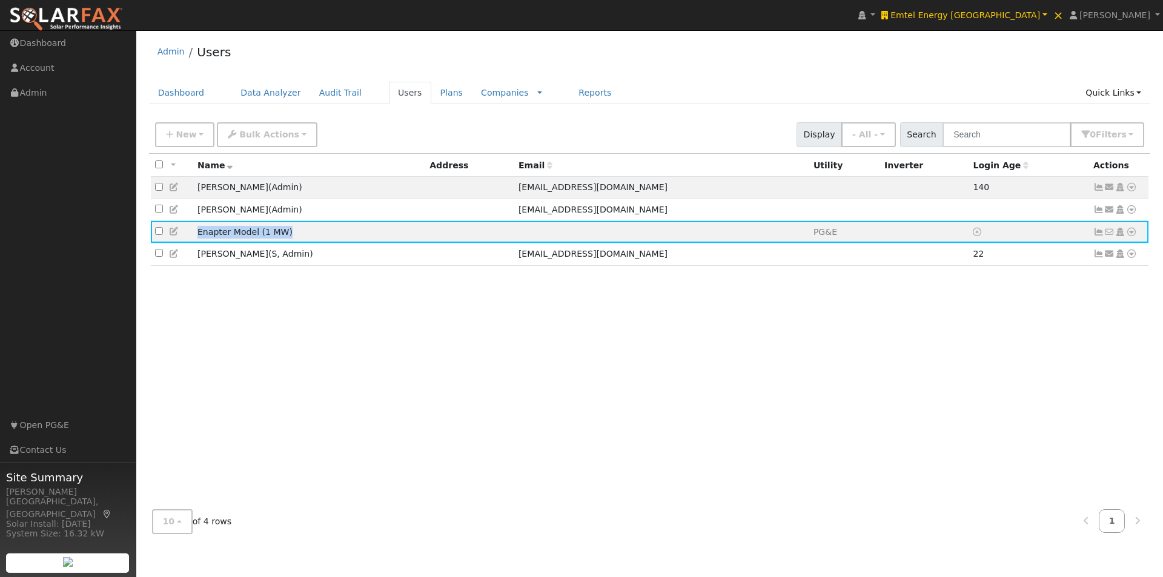
drag, startPoint x: 291, startPoint y: 230, endPoint x: 291, endPoint y: 324, distance: 93.3
click at [190, 230] on tr "Enapter Model (1 MW) PG&E No email address Send Email... Copy a Link Reset Pass…" at bounding box center [650, 232] width 998 height 22
copy tr "Enapter Model (1 MW)"
click at [1015, 10] on span "Emtel Energy USA" at bounding box center [966, 15] width 150 height 10
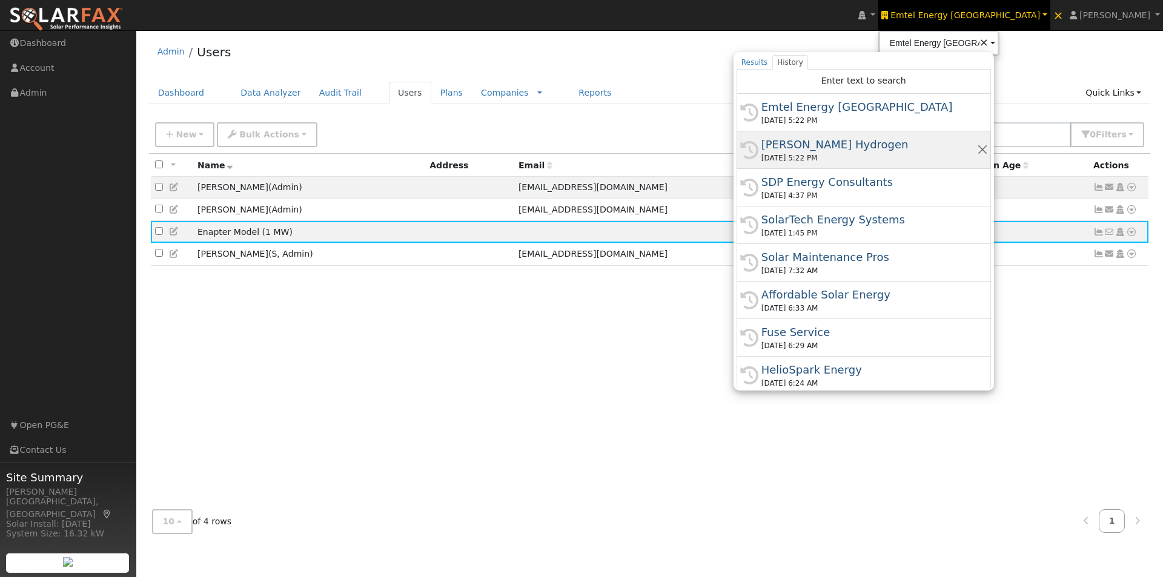
click at [884, 146] on div "[PERSON_NAME] Hydrogen" at bounding box center [870, 144] width 216 height 16
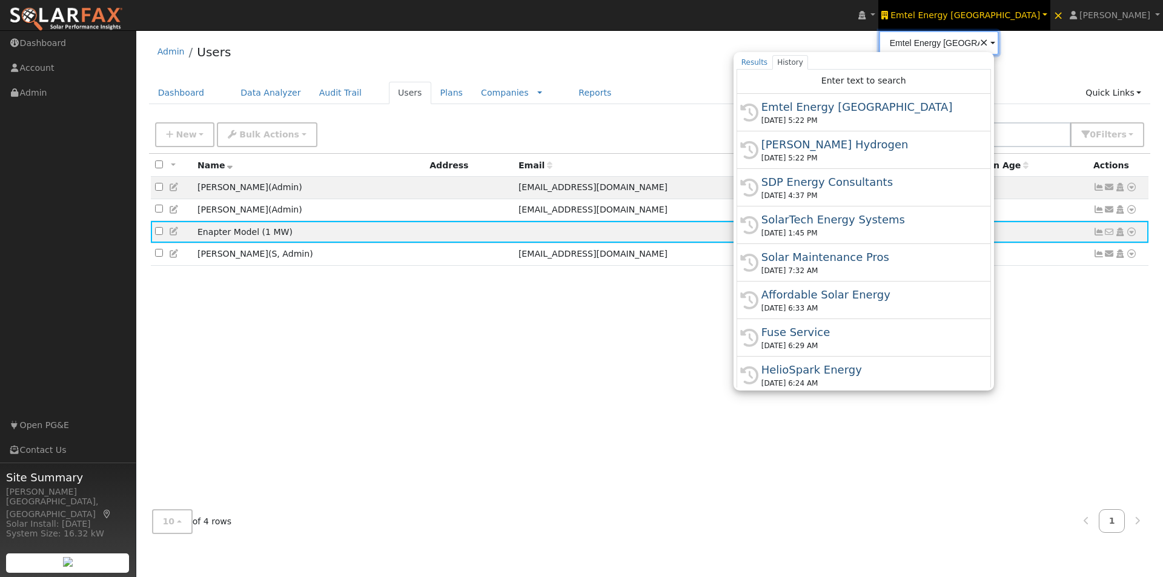
type input "[PERSON_NAME] Hydrogen"
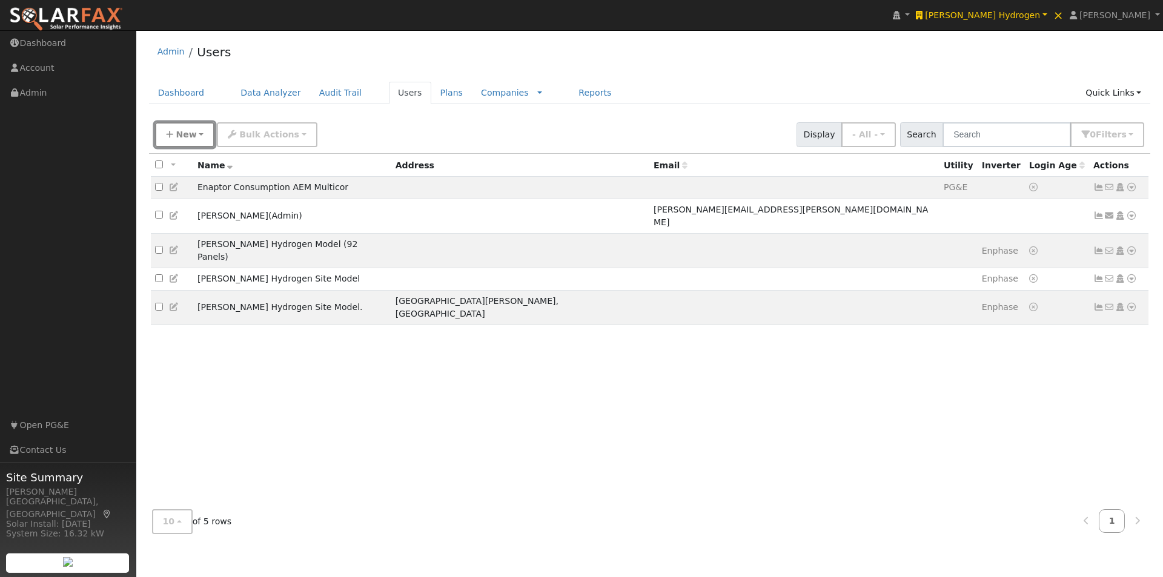
click at [178, 130] on span "New" at bounding box center [186, 135] width 21 height 10
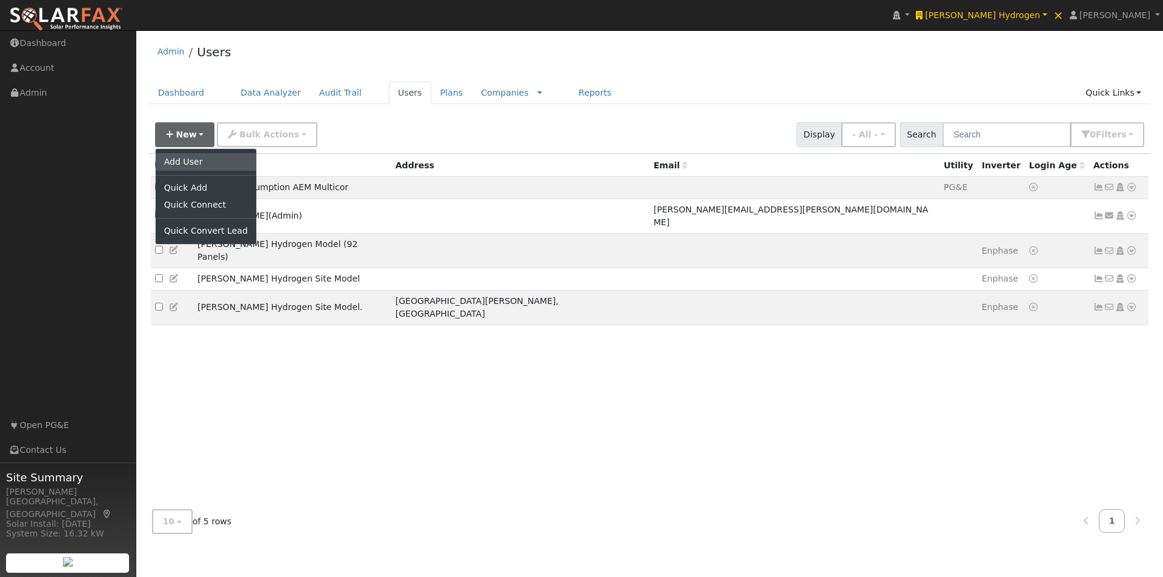
click at [175, 154] on link "Add User" at bounding box center [206, 161] width 101 height 17
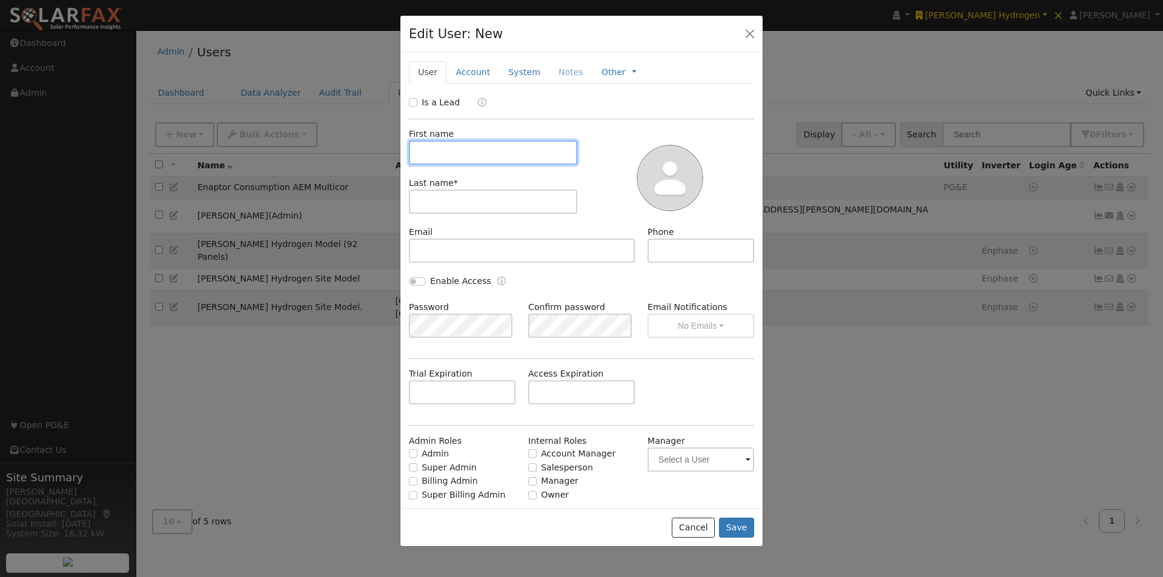
paste input "Enapter Model (1 MW)"
drag, startPoint x: 440, startPoint y: 153, endPoint x: 322, endPoint y: 153, distance: 118.1
click at [0, 0] on div "Edit User: New Select an Ac... New Account Nickname Cancel Create Are you sure …" at bounding box center [0, 0] width 0 height 0
drag, startPoint x: 523, startPoint y: 154, endPoint x: 453, endPoint y: 151, distance: 70.3
click at [453, 151] on input "Enapter Model (1 MW)" at bounding box center [493, 153] width 168 height 24
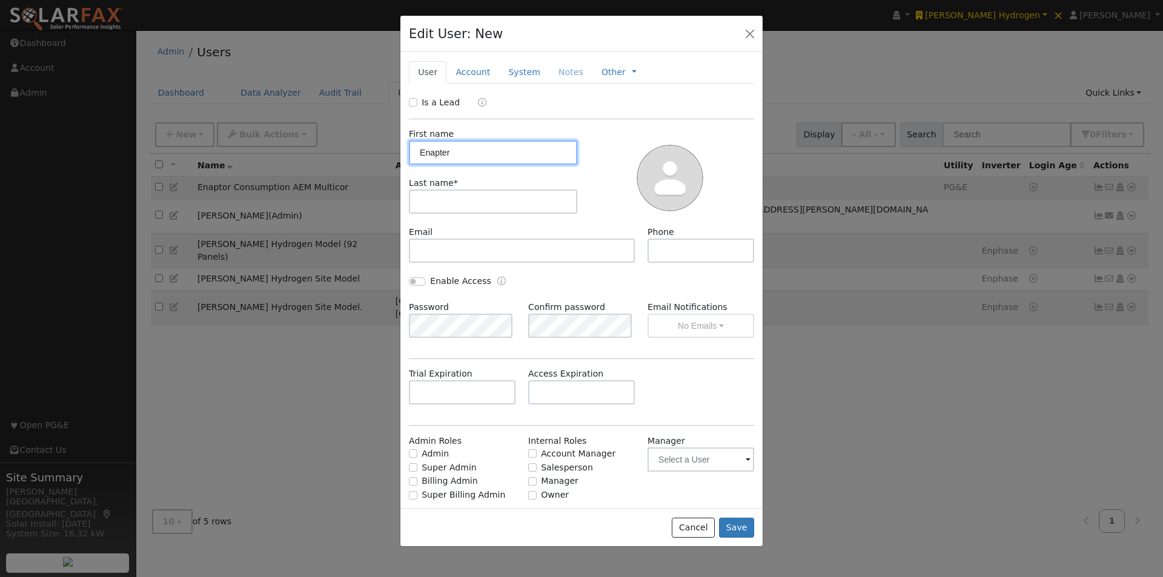
type input "Enapter"
drag, startPoint x: 434, startPoint y: 199, endPoint x: 464, endPoint y: 193, distance: 30.2
click at [437, 199] on input "text" at bounding box center [493, 202] width 168 height 24
paste input "Model (1 MW)"
type input "Model (1 MW)"
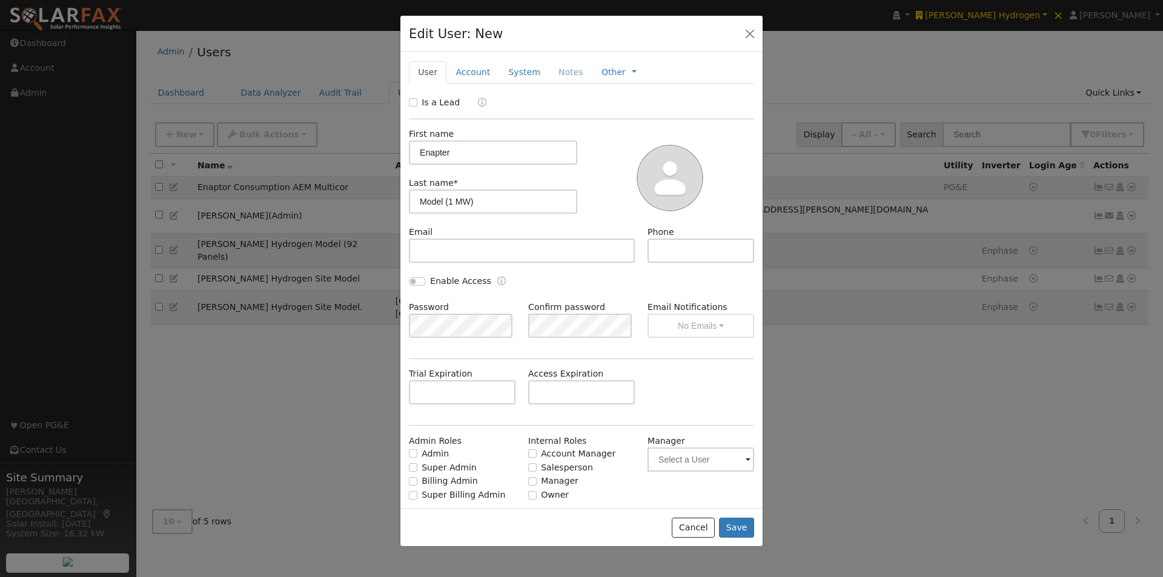
click at [408, 202] on div "Last name * Model (1 MW)" at bounding box center [493, 195] width 181 height 37
click at [416, 201] on input "Model (1 MW)" at bounding box center [493, 202] width 168 height 24
click at [476, 150] on input "Enapter" at bounding box center [493, 153] width 168 height 24
drag, startPoint x: 413, startPoint y: 153, endPoint x: 427, endPoint y: 154, distance: 14.0
click at [414, 152] on input "Enapter" at bounding box center [493, 153] width 168 height 24
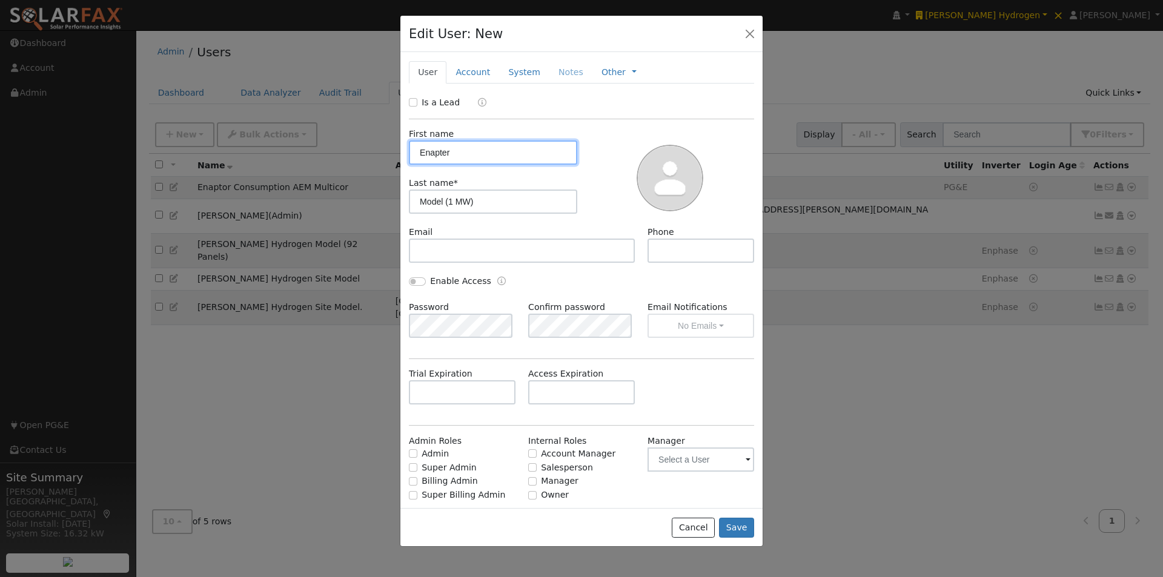
click at [479, 159] on input "Enapter" at bounding box center [493, 153] width 168 height 24
type input "Enapter"
click at [412, 200] on input "Model (1 MW)" at bounding box center [493, 202] width 168 height 24
click at [514, 208] on input "Model (1 MW)" at bounding box center [493, 202] width 168 height 24
click at [736, 530] on button "Save" at bounding box center [736, 528] width 35 height 21
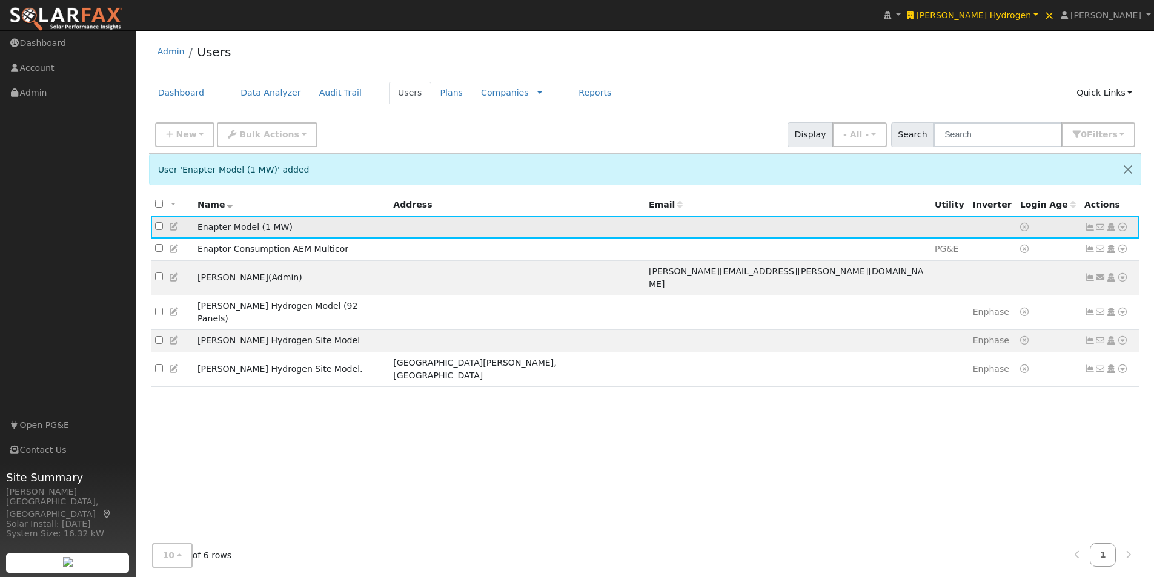
click at [1121, 228] on icon at bounding box center [1122, 227] width 11 height 8
click at [984, 293] on link "Import From CSV" at bounding box center [994, 292] width 89 height 17
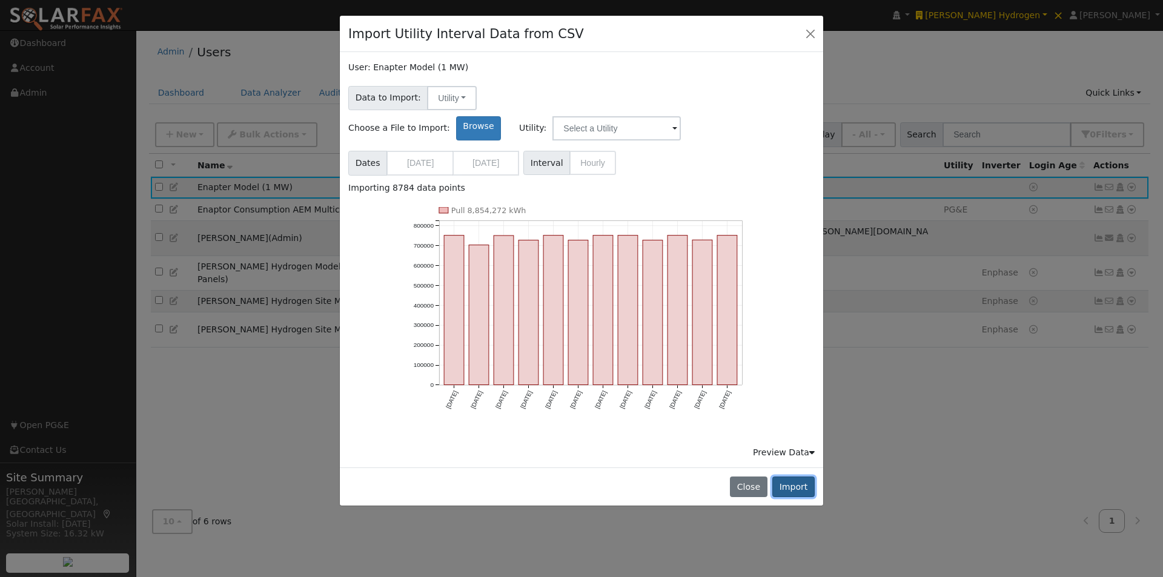
click at [799, 477] on button "Import" at bounding box center [793, 487] width 42 height 21
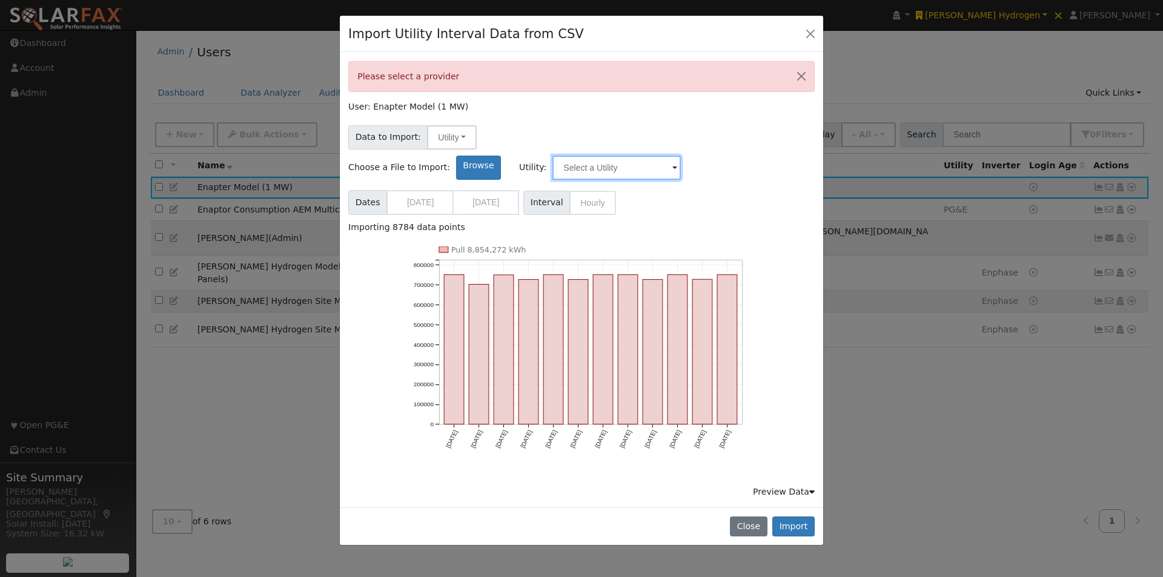
click at [681, 156] on input "text" at bounding box center [617, 168] width 128 height 24
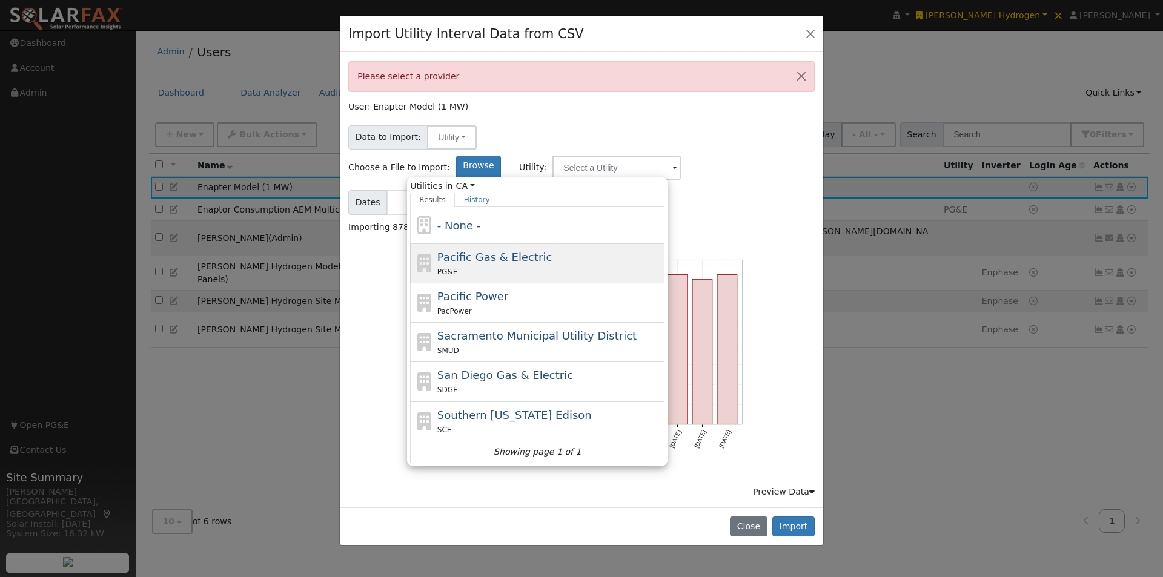
click at [552, 251] on span "Pacific Gas & Electric" at bounding box center [494, 257] width 115 height 13
type input "Pacific Gas & Electric"
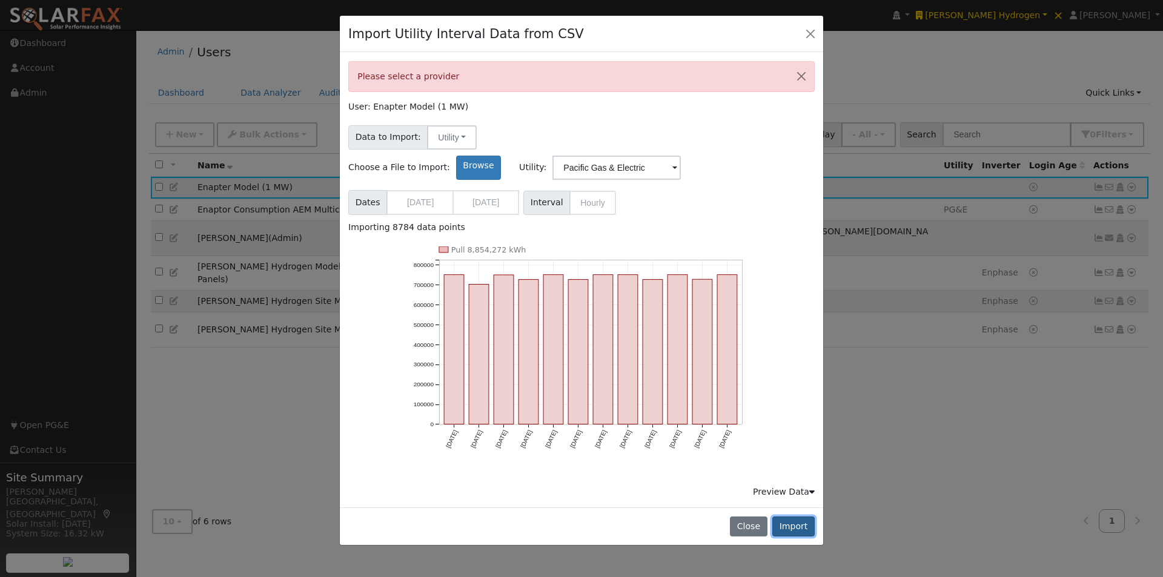
click at [794, 517] on button "Import" at bounding box center [793, 527] width 42 height 21
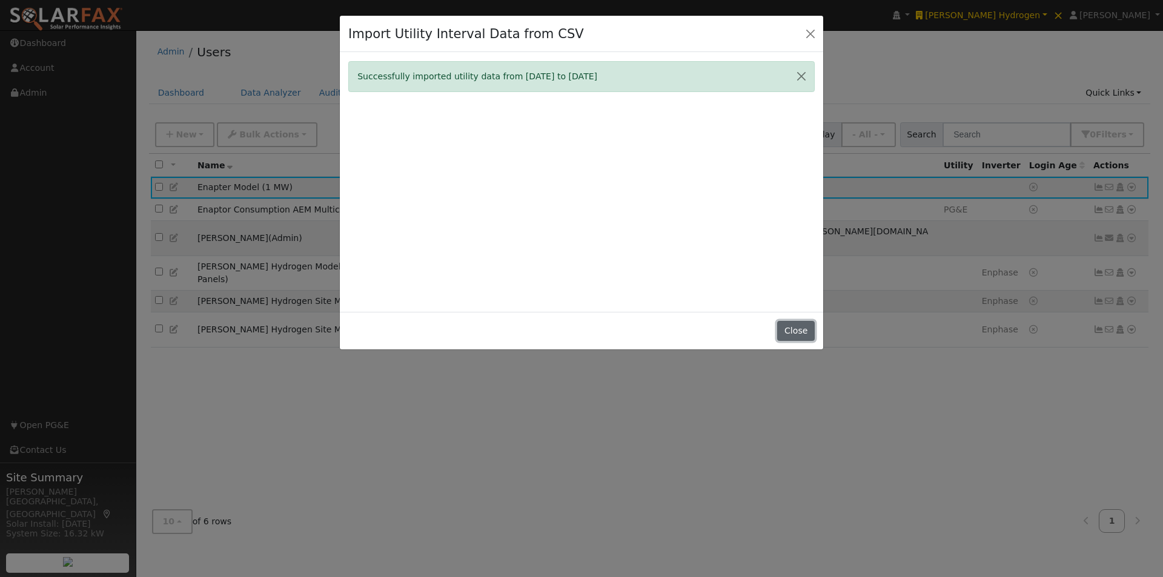
click at [797, 327] on button "Close" at bounding box center [795, 331] width 37 height 21
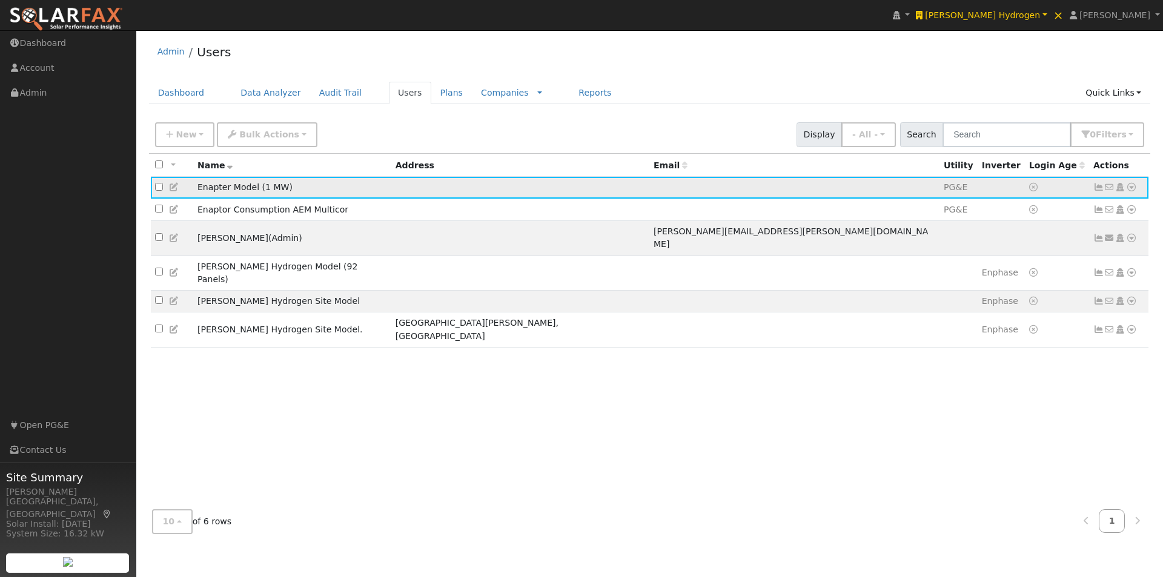
click at [1132, 189] on icon at bounding box center [1131, 187] width 11 height 8
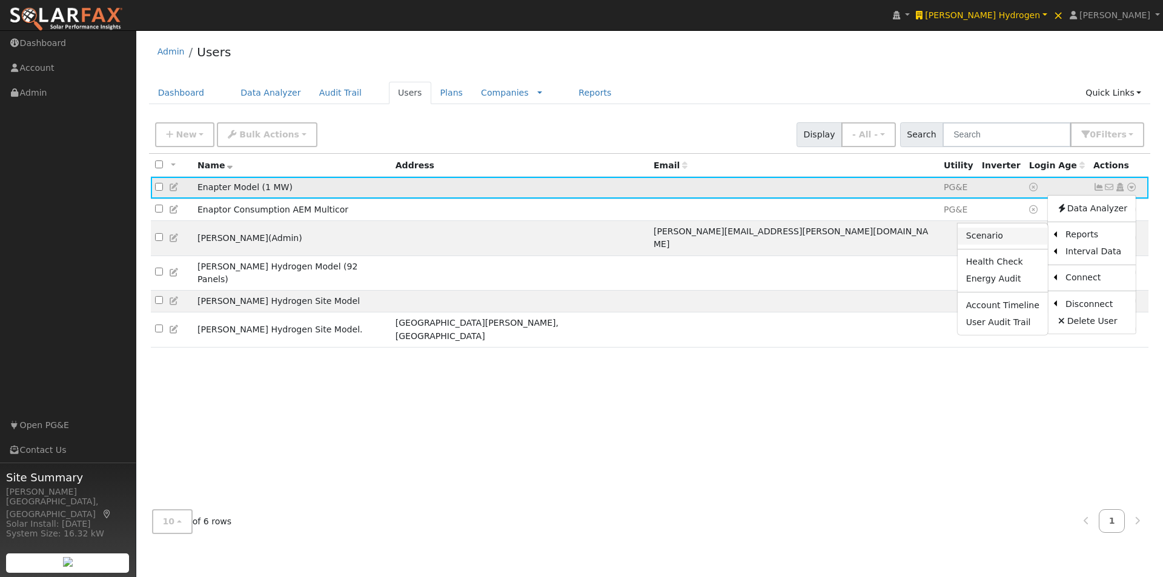
click at [986, 236] on link "Scenario" at bounding box center [1003, 236] width 90 height 17
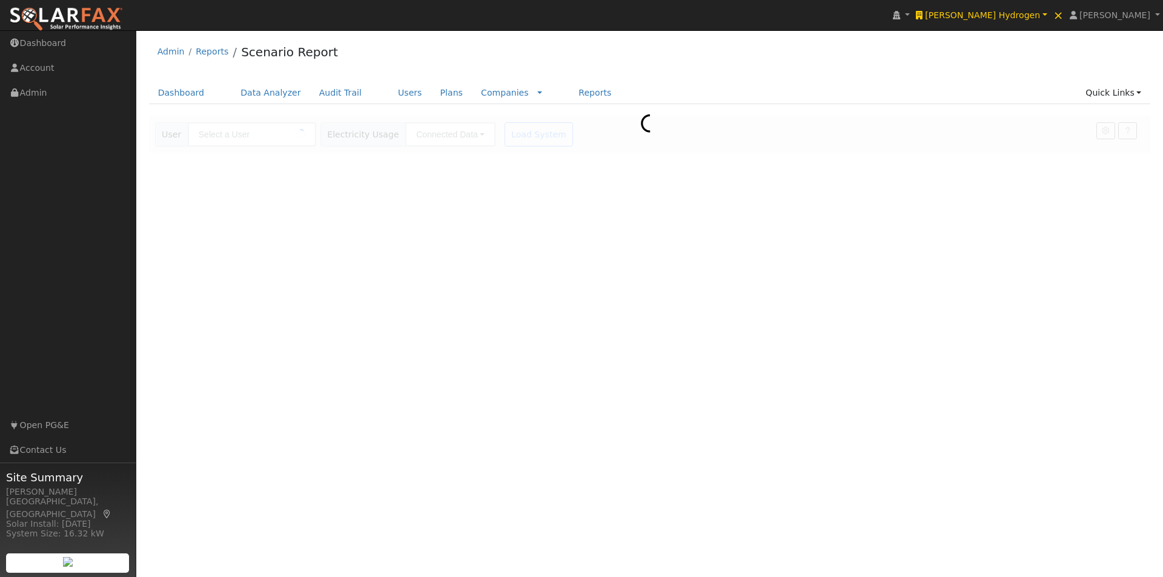
type input "Enapter Model (1 MW)"
type input "Pacific Gas & Electric"
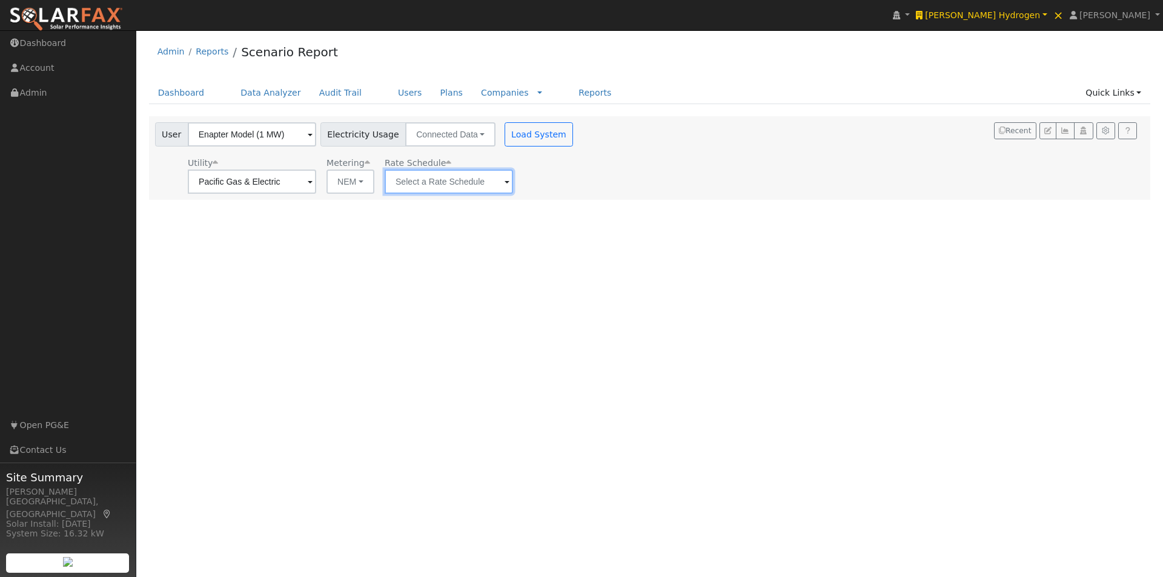
click at [316, 185] on input "text" at bounding box center [252, 182] width 128 height 24
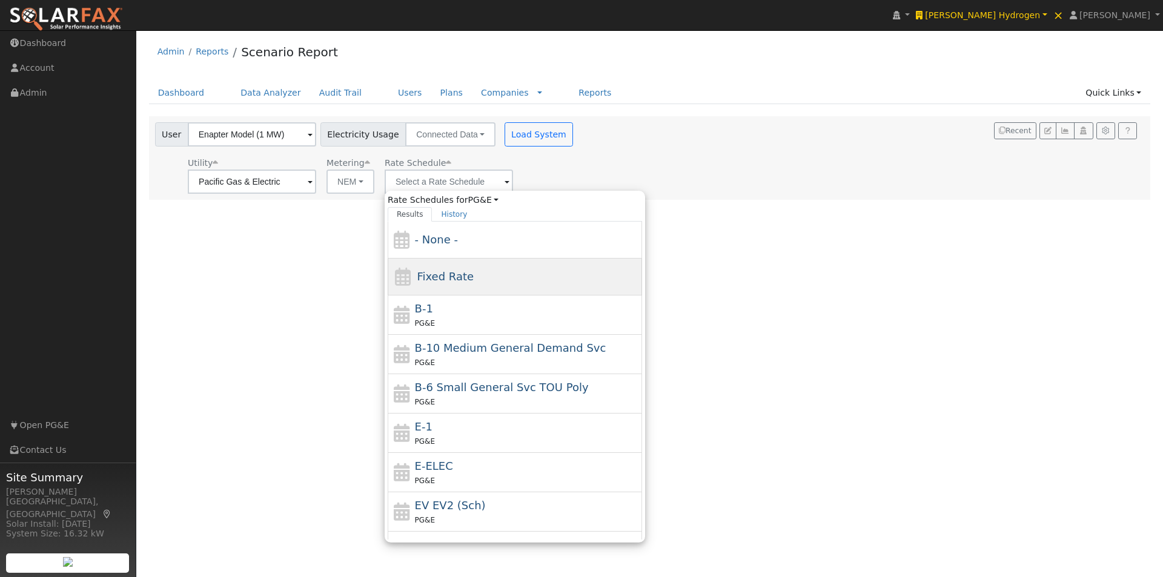
click at [427, 274] on span "Fixed Rate" at bounding box center [445, 276] width 57 height 13
type input "Fixed Rate"
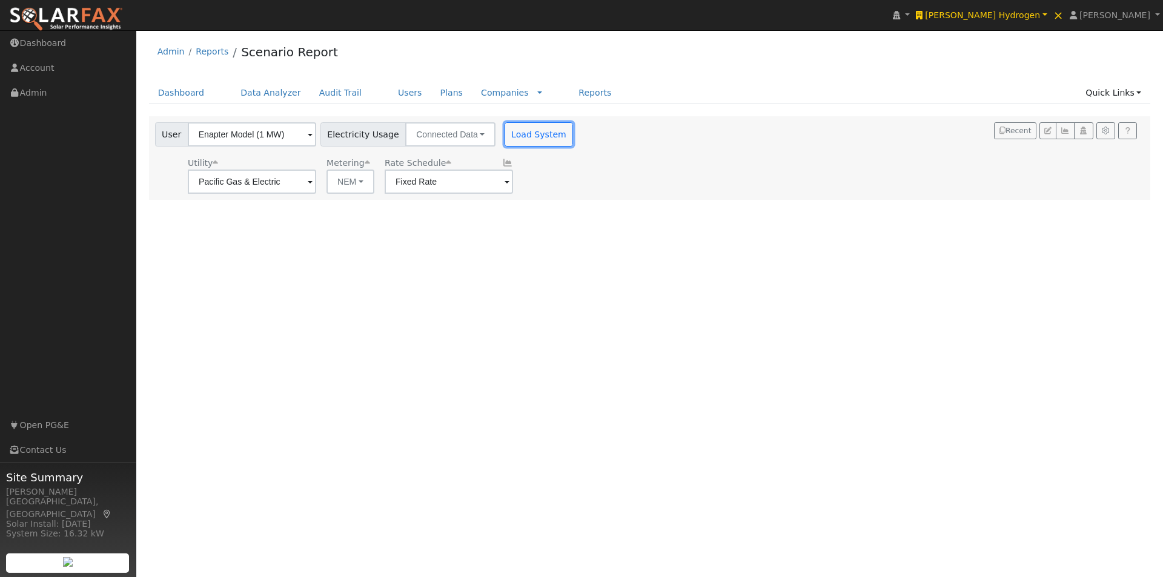
click at [517, 135] on button "Load System" at bounding box center [539, 134] width 69 height 24
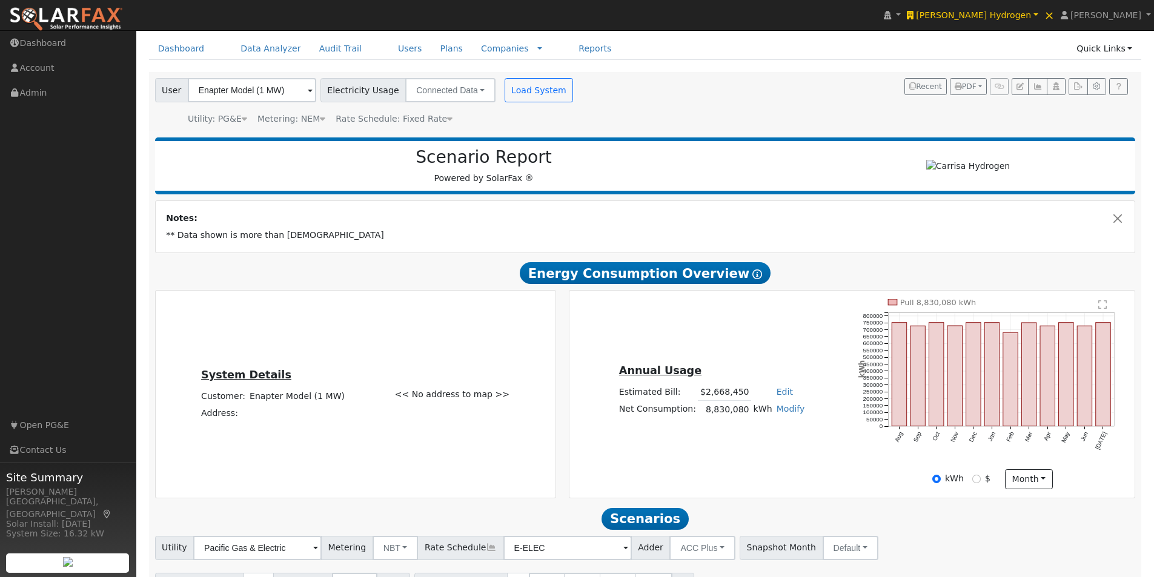
scroll to position [119, 0]
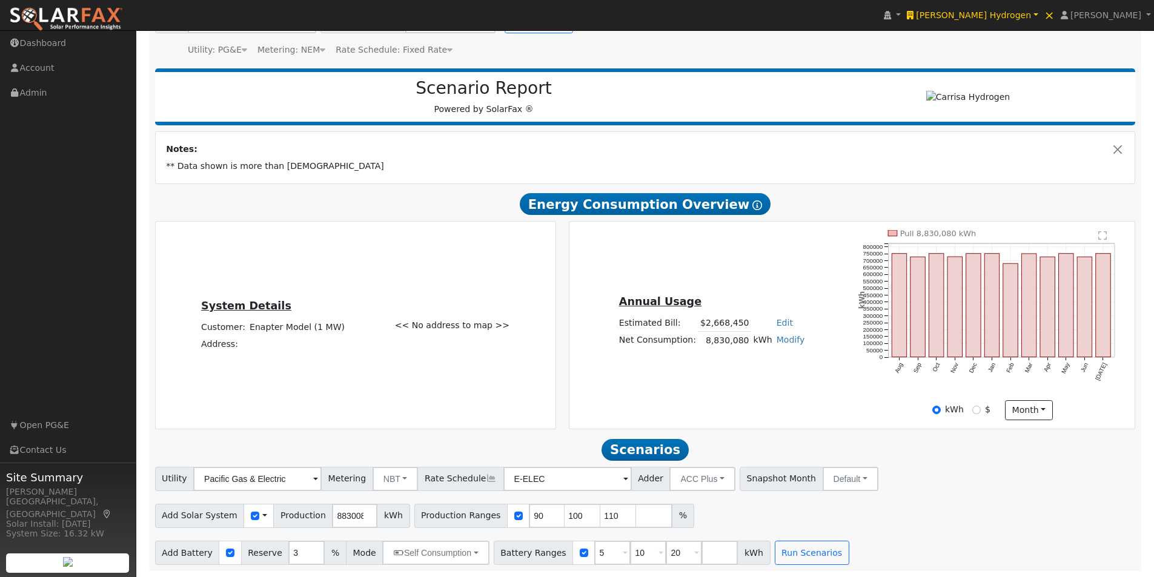
click at [262, 515] on span at bounding box center [264, 516] width 5 height 13
click at [279, 534] on link "Use CSV Data" at bounding box center [295, 537] width 84 height 17
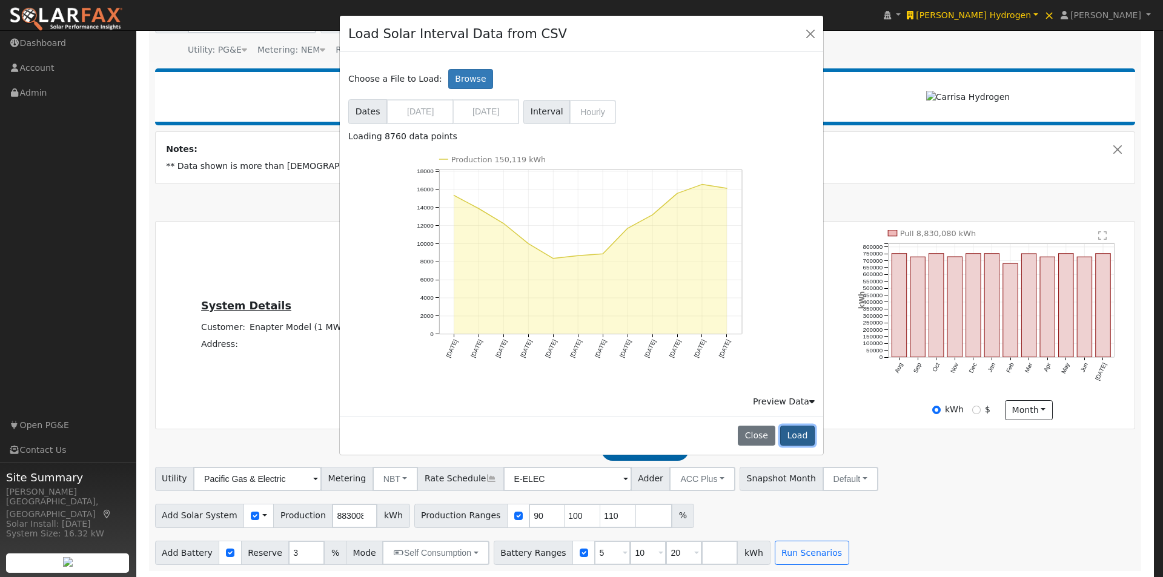
click at [794, 431] on button "Load" at bounding box center [797, 436] width 35 height 21
type input "150119"
type input "100"
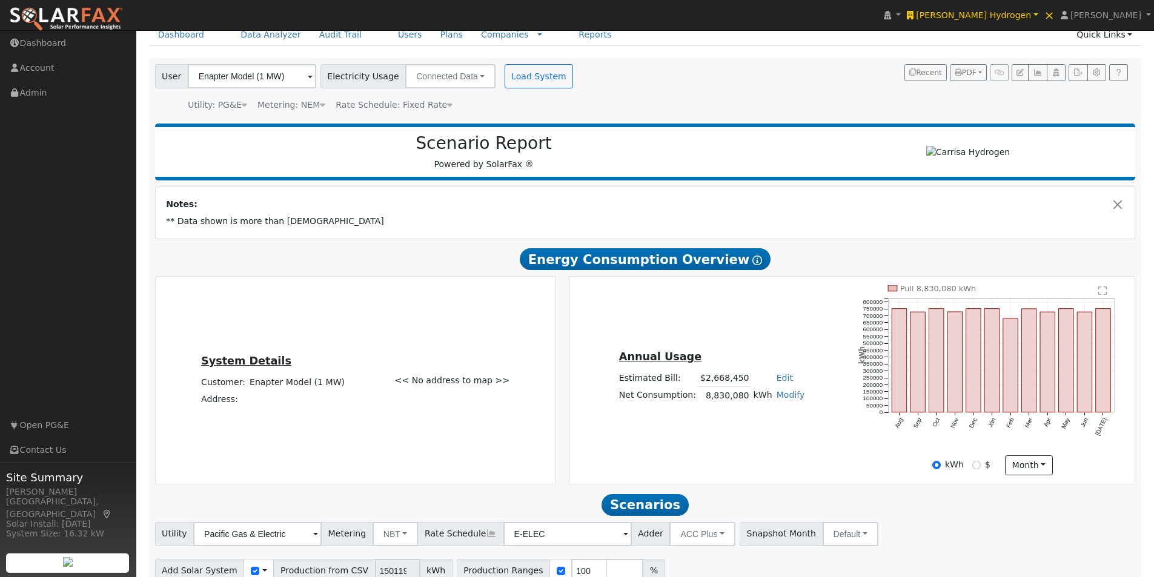
scroll to position [0, 0]
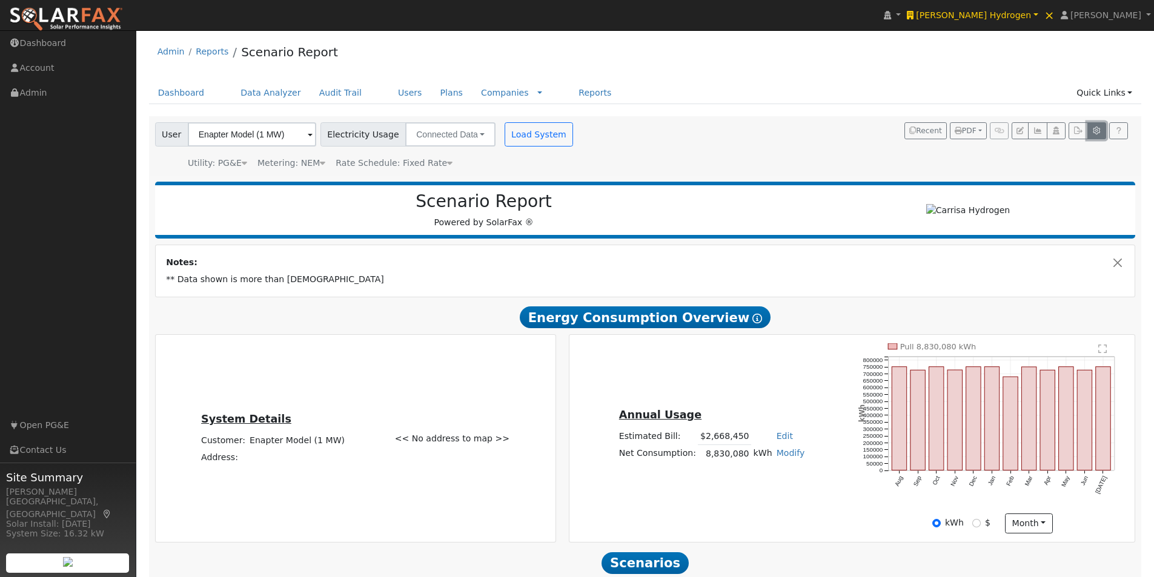
click at [1092, 130] on icon "button" at bounding box center [1096, 130] width 9 height 7
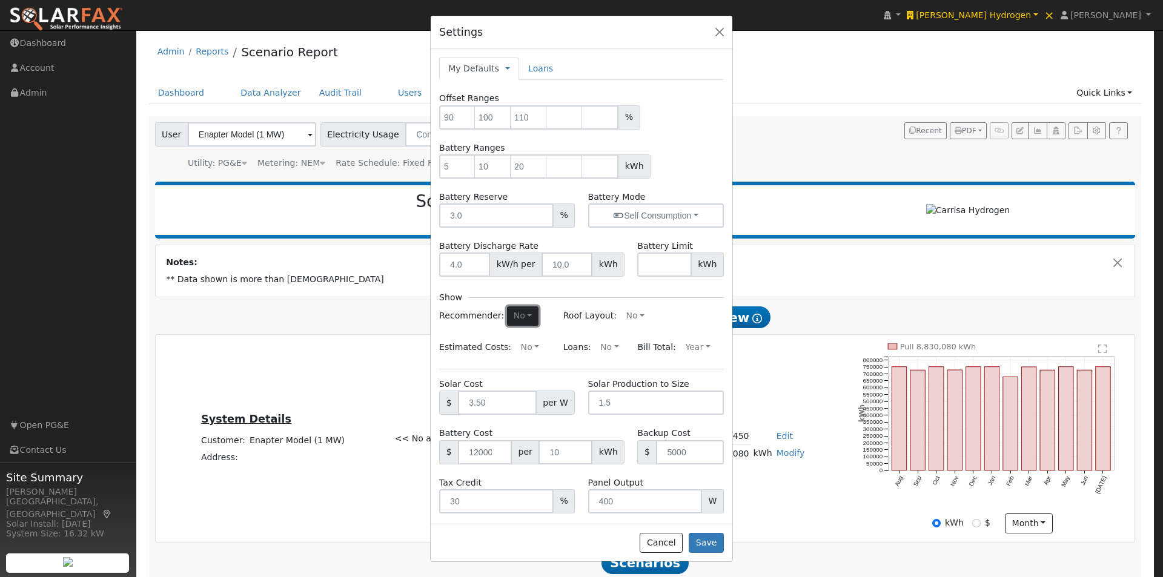
click at [517, 316] on button "No" at bounding box center [523, 316] width 32 height 19
drag, startPoint x: 470, startPoint y: 339, endPoint x: 559, endPoint y: 330, distance: 90.1
click at [472, 339] on link "Yes" at bounding box center [496, 339] width 84 height 17
click at [505, 65] on link at bounding box center [507, 68] width 5 height 13
click at [515, 120] on link "Company Defaults" at bounding box center [554, 124] width 96 height 17
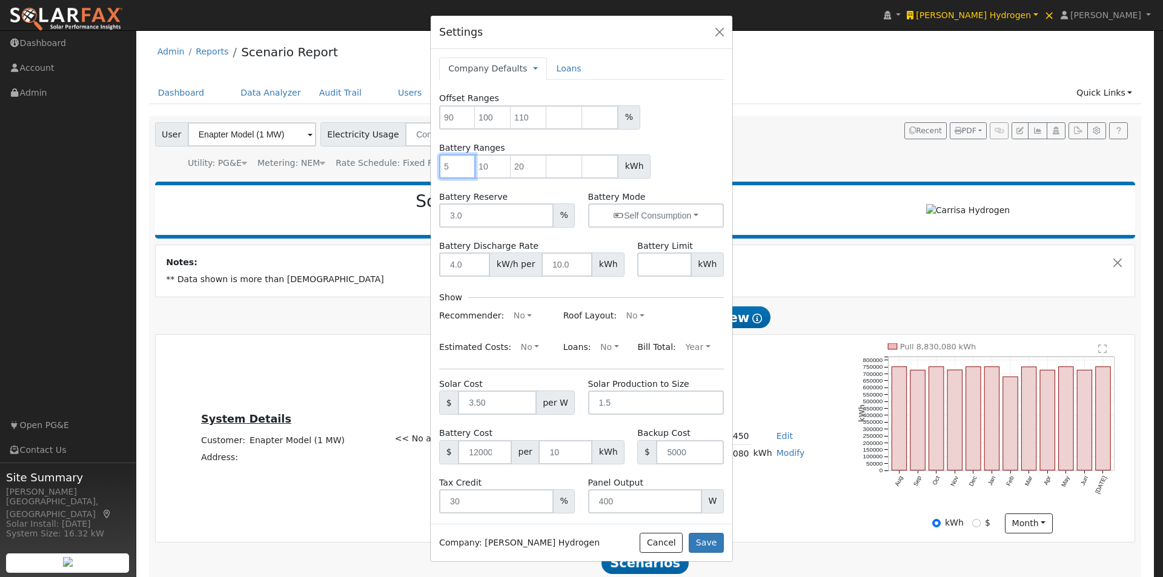
drag, startPoint x: 461, startPoint y: 162, endPoint x: 412, endPoint y: 164, distance: 49.1
click at [412, 164] on div "Settings Company Defaults Temporary My Defaults Company Defaults System Default…" at bounding box center [581, 288] width 1163 height 577
type input "18.2"
click at [700, 136] on form "Offset Ranges % Battery Ranges 18.2 kWh Battery Reserve % Battery Mode Self Con…" at bounding box center [581, 302] width 285 height 421
click at [454, 115] on input "number" at bounding box center [457, 117] width 36 height 24
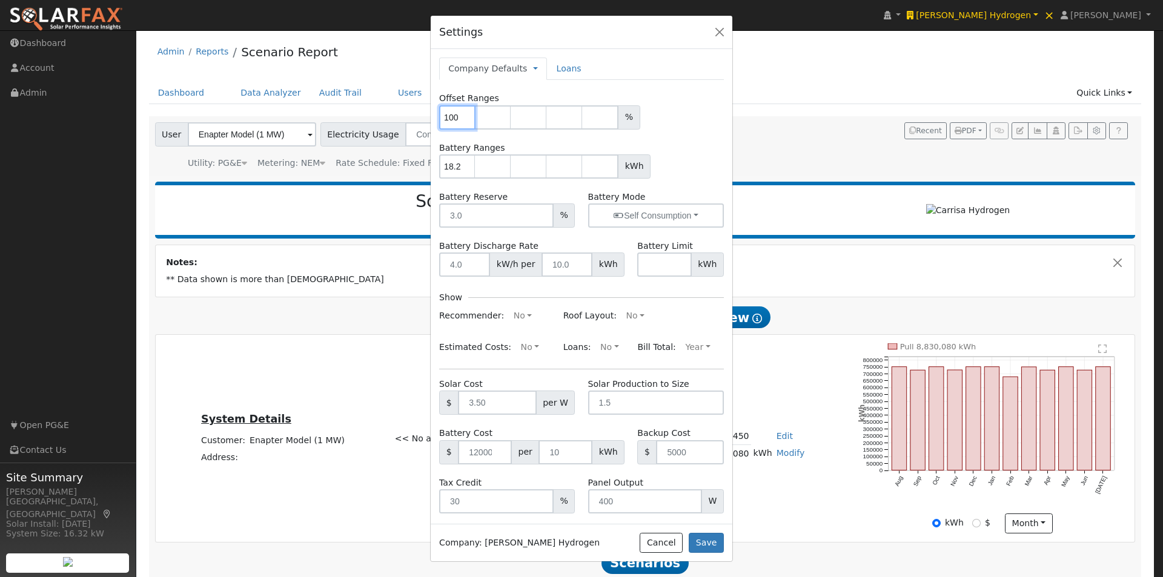
type input "100"
click at [680, 155] on div "18.2 kWh" at bounding box center [581, 166] width 285 height 24
drag, startPoint x: 507, startPoint y: 316, endPoint x: 482, endPoint y: 363, distance: 52.9
click at [508, 316] on button "No" at bounding box center [523, 316] width 32 height 19
click at [460, 337] on link "Yes" at bounding box center [496, 339] width 84 height 17
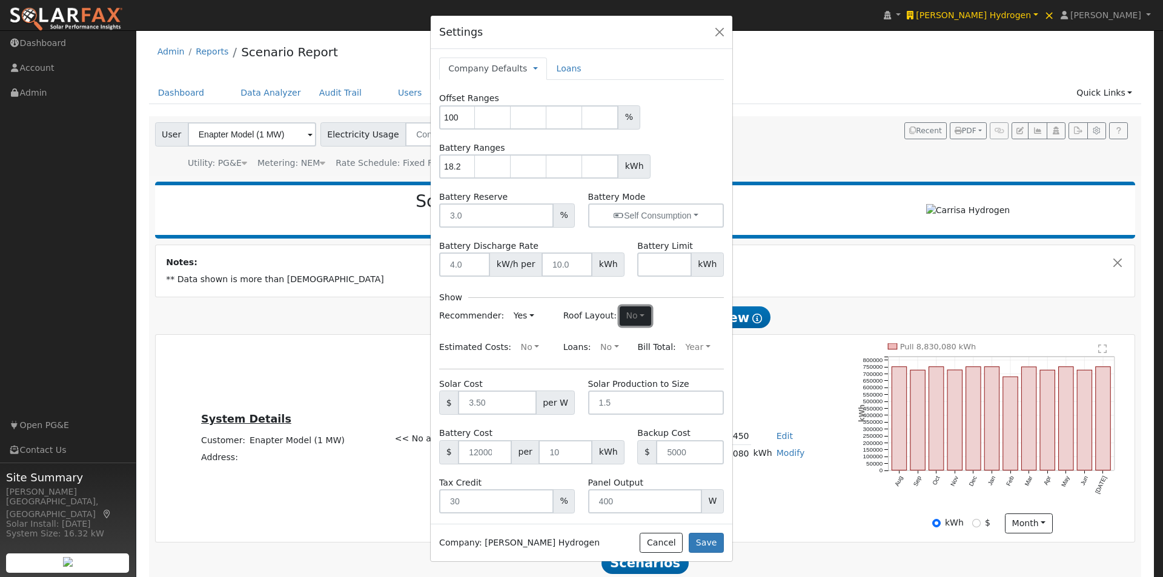
click at [631, 313] on button "No" at bounding box center [636, 316] width 32 height 19
click at [565, 359] on link "No" at bounding box center [607, 356] width 84 height 17
click at [514, 341] on button "No" at bounding box center [530, 347] width 32 height 19
click at [466, 368] on link "Yes" at bounding box center [501, 371] width 84 height 17
click at [704, 540] on button "Save" at bounding box center [706, 543] width 35 height 21
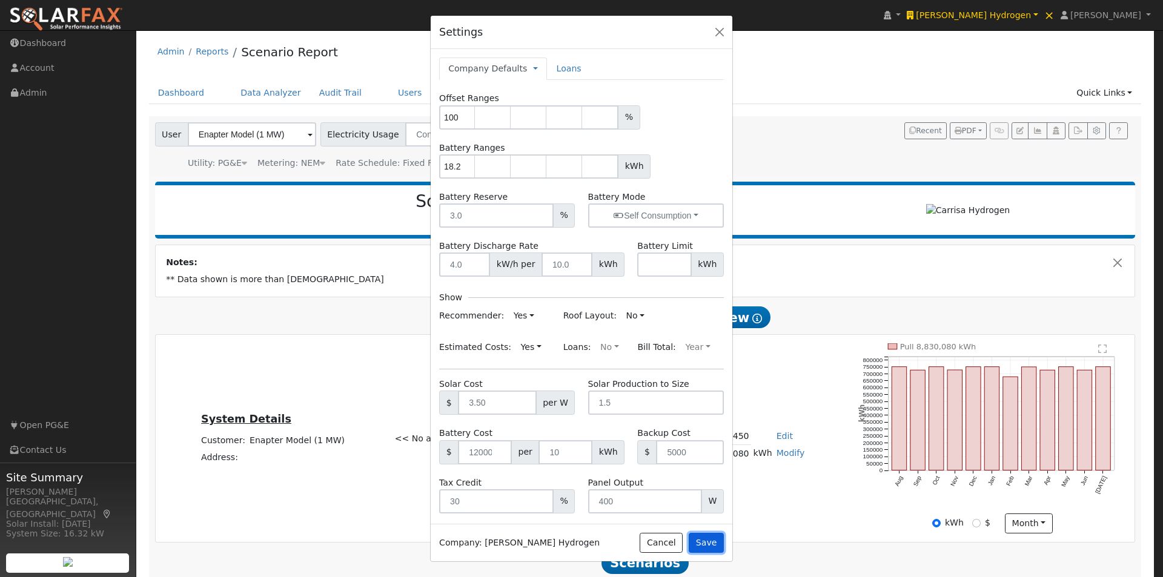
type input "18.2"
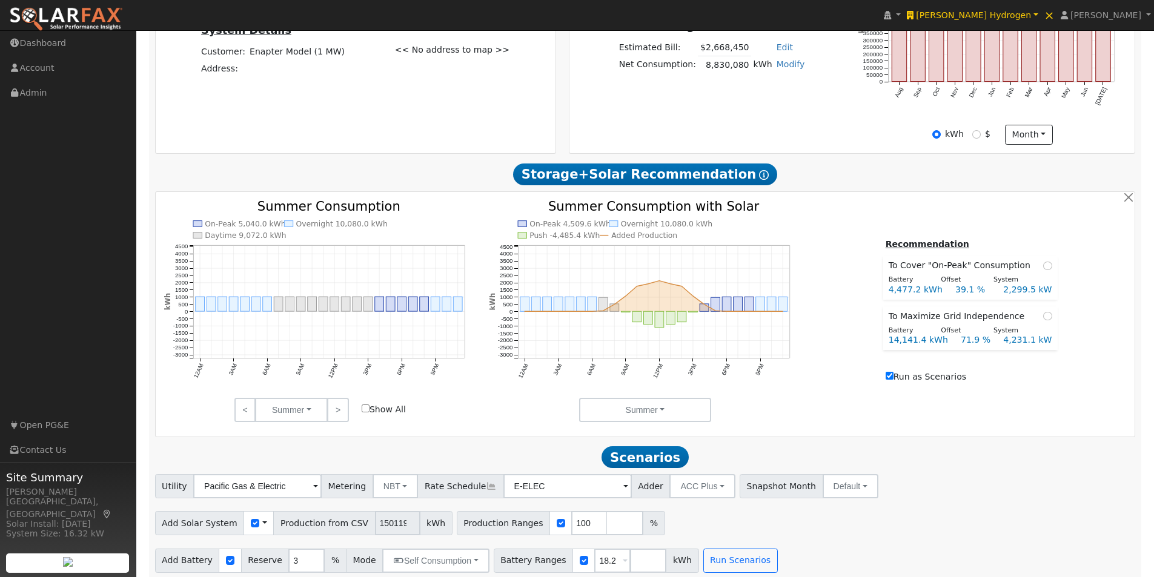
scroll to position [402, 0]
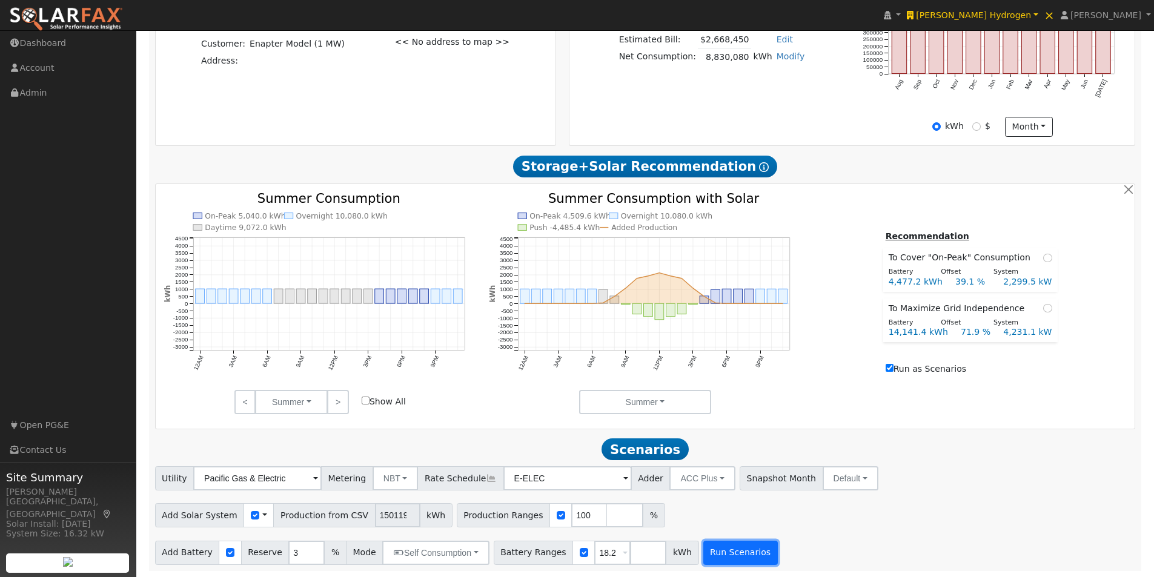
click at [719, 553] on button "Run Scenarios" at bounding box center [740, 553] width 75 height 24
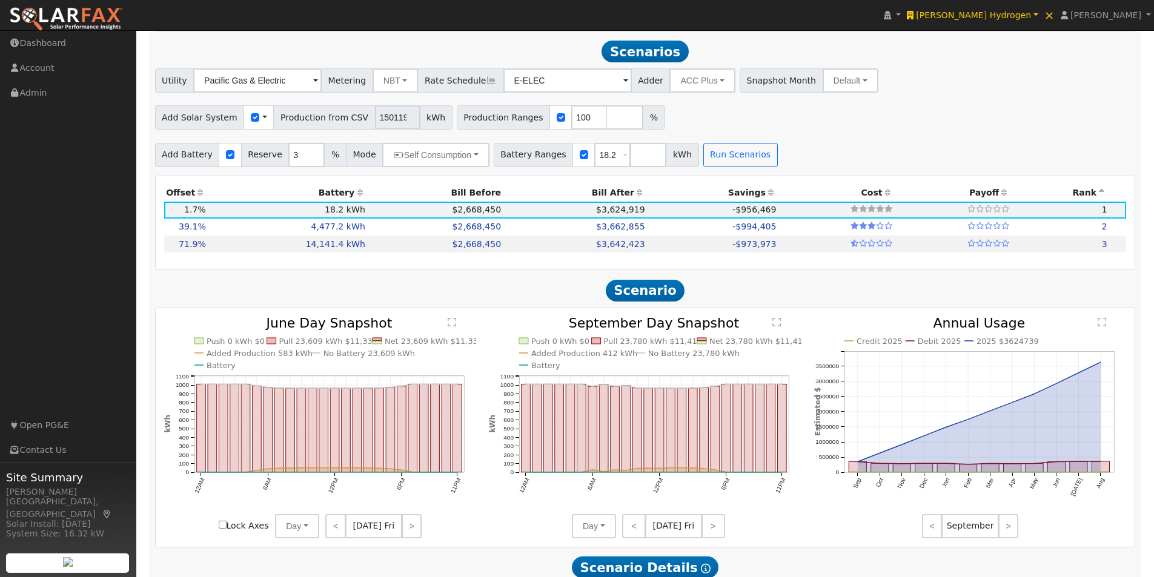
scroll to position [804, 0]
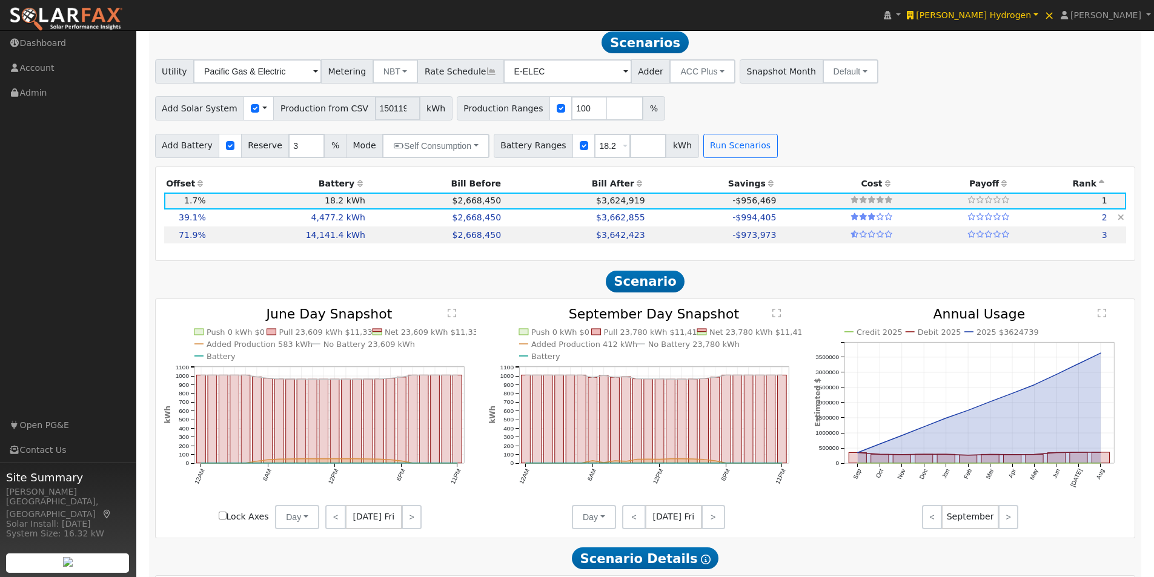
click at [334, 219] on td "4,477.2 kWh" at bounding box center [287, 218] width 159 height 17
type input "2,299.5"
type input "$8,048,250"
type input "$5,372,640"
type input "$4,026,267"
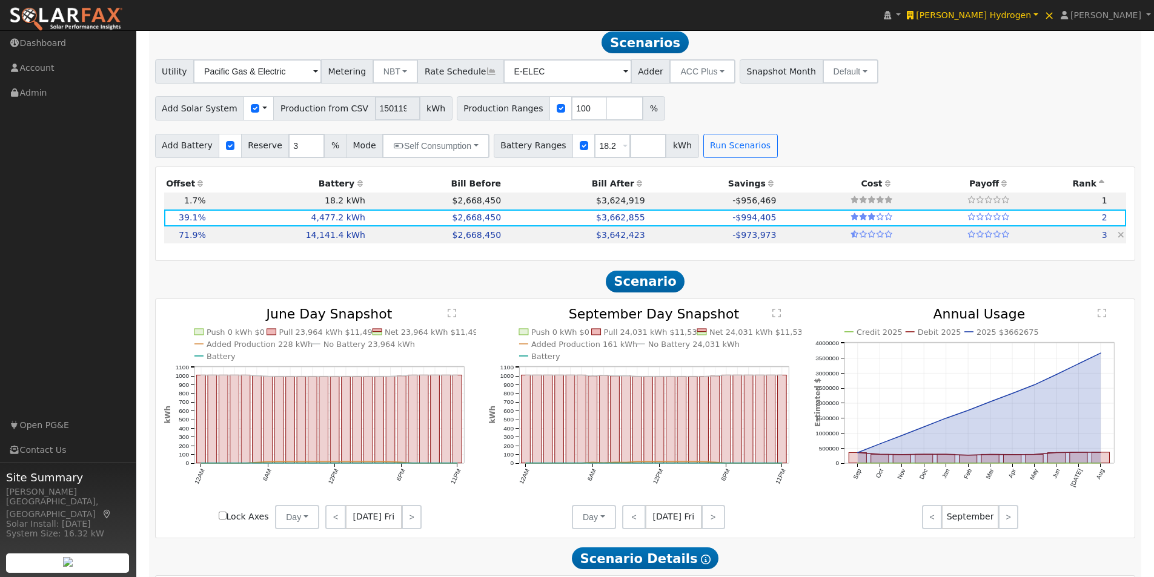
click at [337, 242] on td "14,141.4 kWh" at bounding box center [287, 235] width 159 height 17
type input "4,231.1"
type input "$14,808,780"
type input "$16,969,680"
type input "$9,533,538"
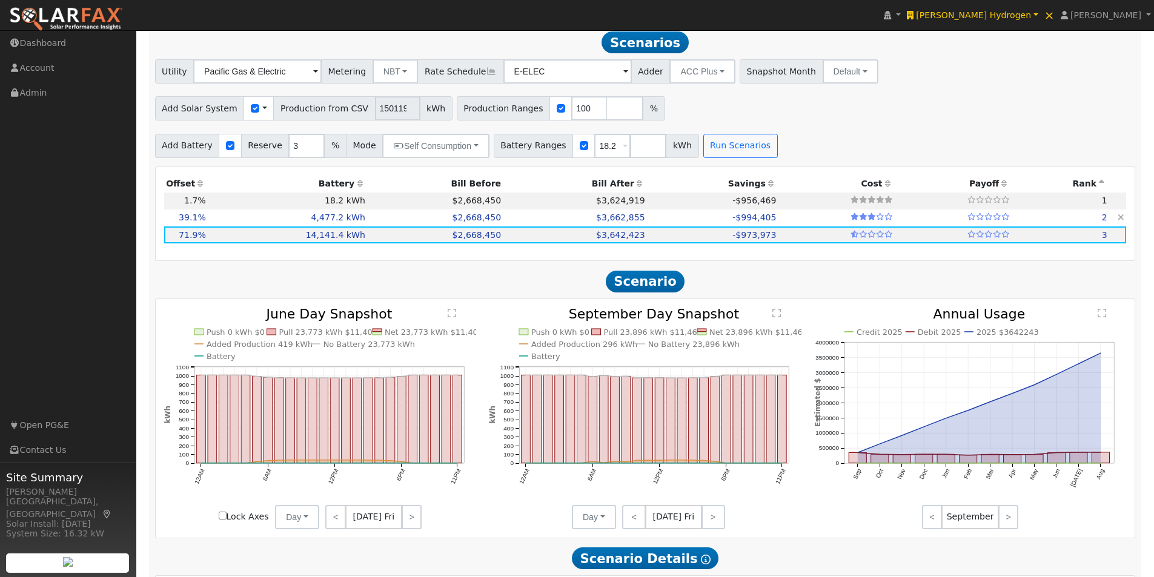
click at [340, 222] on td "4,477.2 kWh" at bounding box center [287, 218] width 159 height 17
type input "2,299.5"
type input "$8,048,250"
type input "$5,372,640"
type input "$4,026,267"
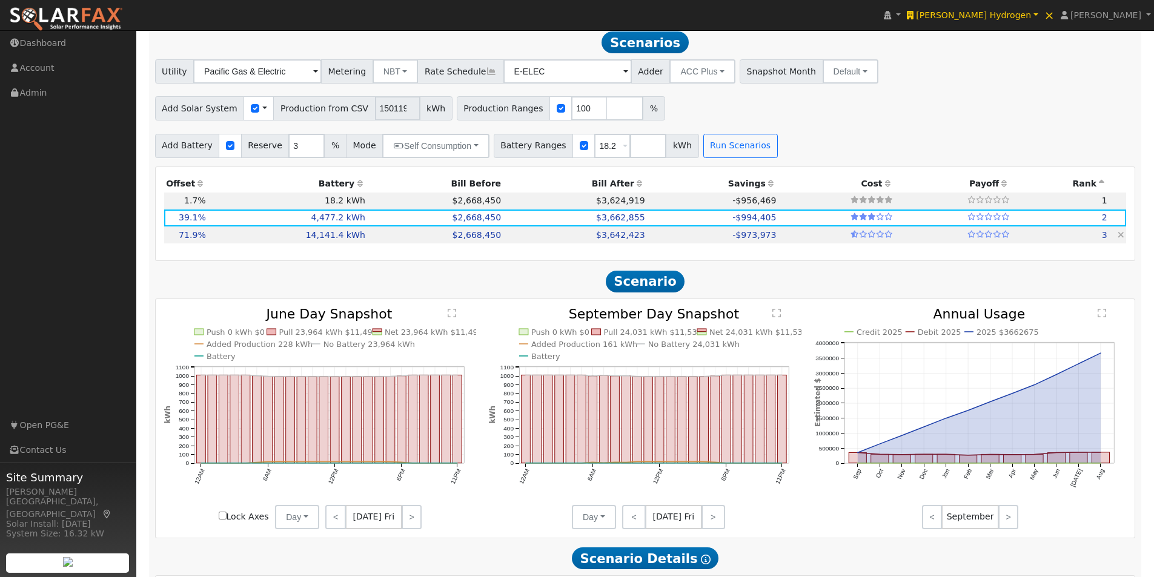
click at [367, 240] on td "$2,668,450" at bounding box center [435, 235] width 136 height 17
type input "4,231.1"
type input "$14,808,780"
type input "$16,969,680"
type input "$9,533,538"
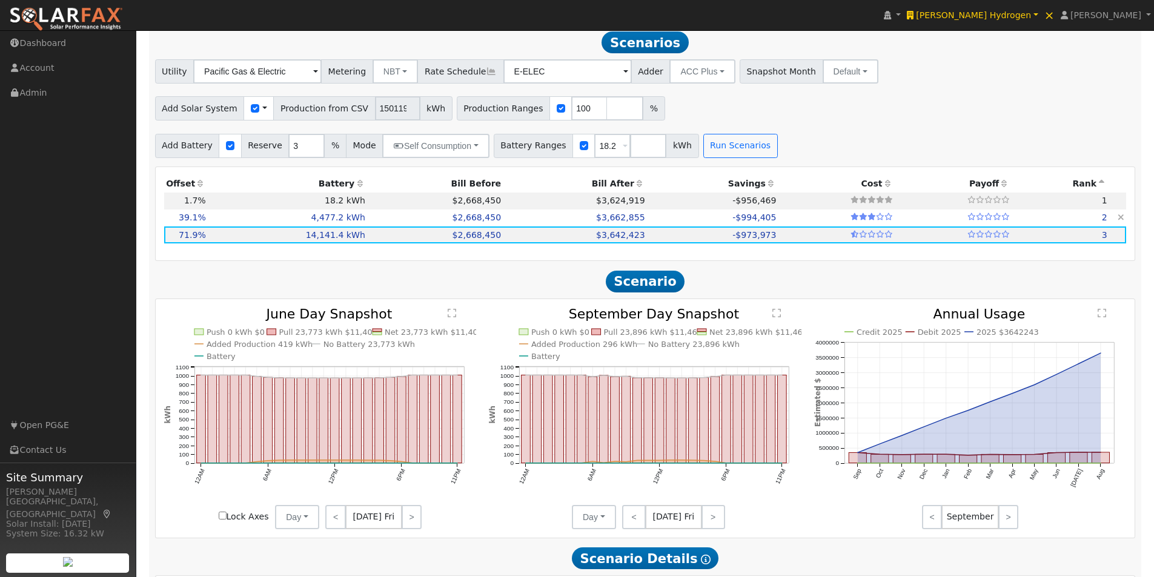
click at [367, 223] on td "$2,668,450" at bounding box center [435, 218] width 136 height 17
type input "2,299.5"
type input "$8,048,250"
type input "$5,372,640"
type input "$4,026,267"
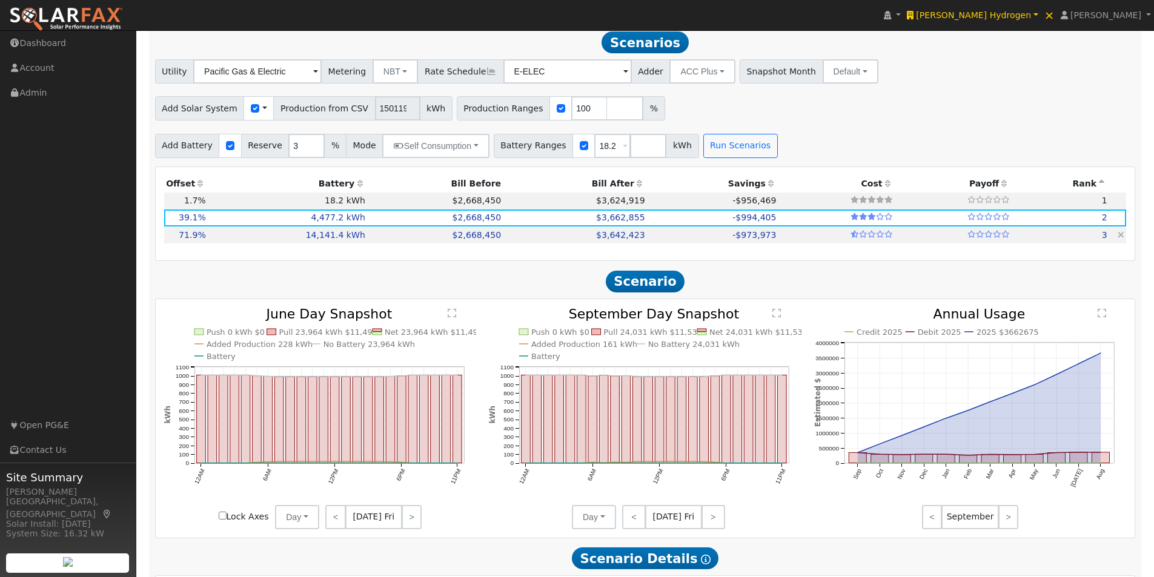
click at [353, 237] on td "14,141.4 kWh" at bounding box center [287, 235] width 159 height 17
type input "4,231.1"
type input "$14,808,780"
type input "$16,969,680"
type input "$9,533,538"
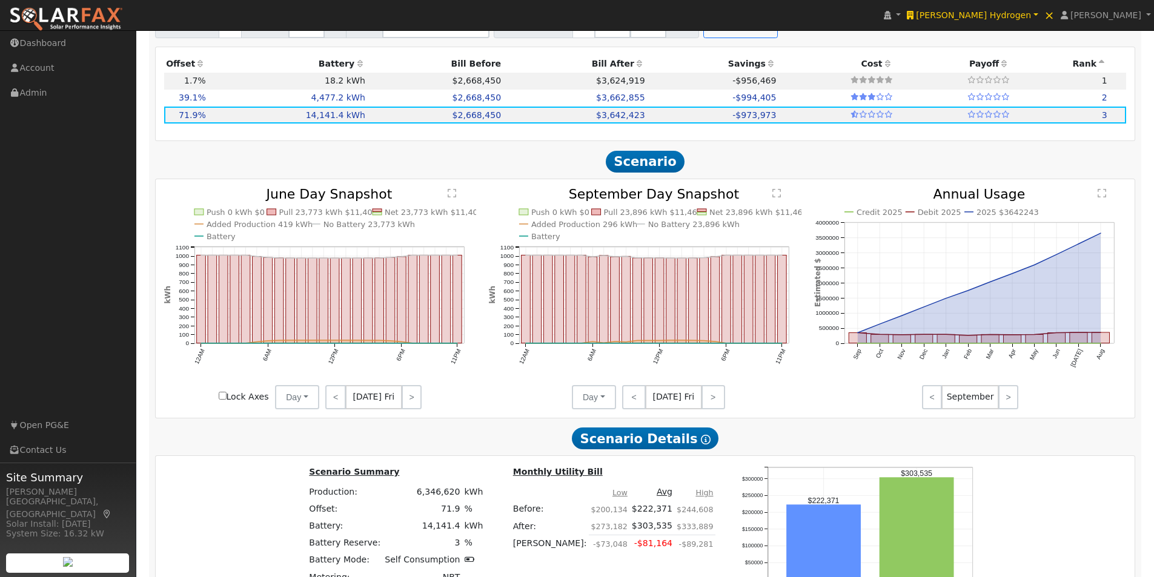
scroll to position [925, 0]
click at [709, 399] on link ">" at bounding box center [714, 397] width 24 height 24
click at [636, 402] on link "<" at bounding box center [633, 397] width 22 height 24
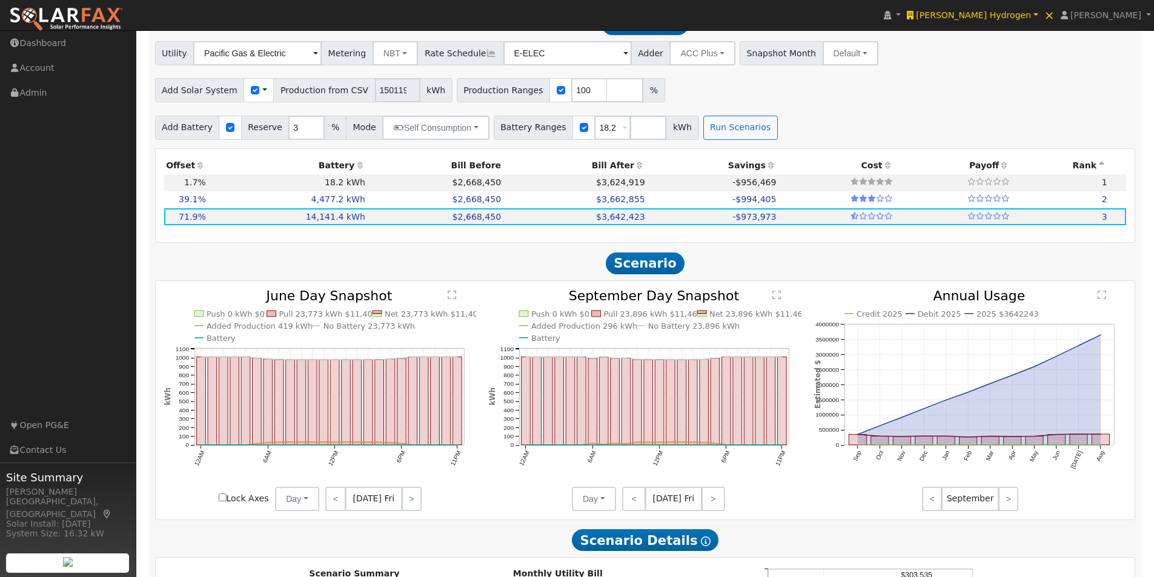
scroll to position [743, 0]
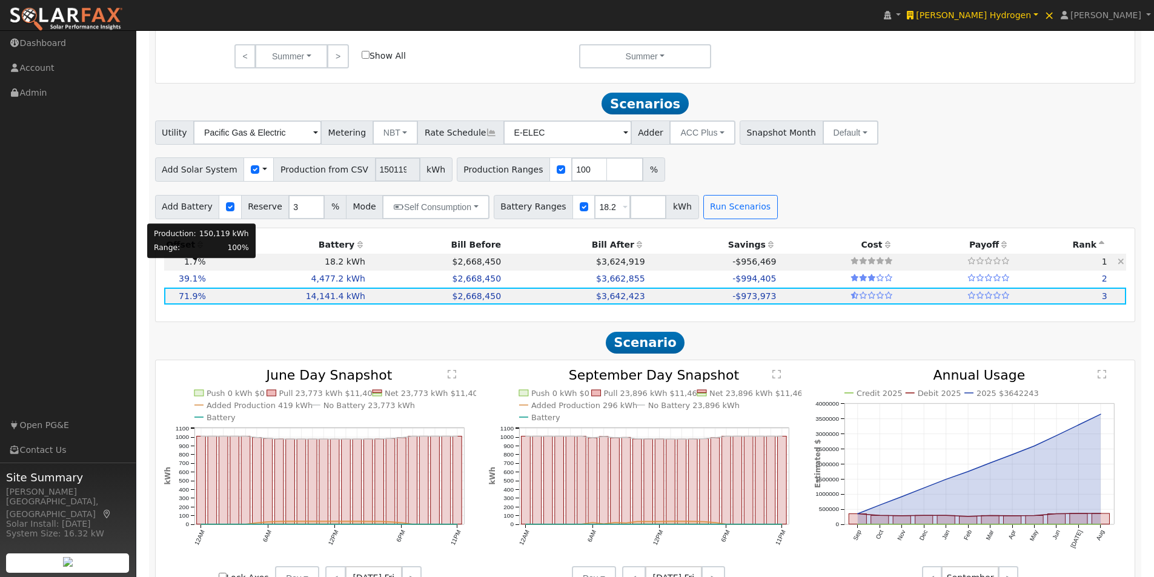
click at [196, 267] on span "1.7%" at bounding box center [195, 262] width 22 height 10
type input "100.1"
type input "$350,278"
type input "$21,840"
type input "$111,635"
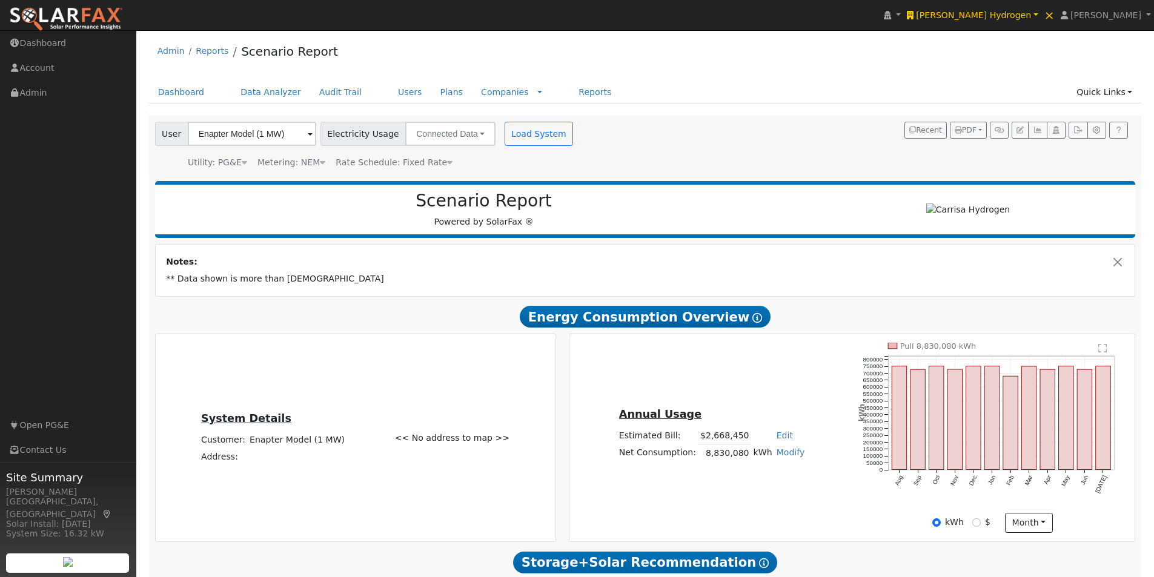
scroll to position [0, 0]
click at [389, 89] on link "Users" at bounding box center [410, 93] width 42 height 22
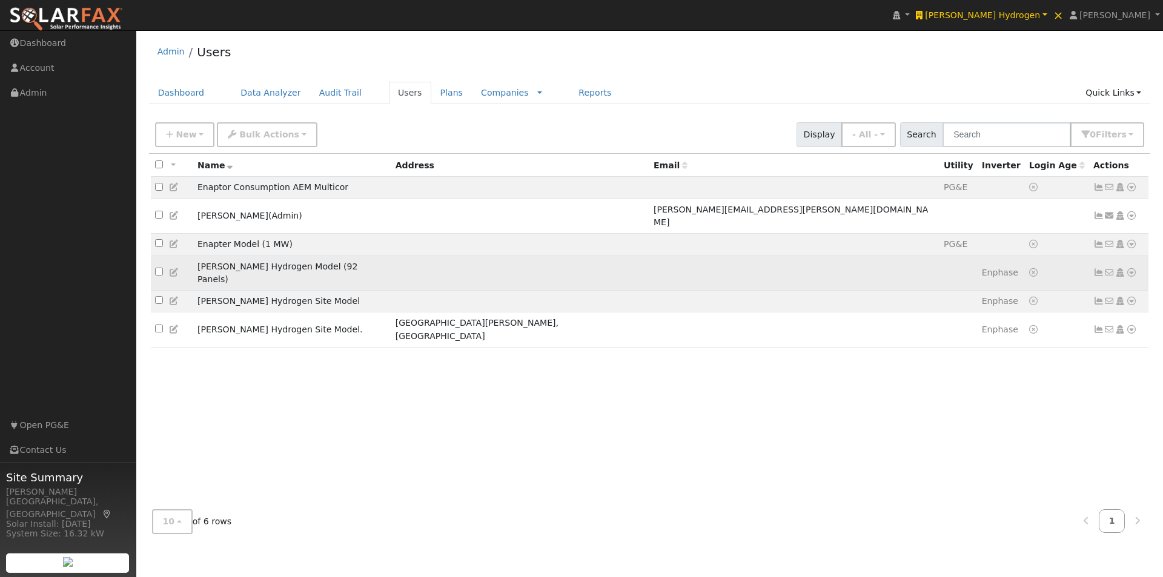
click at [494, 256] on td at bounding box center [520, 273] width 258 height 35
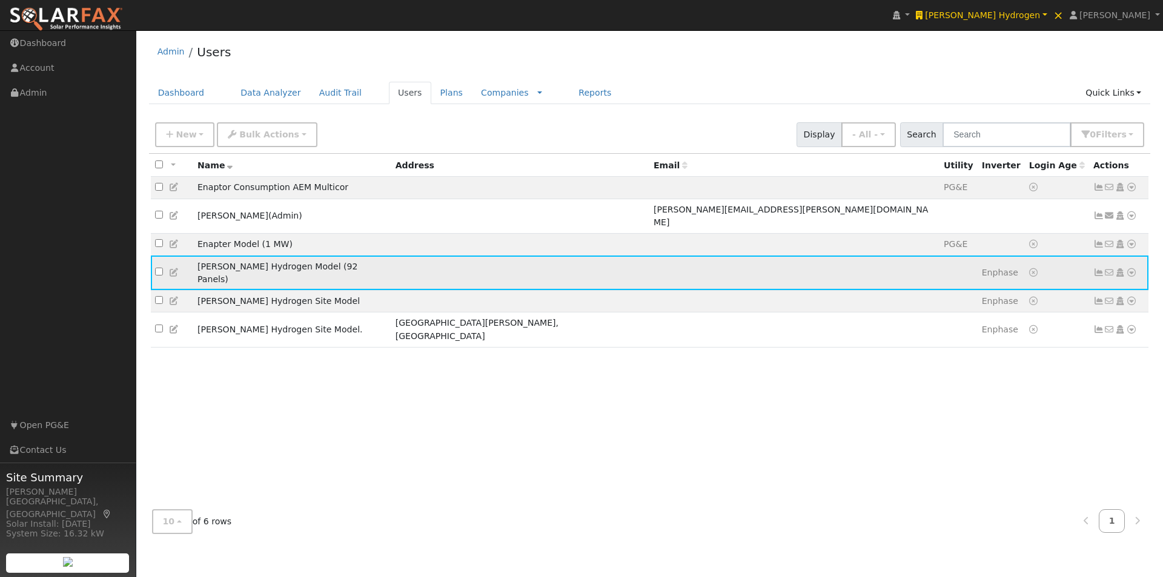
click at [1098, 268] on icon at bounding box center [1099, 272] width 11 height 8
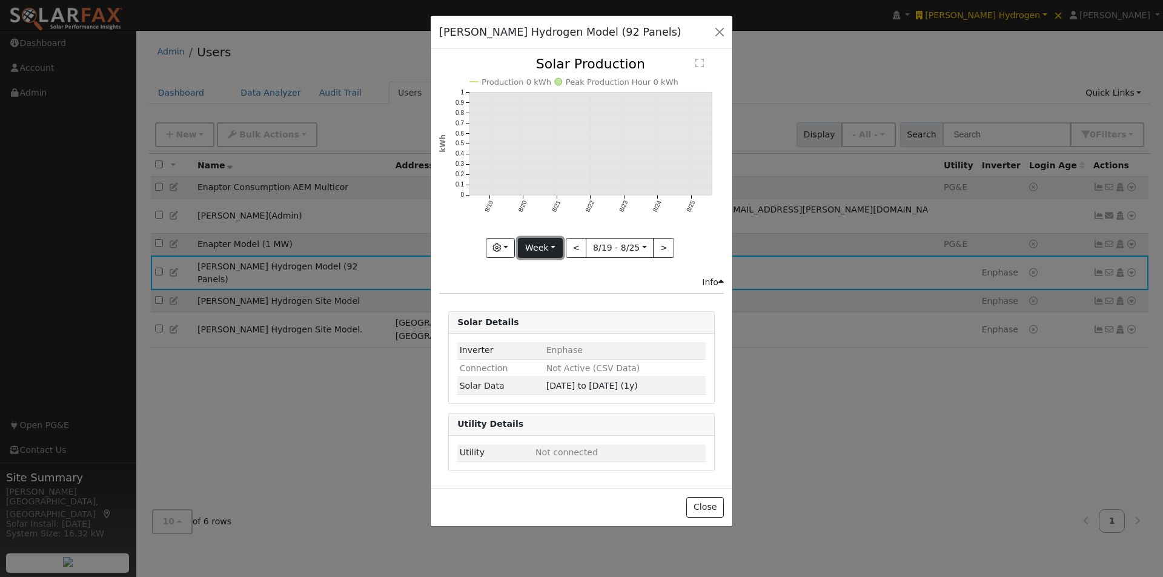
click at [545, 250] on button "Week" at bounding box center [540, 248] width 44 height 21
click at [543, 322] on link "Year" at bounding box center [561, 324] width 84 height 17
type input "[DATE]"
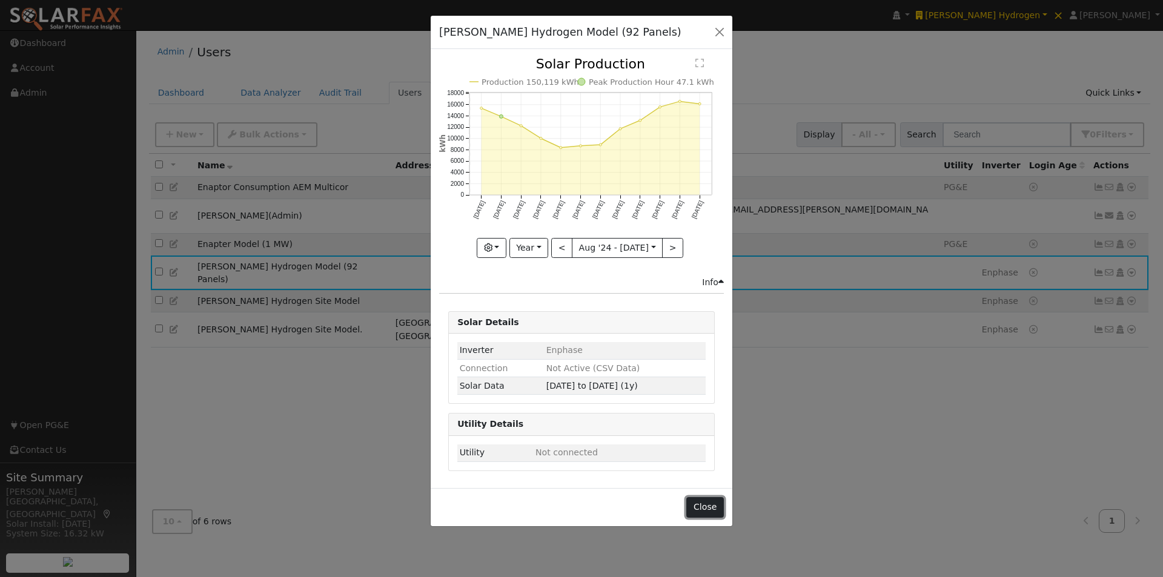
click at [704, 506] on button "Close" at bounding box center [704, 507] width 37 height 21
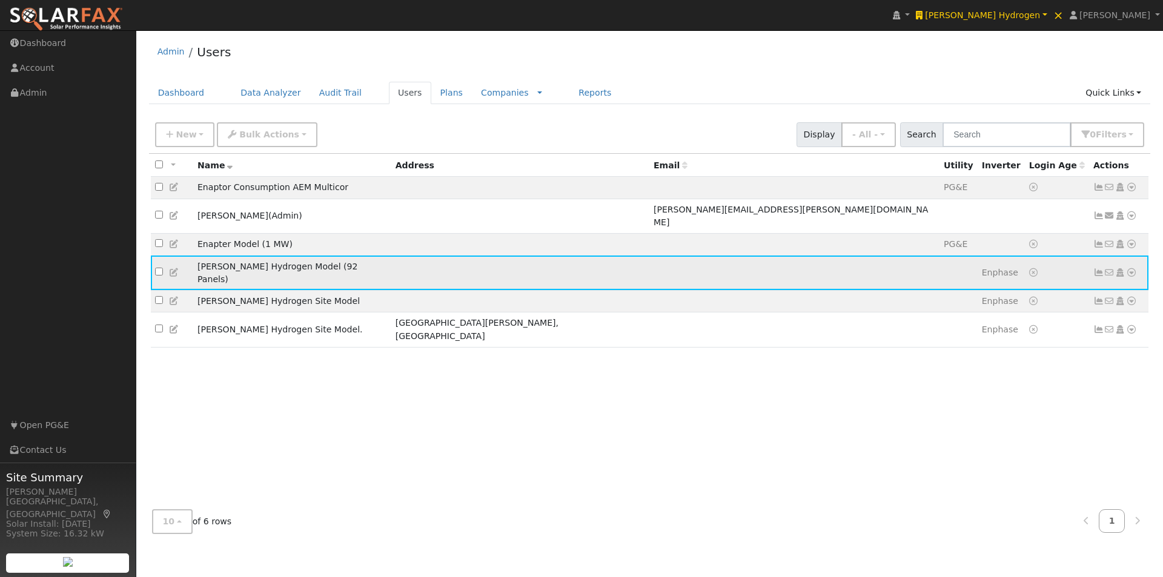
click at [1132, 268] on icon at bounding box center [1131, 272] width 11 height 8
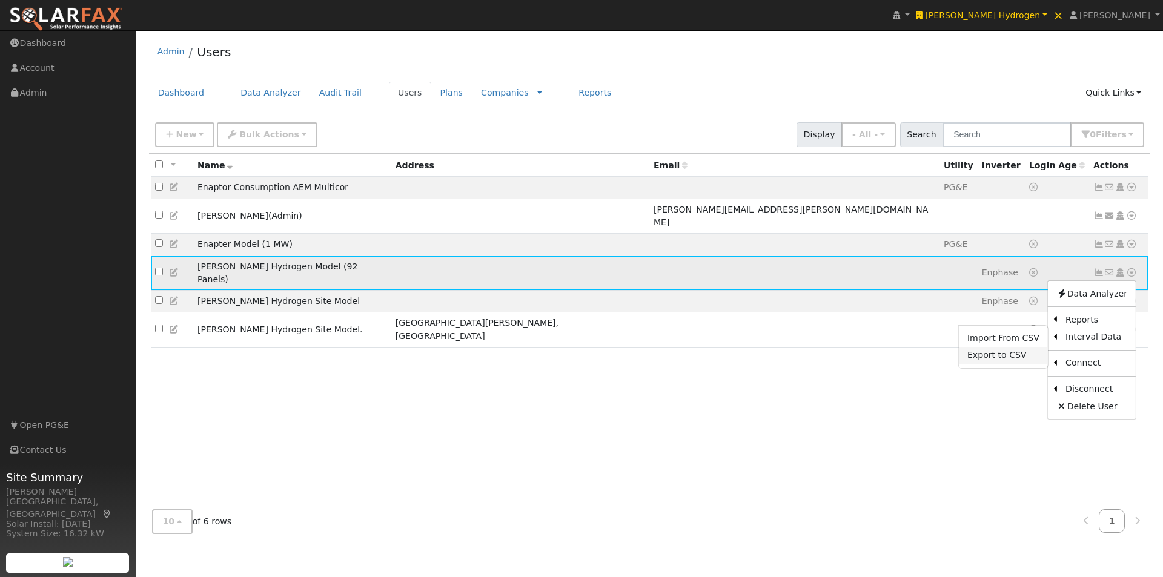
click at [988, 347] on link "Export to CSV" at bounding box center [1003, 355] width 89 height 17
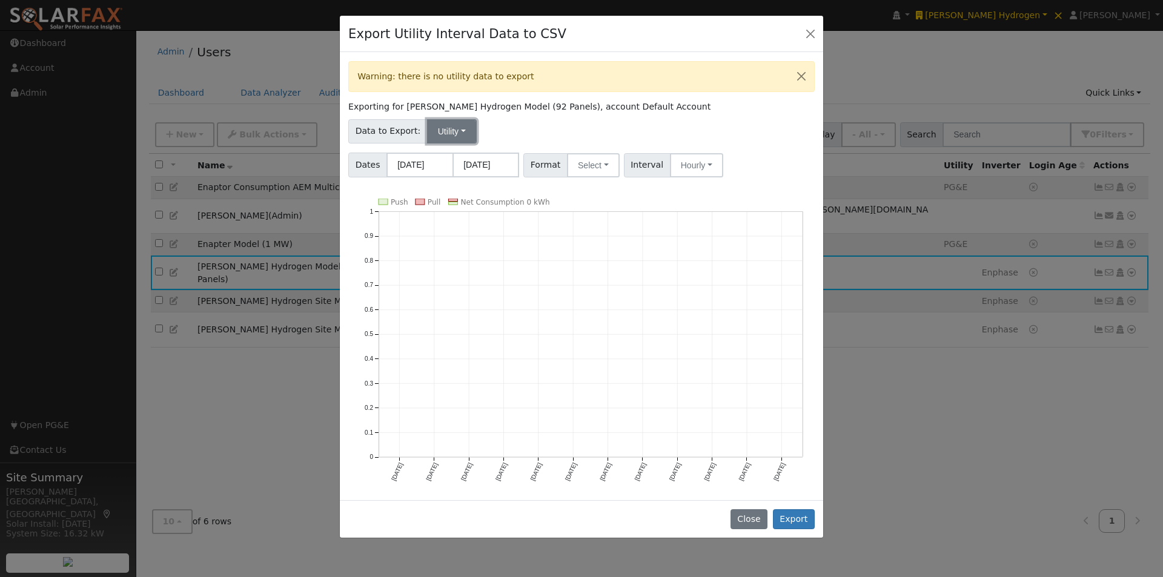
click at [448, 132] on button "Utility" at bounding box center [452, 131] width 50 height 24
click at [432, 177] on link "Solar" at bounding box center [461, 175] width 84 height 17
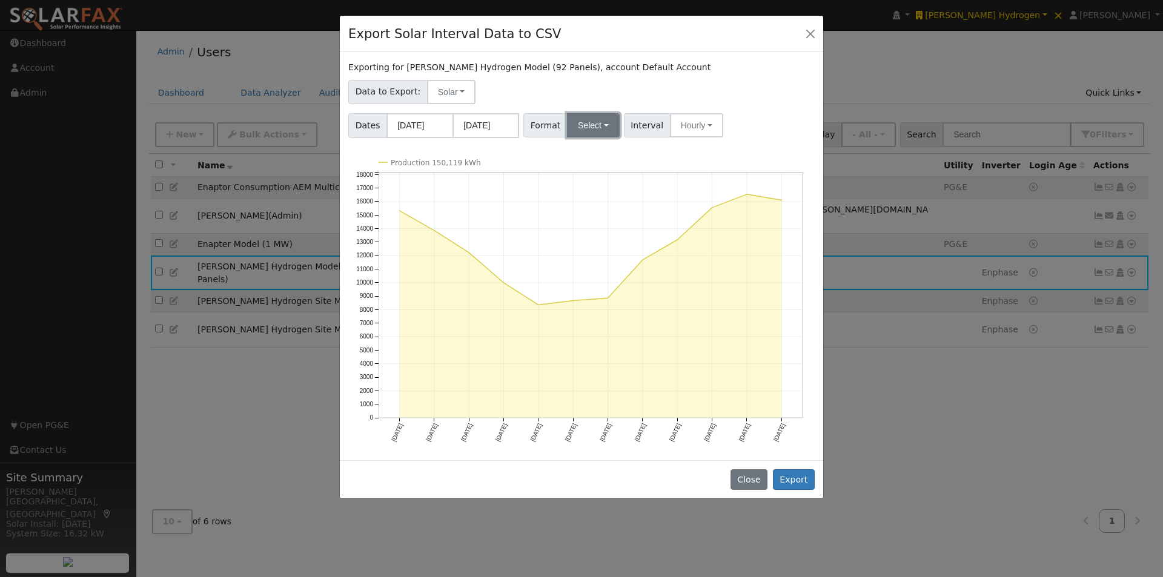
click at [599, 125] on button "Select" at bounding box center [593, 125] width 53 height 24
drag, startPoint x: 583, startPoint y: 152, endPoint x: 751, endPoint y: 161, distance: 168.1
click at [583, 153] on link "Aurora" at bounding box center [606, 152] width 84 height 17
click at [796, 476] on button "Export" at bounding box center [794, 480] width 42 height 21
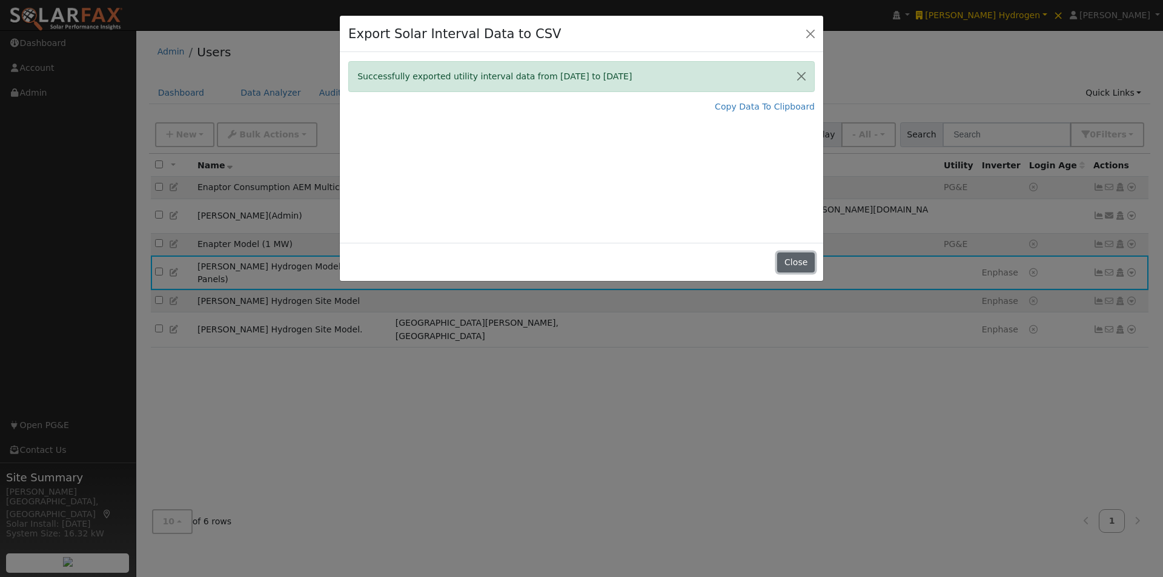
click at [791, 259] on button "Close" at bounding box center [795, 263] width 37 height 21
